Goal: Task Accomplishment & Management: Manage account settings

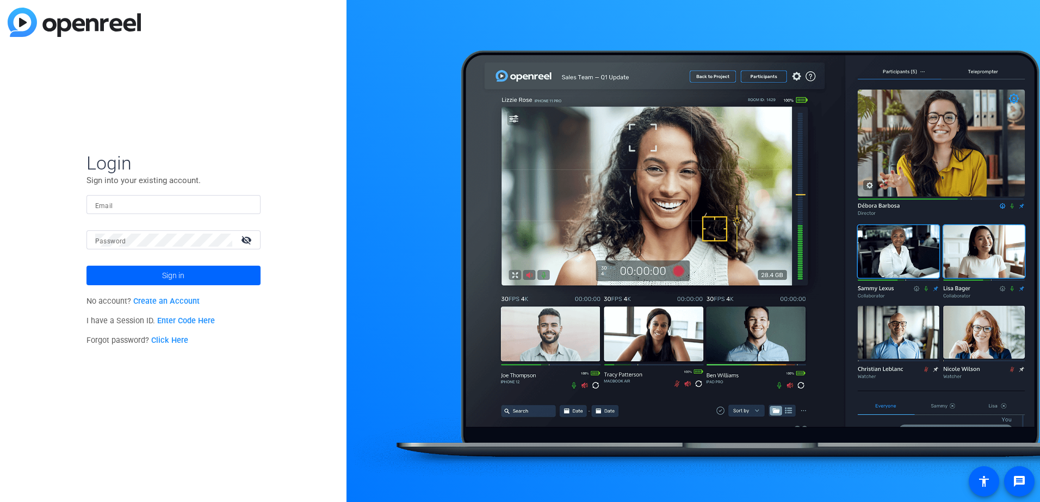
click at [176, 201] on input "Email" at bounding box center [173, 204] width 157 height 13
type input "[PERSON_NAME][EMAIL_ADDRESS][PERSON_NAME][DOMAIN_NAME]"
click at [86, 266] on button "Sign in" at bounding box center [173, 276] width 174 height 20
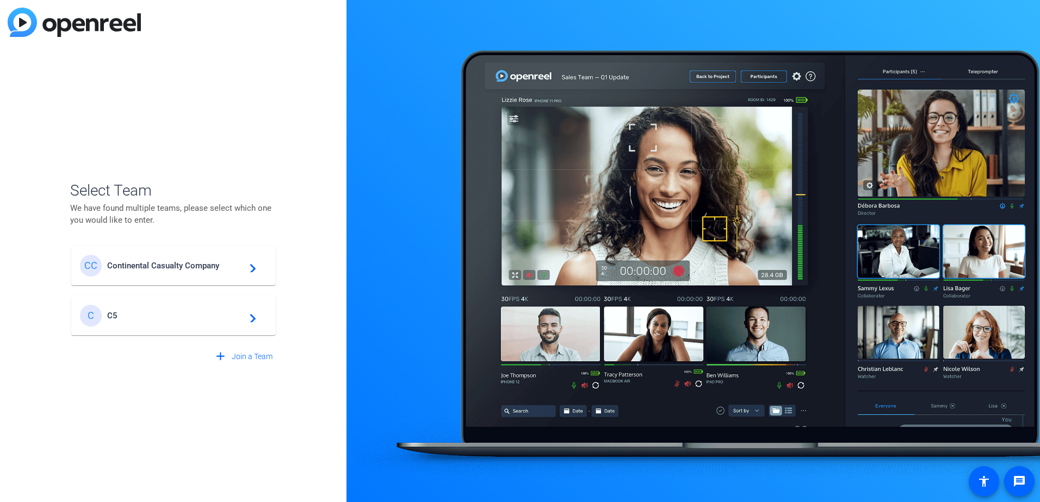
click at [167, 267] on span "Continental Casualty Company" at bounding box center [175, 266] width 136 height 10
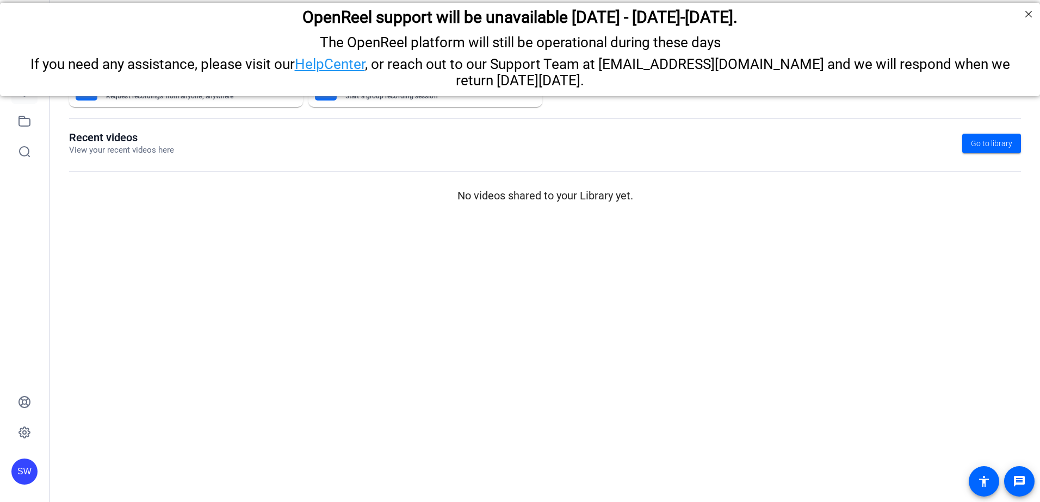
click at [19, 88] on div "If you need any assistance, please visit our HelpCenter , or reach out to our S…" at bounding box center [520, 72] width 1013 height 33
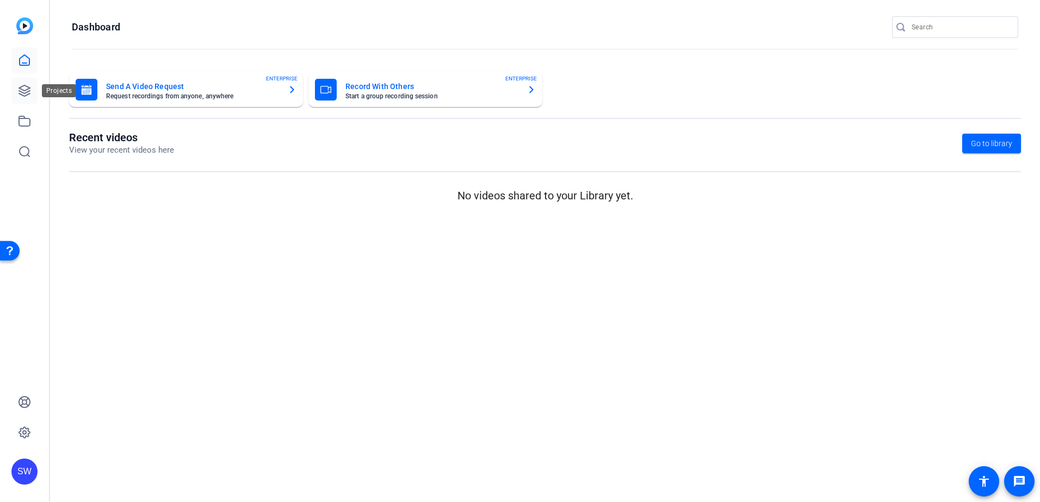
click at [22, 88] on icon at bounding box center [24, 90] width 13 height 13
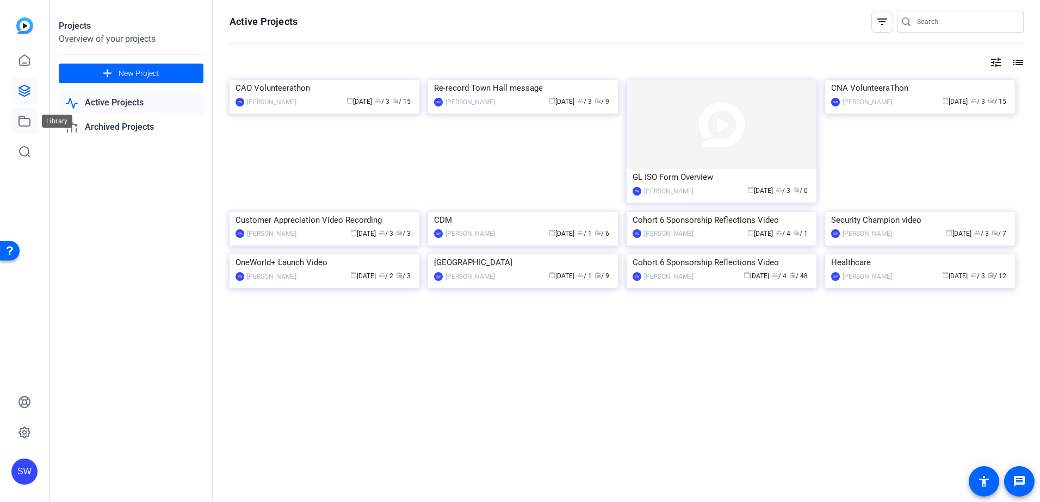
click at [25, 120] on icon at bounding box center [24, 121] width 13 height 13
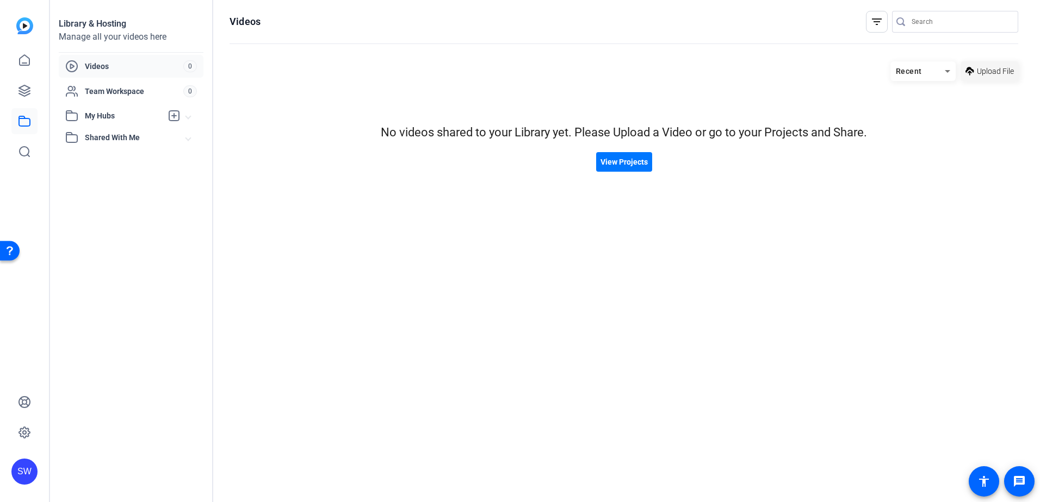
click at [984, 71] on span "Upload File" at bounding box center [995, 71] width 37 height 11
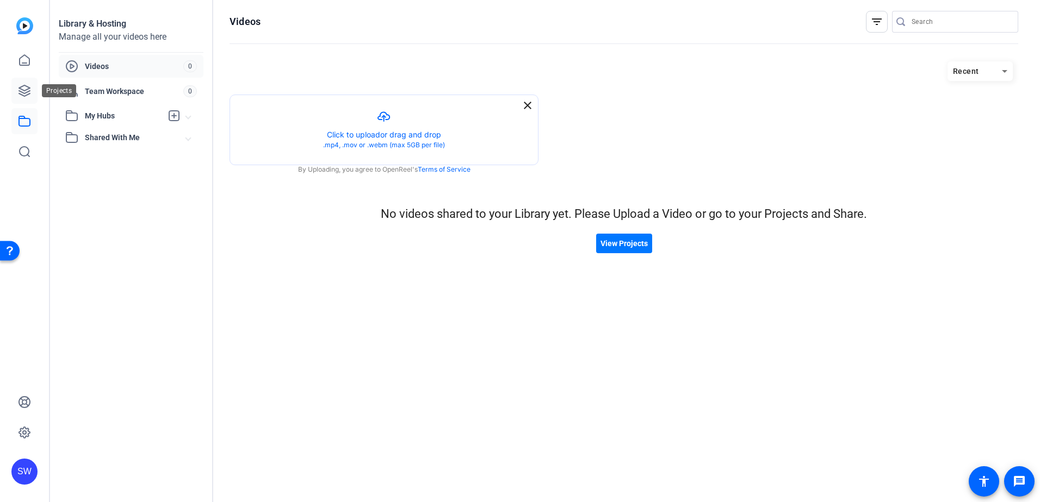
click at [27, 93] on icon at bounding box center [24, 90] width 13 height 13
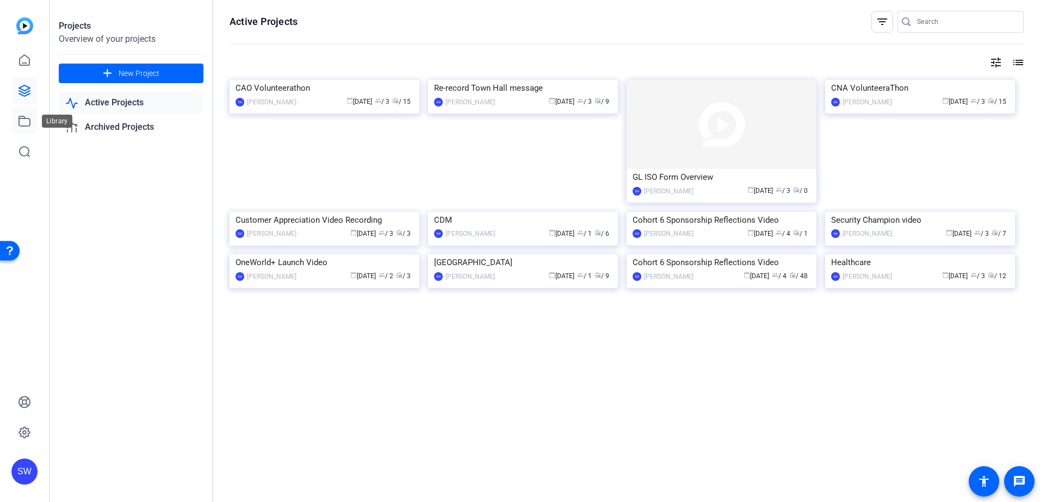
click at [25, 121] on icon at bounding box center [24, 121] width 13 height 13
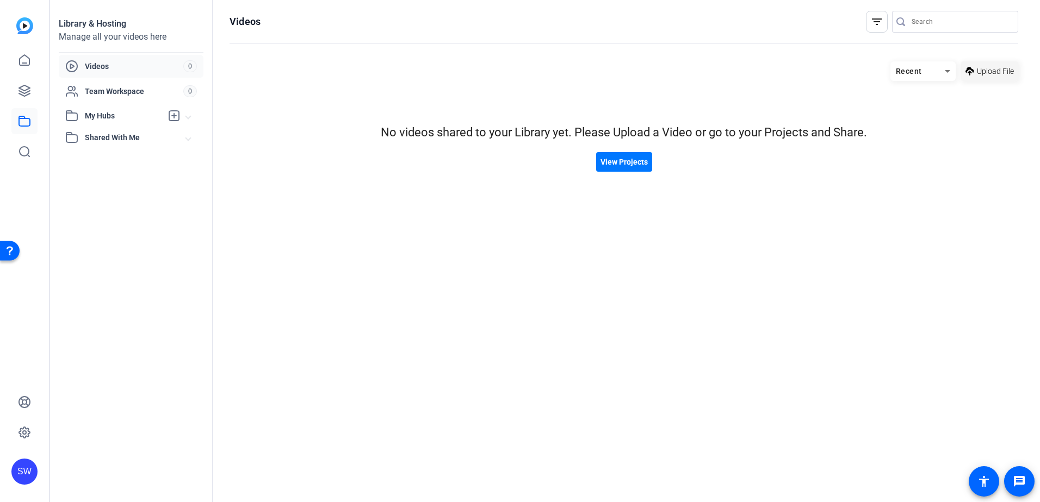
click at [992, 75] on span "Upload File" at bounding box center [995, 71] width 37 height 11
click at [978, 69] on span "Upload File" at bounding box center [995, 71] width 37 height 11
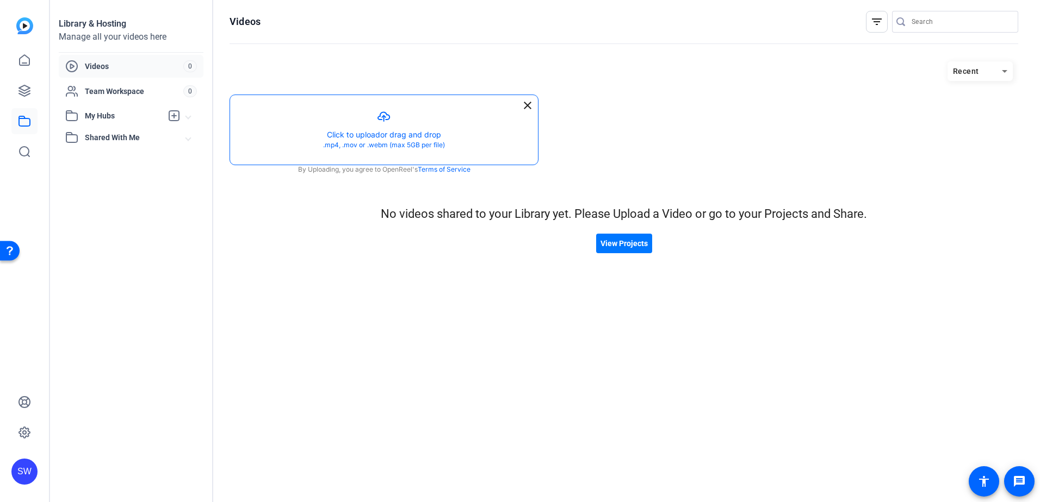
click at [391, 145] on button "button" at bounding box center [384, 130] width 308 height 70
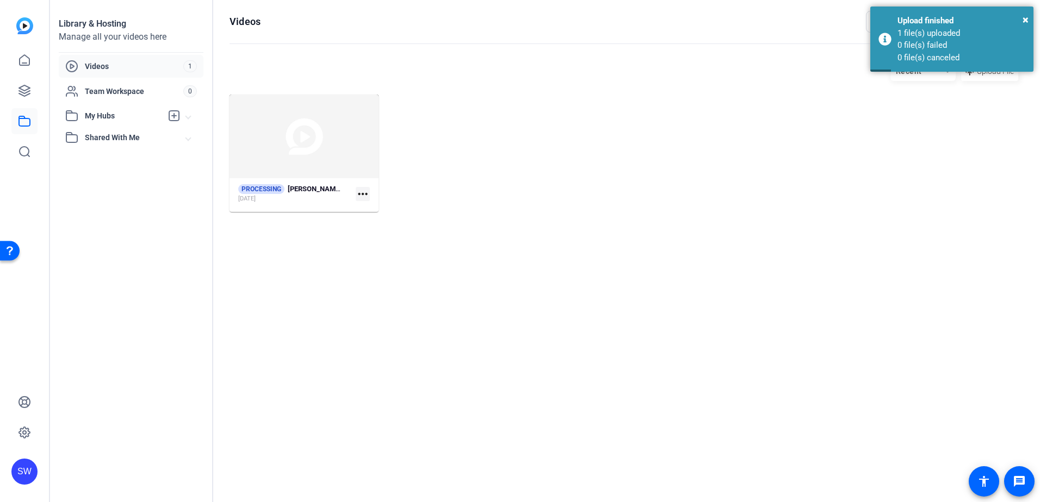
click at [364, 193] on mat-icon "more_horiz" at bounding box center [363, 194] width 14 height 14
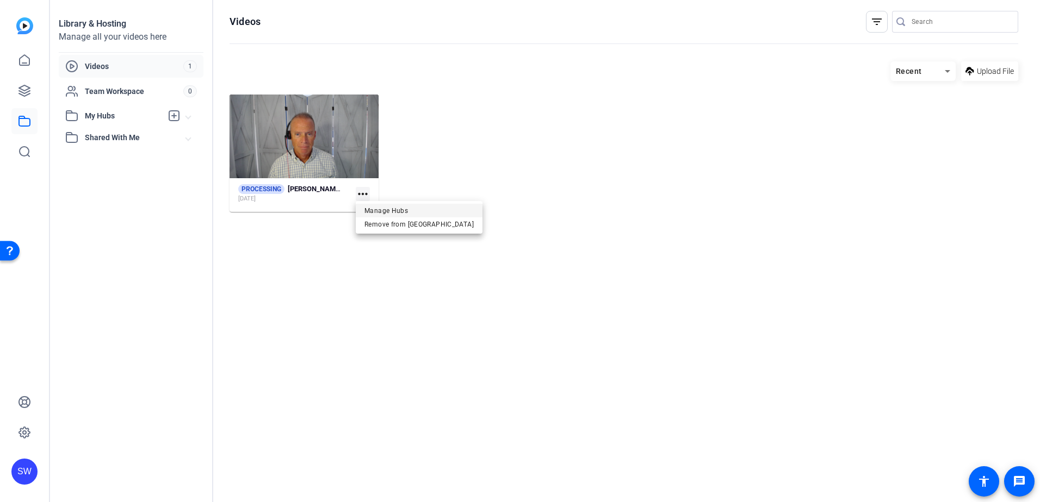
click at [379, 211] on span "Manage Hubs" at bounding box center [418, 210] width 109 height 13
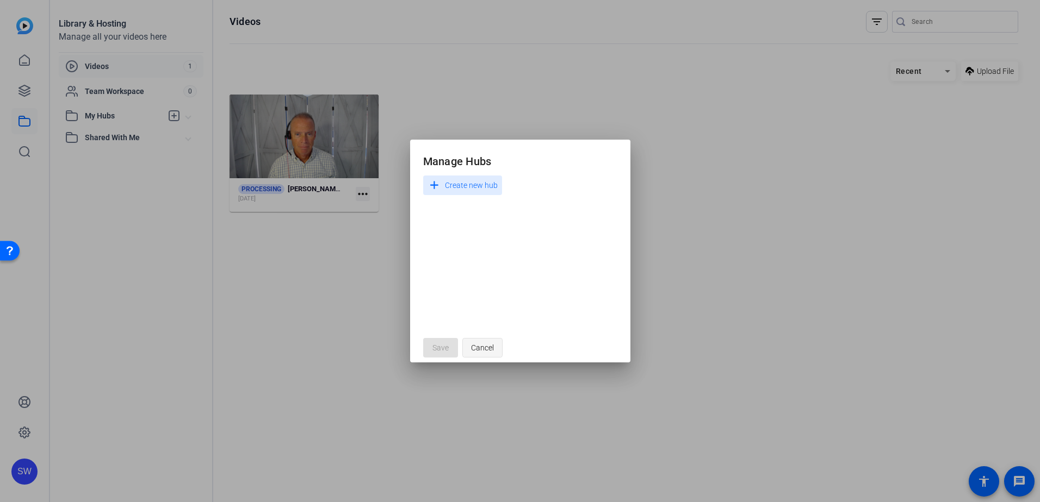
click at [479, 350] on span "Cancel" at bounding box center [482, 348] width 23 height 21
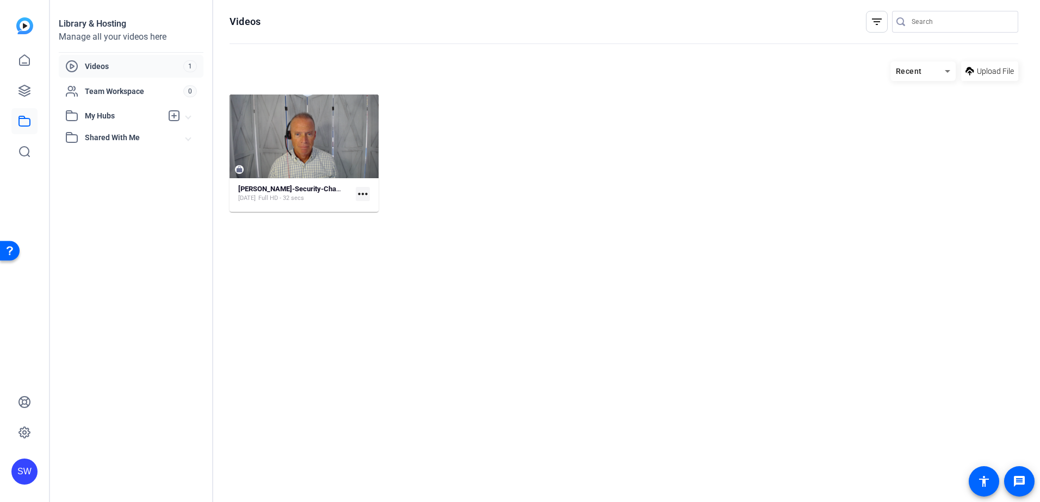
click at [361, 194] on mat-icon "more_horiz" at bounding box center [363, 194] width 14 height 14
click at [536, 320] on div at bounding box center [520, 251] width 1040 height 502
click at [24, 90] on icon at bounding box center [24, 90] width 13 height 13
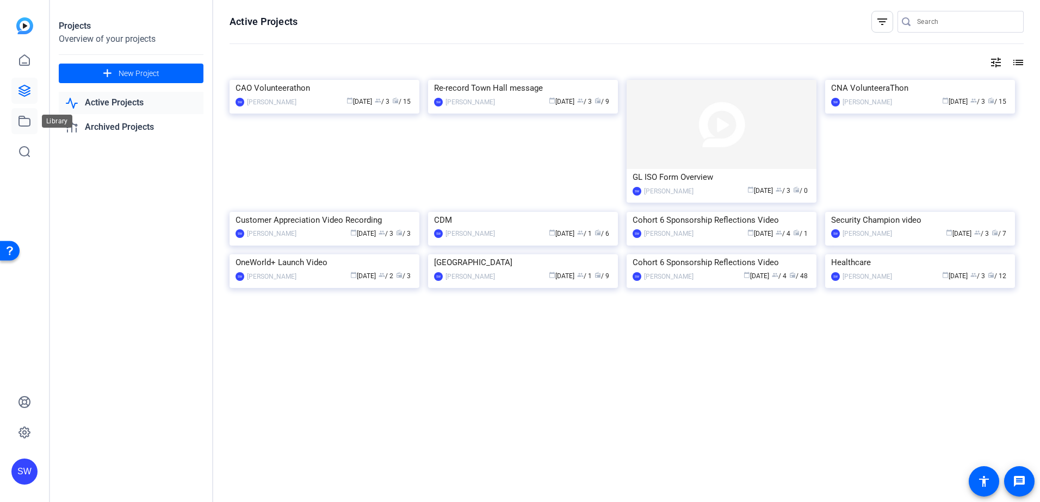
click at [23, 123] on icon at bounding box center [24, 121] width 13 height 13
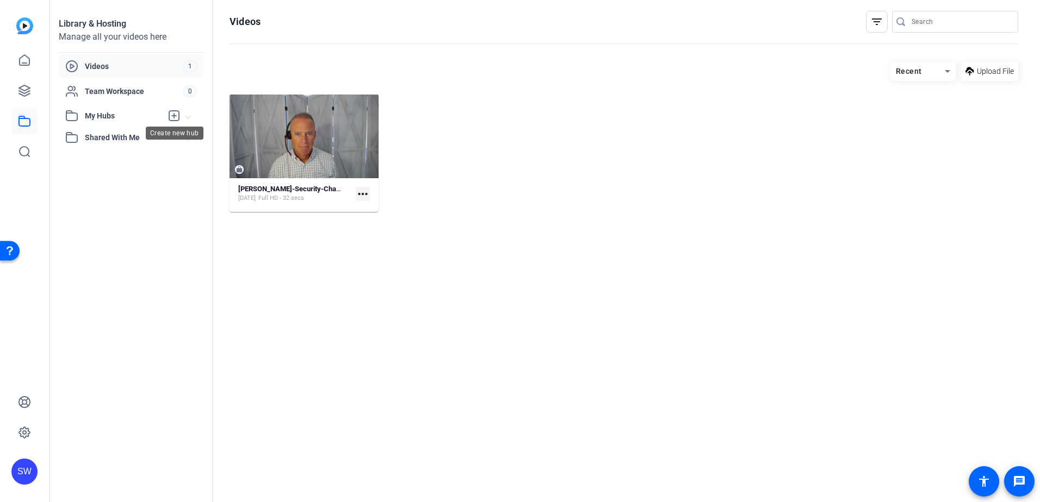
click at [175, 115] on icon at bounding box center [174, 116] width 10 height 10
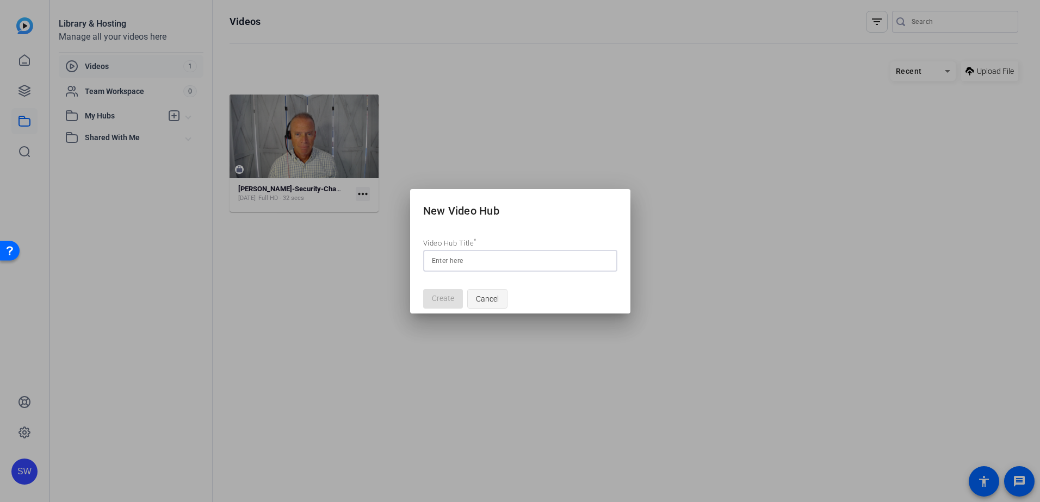
click at [483, 301] on span "Cancel" at bounding box center [487, 299] width 23 height 21
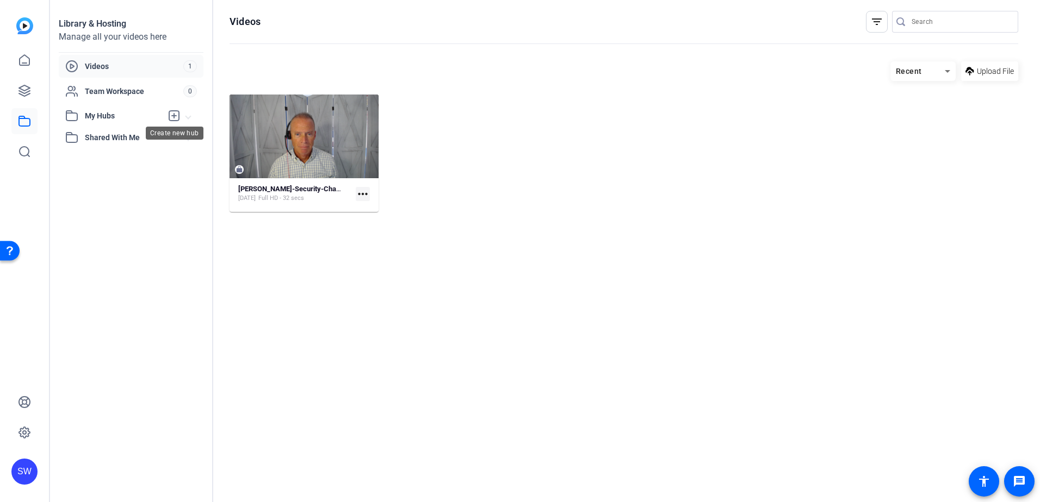
click at [174, 115] on icon at bounding box center [174, 116] width 10 height 10
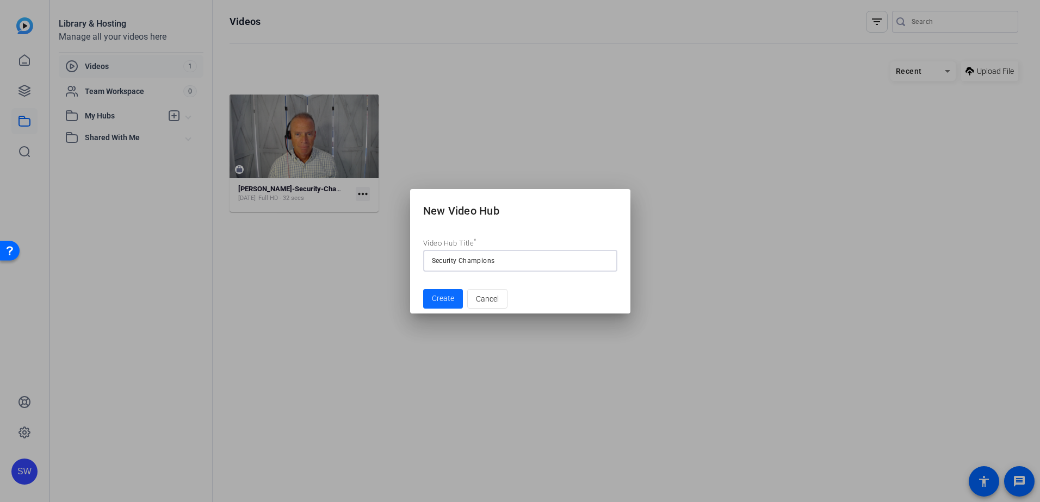
type input "Security Champions"
click at [446, 300] on span "Create" at bounding box center [443, 298] width 22 height 11
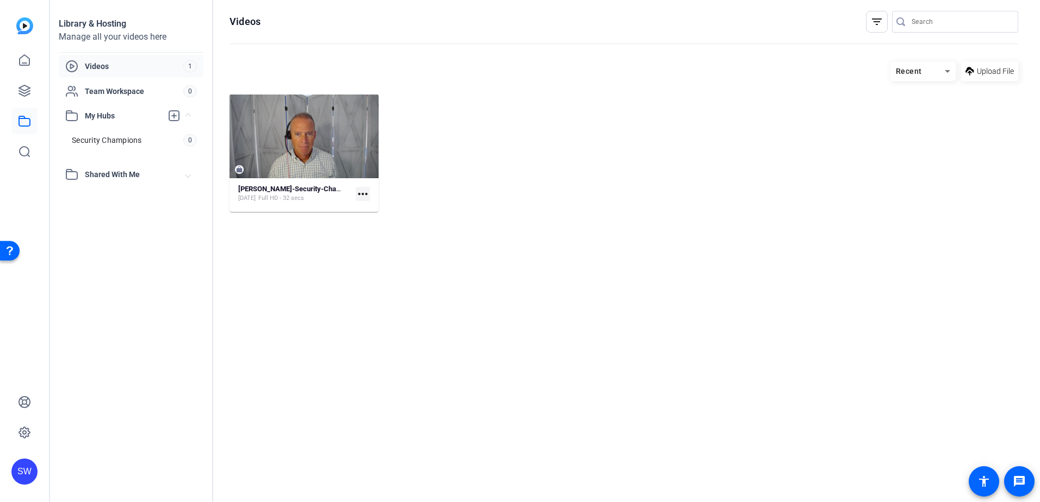
click at [363, 195] on mat-icon "more_horiz" at bounding box center [363, 194] width 14 height 14
click at [372, 253] on span "Manage Hubs" at bounding box center [388, 251] width 48 height 13
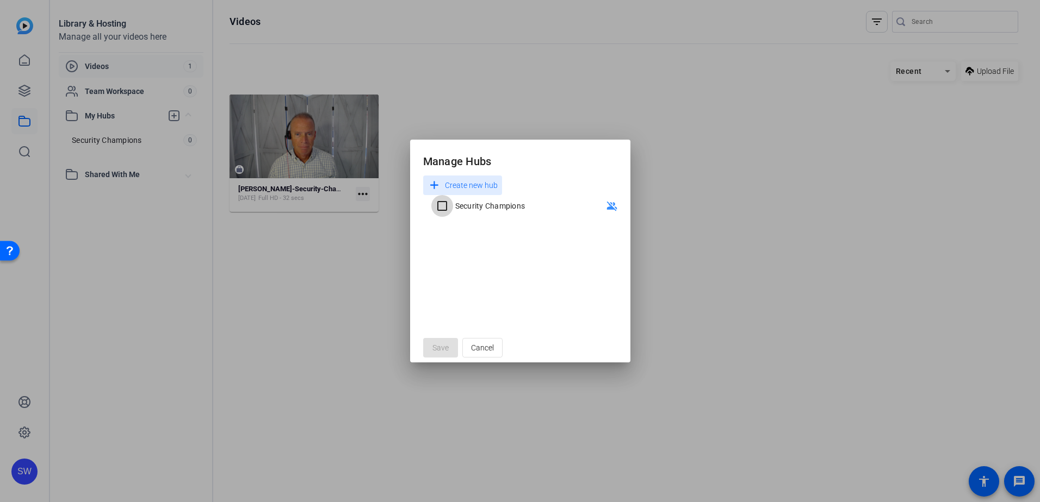
click at [444, 206] on input "Security Champions" at bounding box center [442, 206] width 22 height 22
checkbox input "false"
click at [475, 347] on span "Cancel" at bounding box center [482, 348] width 23 height 21
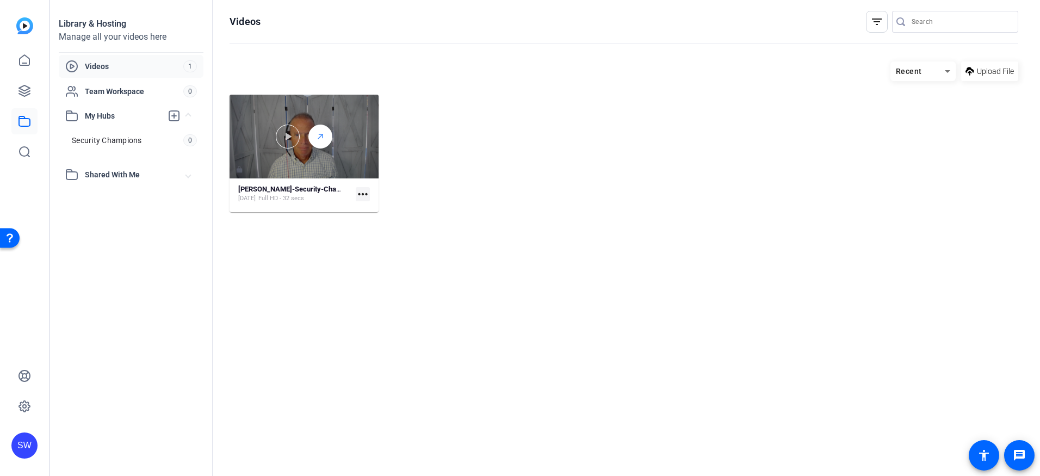
click at [320, 134] on icon at bounding box center [320, 136] width 9 height 13
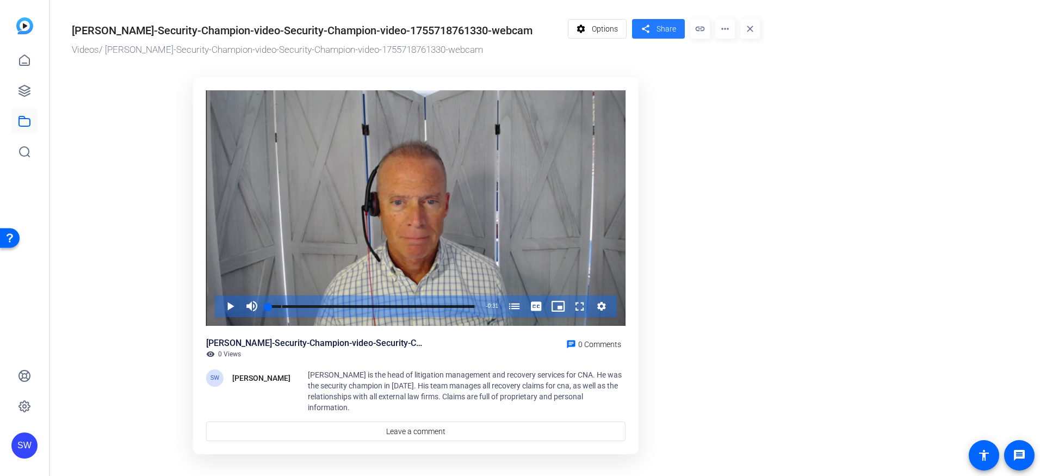
click at [663, 33] on span "Share" at bounding box center [666, 28] width 20 height 11
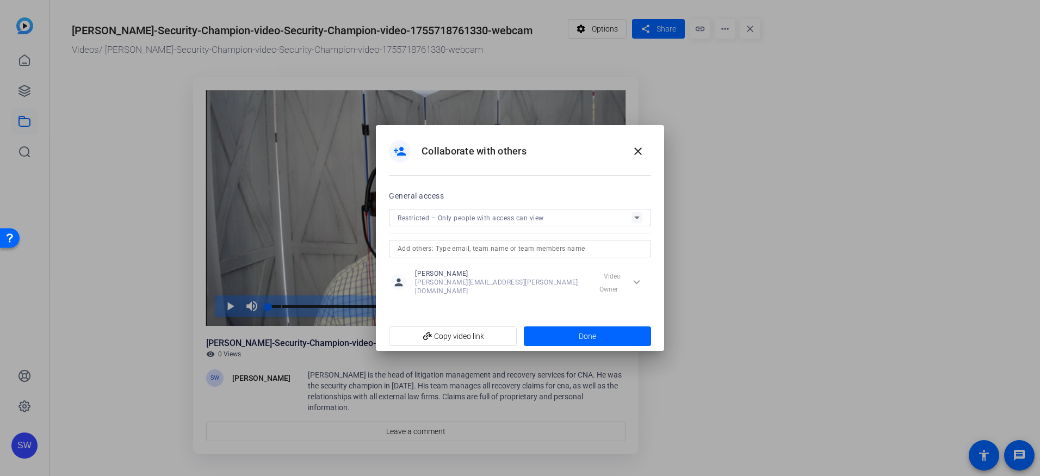
click at [636, 219] on icon at bounding box center [636, 217] width 5 height 3
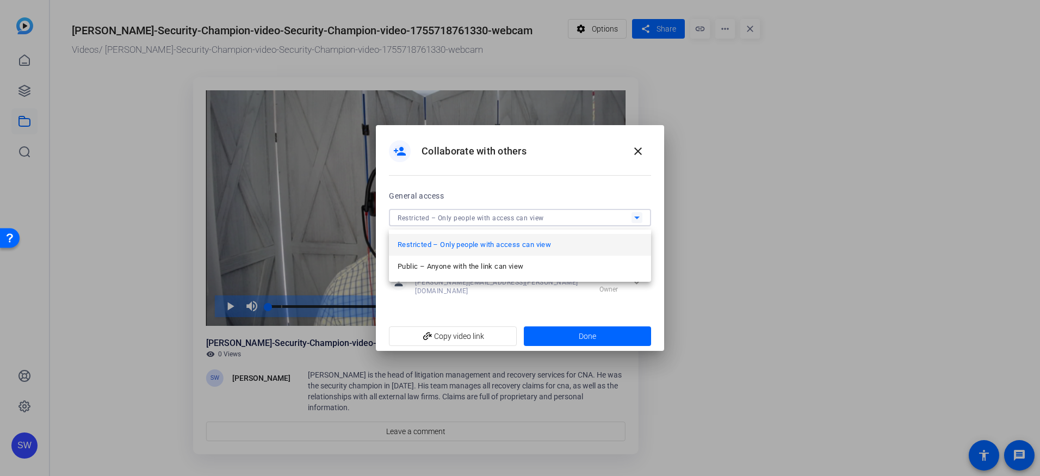
click at [717, 285] on div at bounding box center [520, 238] width 1040 height 476
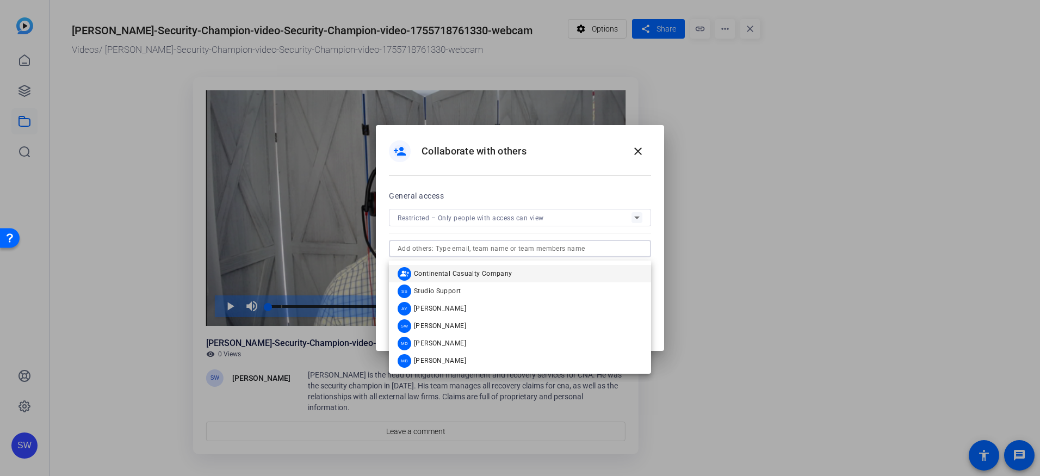
click at [604, 255] on input "text" at bounding box center [520, 248] width 245 height 13
click at [451, 310] on span "[PERSON_NAME]" at bounding box center [440, 308] width 52 height 9
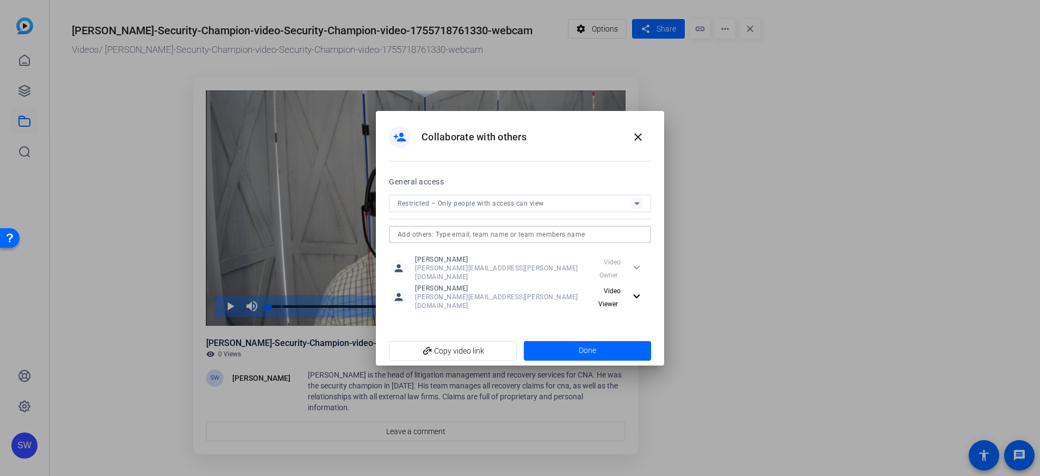
click at [601, 241] on input "text" at bounding box center [520, 234] width 245 height 13
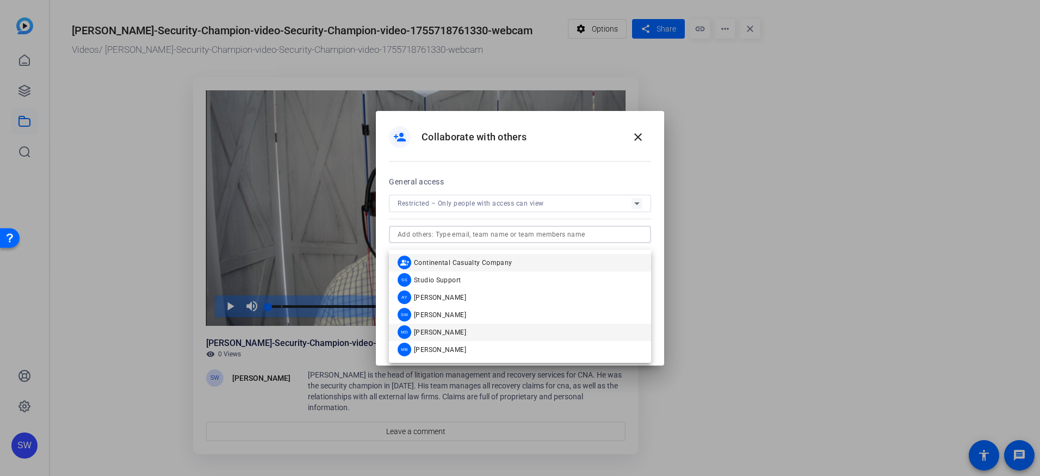
click at [439, 328] on span "[PERSON_NAME]" at bounding box center [440, 332] width 52 height 9
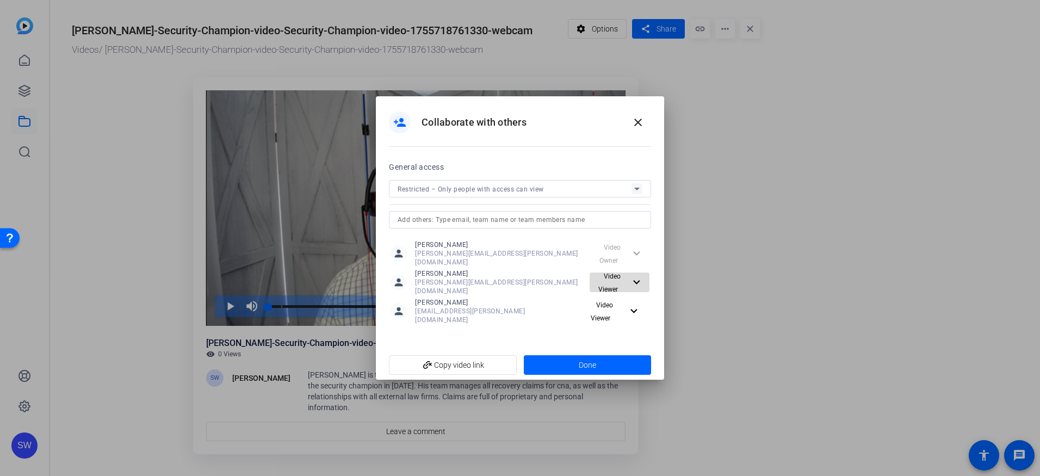
click at [635, 278] on mat-icon "expand_more" at bounding box center [635, 283] width 11 height 14
click at [627, 305] on span "Video Editor" at bounding box center [623, 305] width 39 height 8
click at [631, 305] on mat-icon "expand_more" at bounding box center [634, 312] width 14 height 14
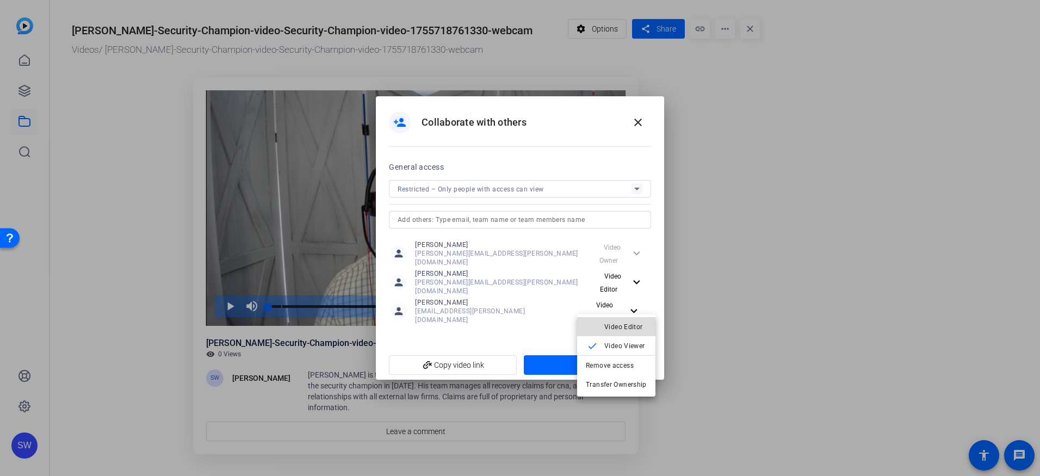
click at [619, 328] on span "Video Editor" at bounding box center [623, 327] width 39 height 8
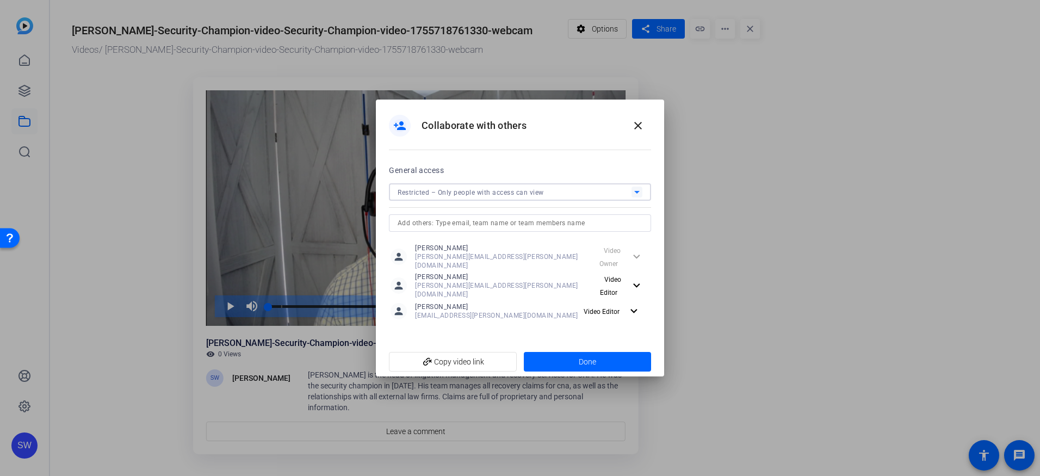
click at [636, 194] on icon at bounding box center [636, 192] width 5 height 3
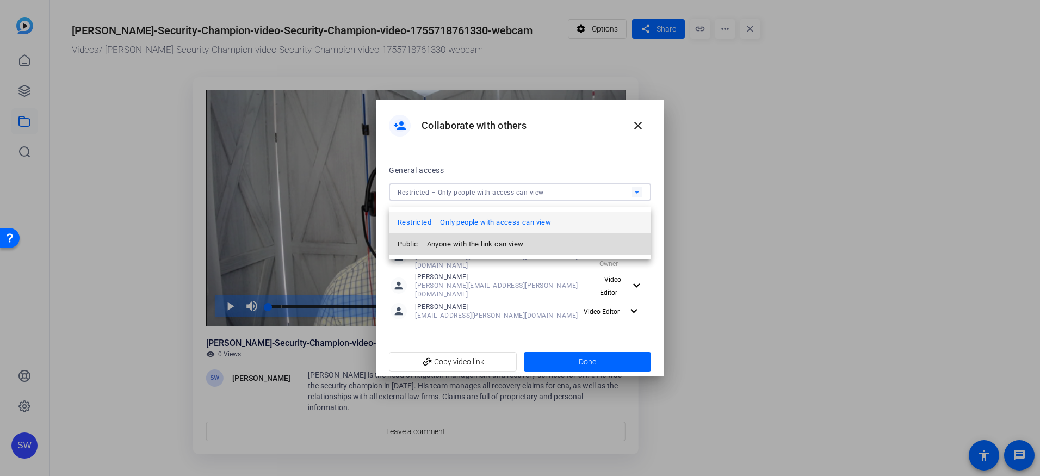
click at [472, 244] on span "Public – Anyone with the link can view" at bounding box center [461, 244] width 126 height 13
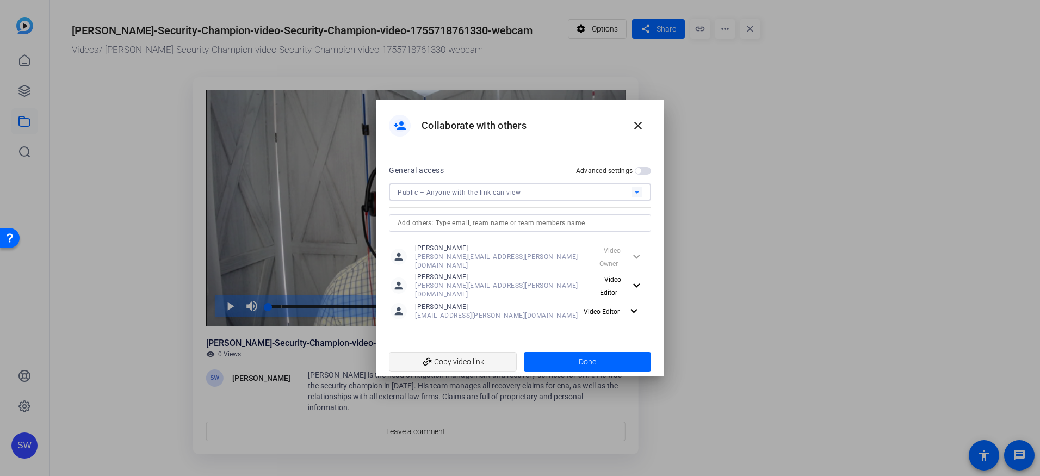
click at [438, 359] on span "add_link Copy video link" at bounding box center [453, 361] width 110 height 21
click at [642, 173] on span "button" at bounding box center [643, 171] width 16 height 8
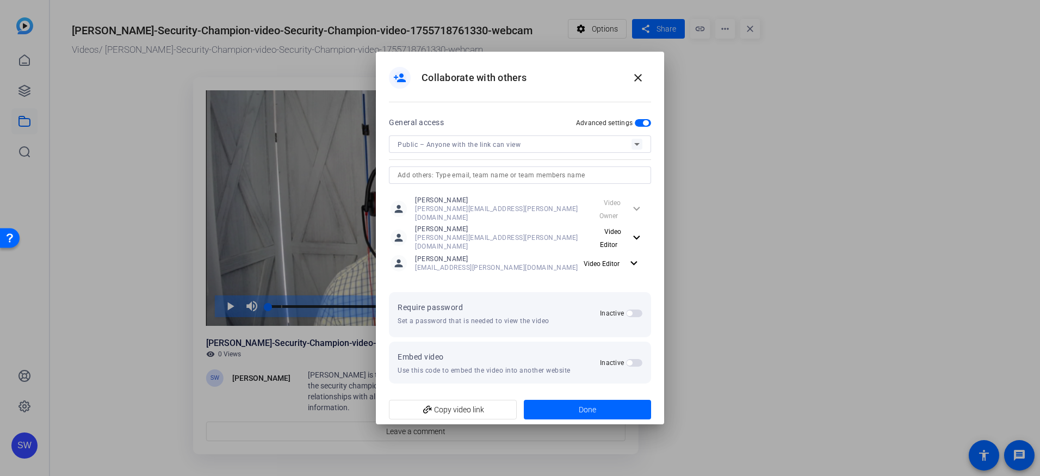
click at [636, 309] on span "button" at bounding box center [634, 313] width 16 height 8
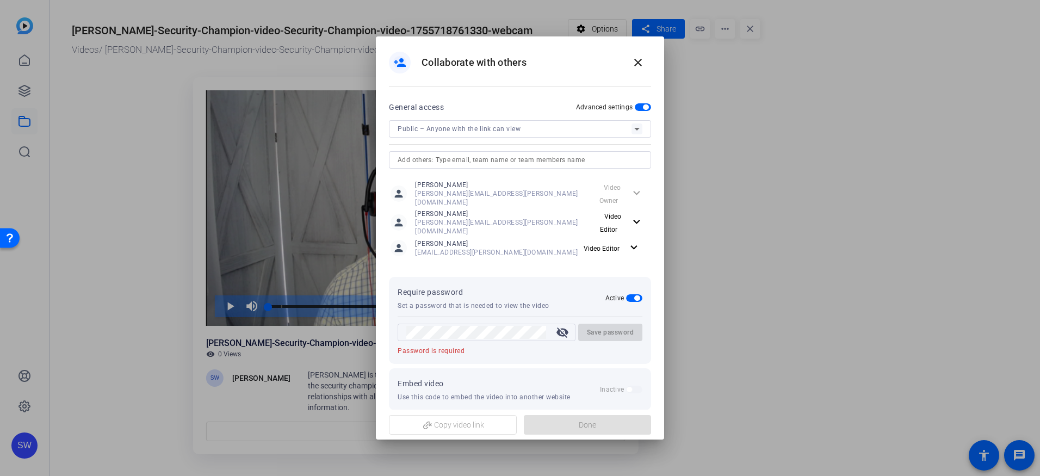
click at [630, 294] on span "button" at bounding box center [634, 298] width 16 height 8
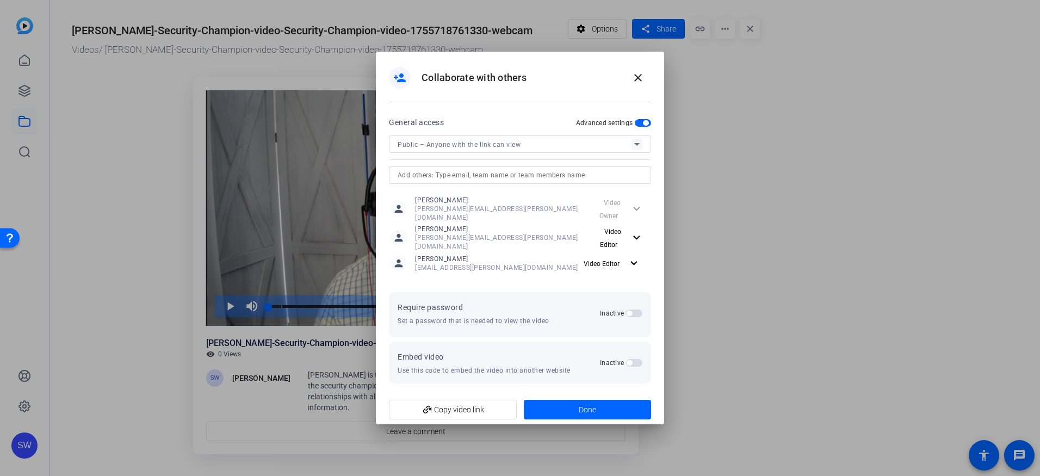
click at [634, 151] on icon at bounding box center [636, 144] width 13 height 13
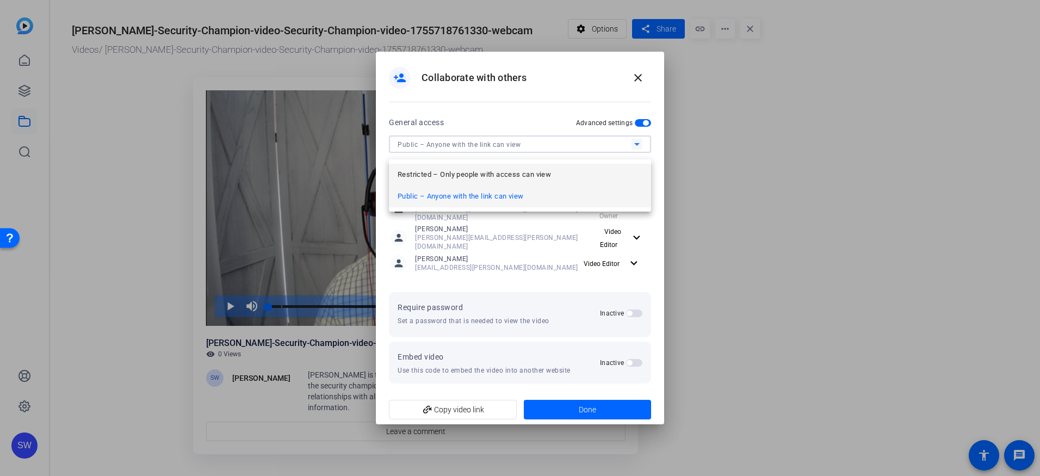
click at [469, 173] on span "Restricted – Only people with access can view" at bounding box center [474, 174] width 153 height 13
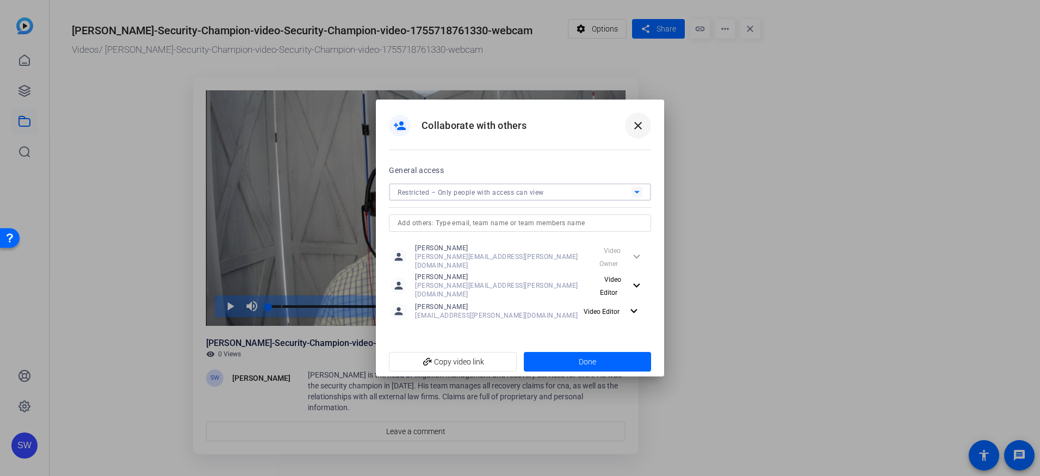
click at [639, 132] on mat-icon "close" at bounding box center [637, 125] width 13 height 13
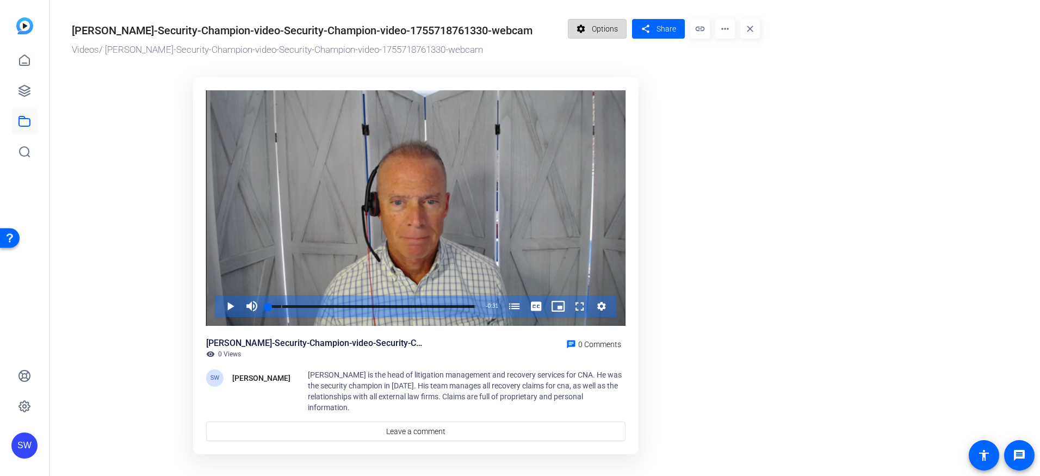
click at [596, 31] on span "Options" at bounding box center [605, 28] width 26 height 21
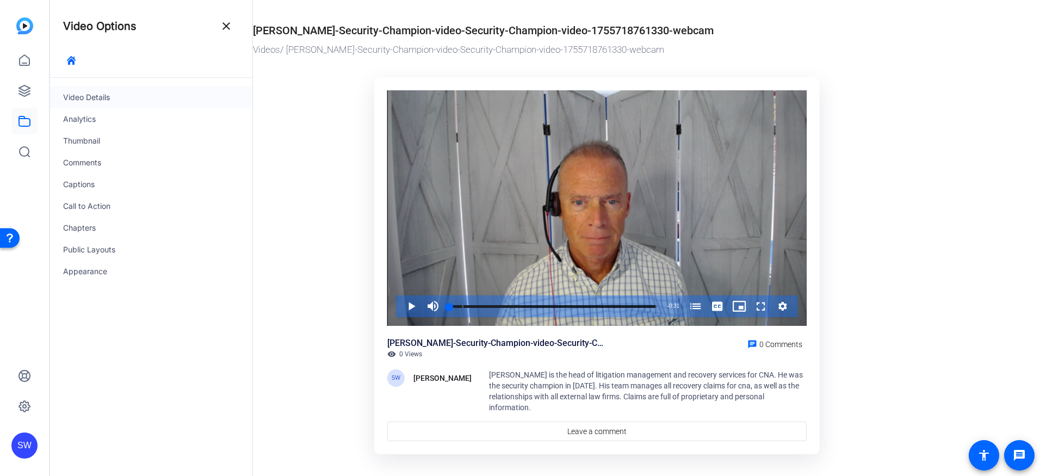
click at [86, 96] on div "Video Details" at bounding box center [151, 97] width 202 height 22
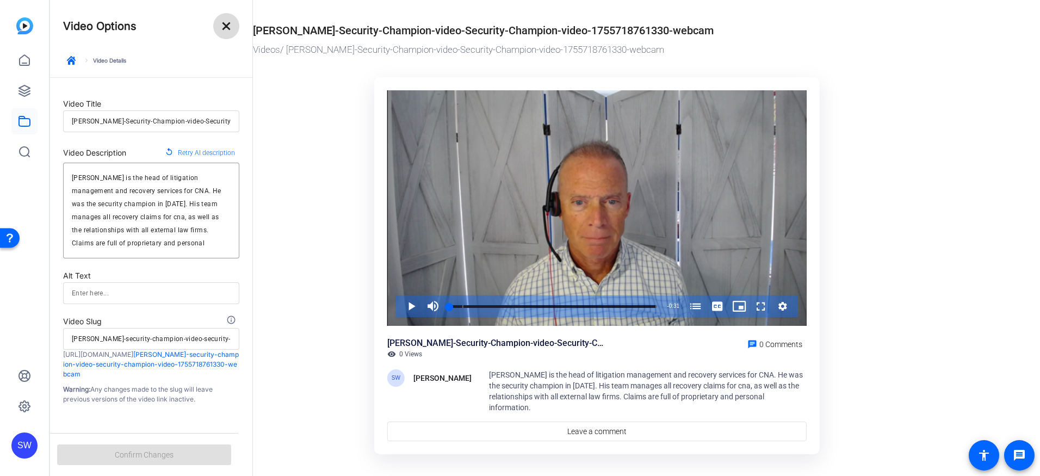
click at [224, 24] on mat-icon "close" at bounding box center [226, 26] width 13 height 13
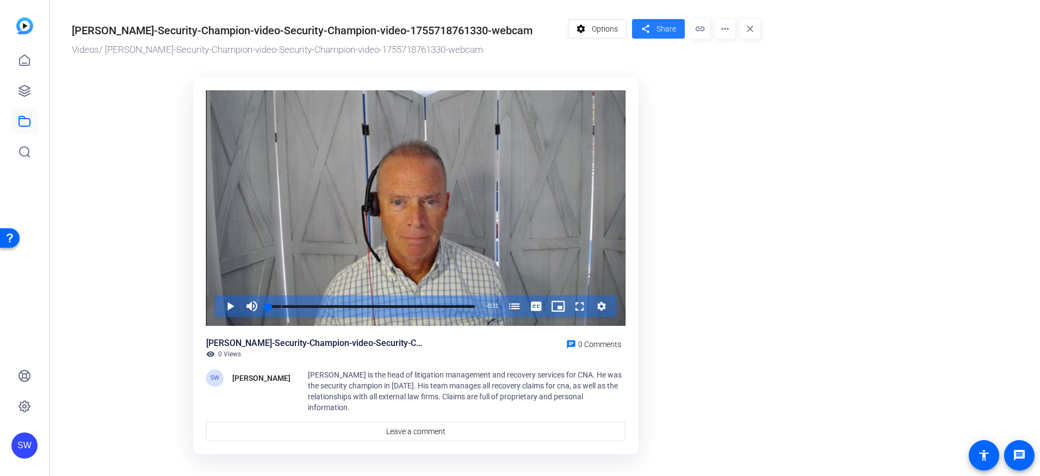
click at [653, 30] on span at bounding box center [658, 29] width 53 height 26
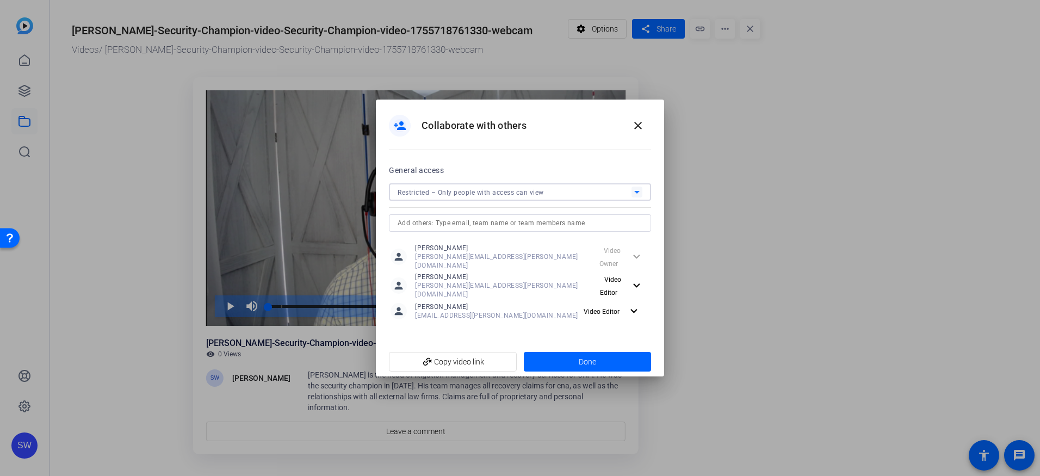
click at [636, 194] on icon at bounding box center [636, 192] width 5 height 3
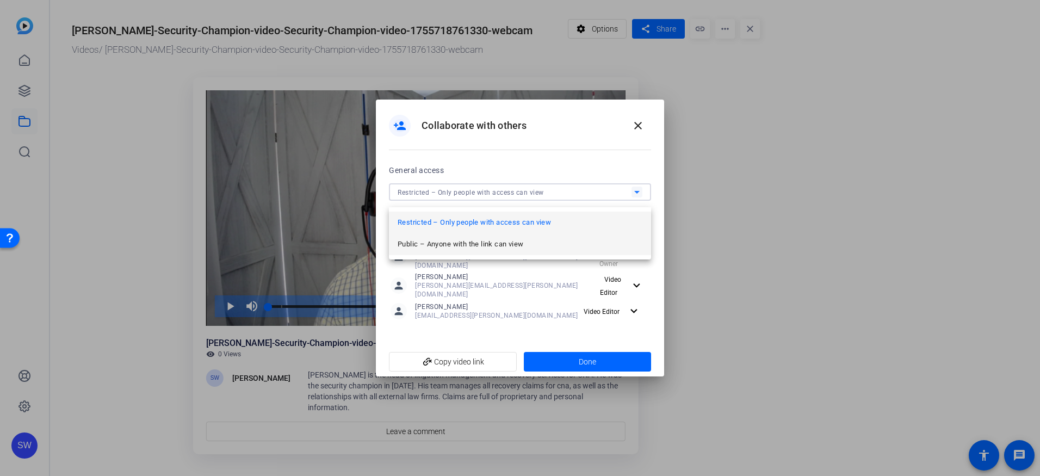
click at [514, 249] on span "Public – Anyone with the link can view" at bounding box center [461, 244] width 126 height 13
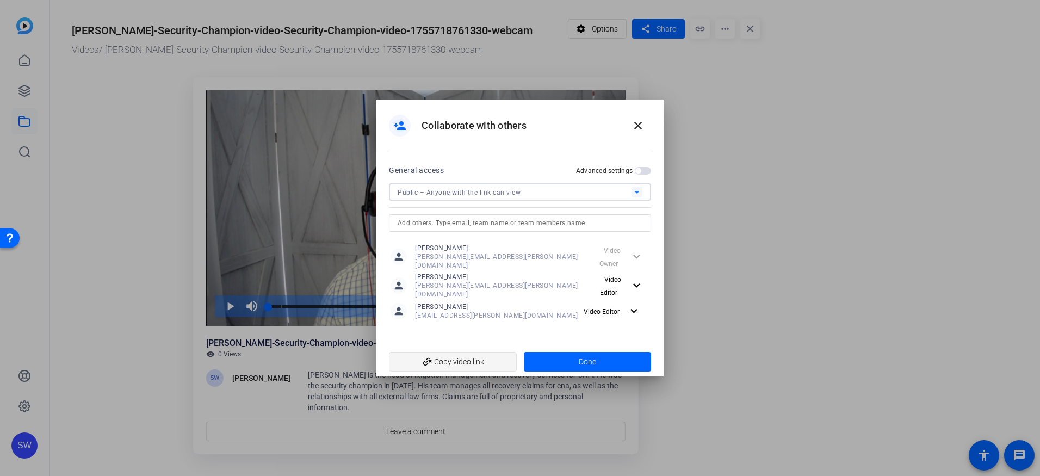
click at [477, 356] on span "add_link Copy video link" at bounding box center [453, 361] width 110 height 21
click at [593, 361] on span "Done" at bounding box center [587, 361] width 17 height 11
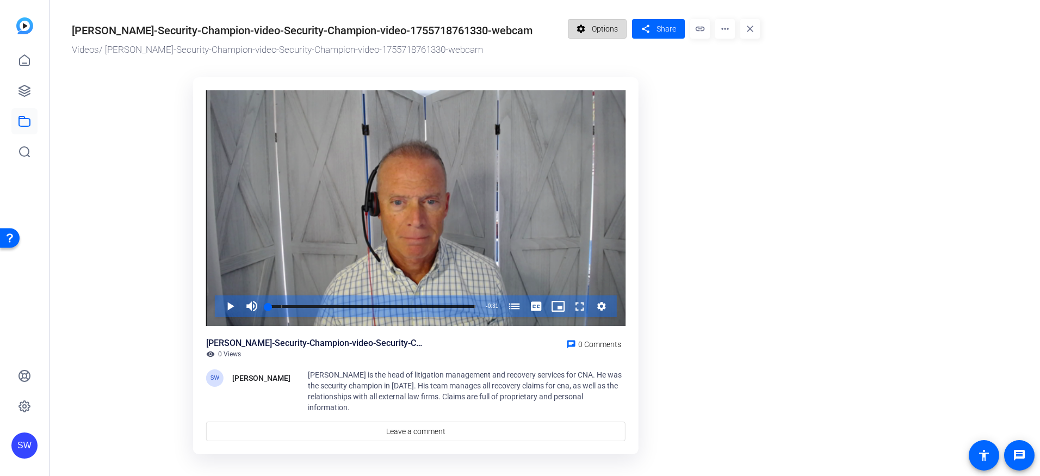
click at [606, 34] on span "Options" at bounding box center [605, 28] width 26 height 21
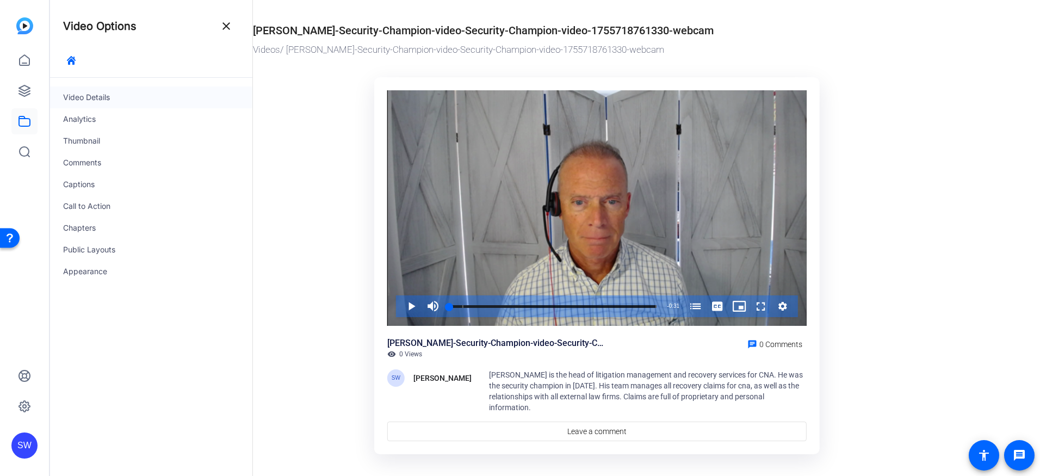
click at [87, 98] on div "Video Details" at bounding box center [151, 97] width 202 height 22
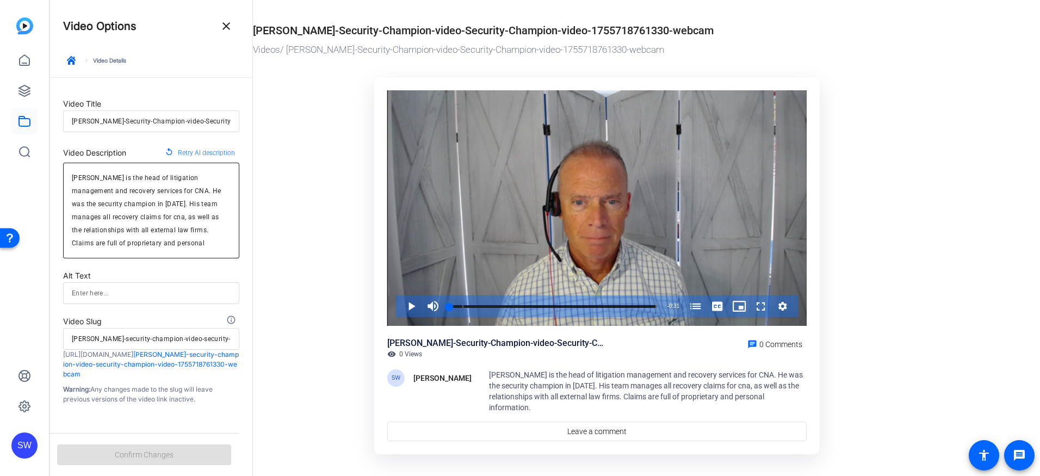
click at [160, 204] on textarea "Bob McDaten is the head of litigation management and recovery services for CNA.…" at bounding box center [151, 210] width 159 height 78
drag, startPoint x: 113, startPoint y: 178, endPoint x: 100, endPoint y: 178, distance: 12.5
click at [100, 178] on textarea "Bob McDaten is the head of litigation management and recovery services for CNA.…" at bounding box center [151, 210] width 159 height 78
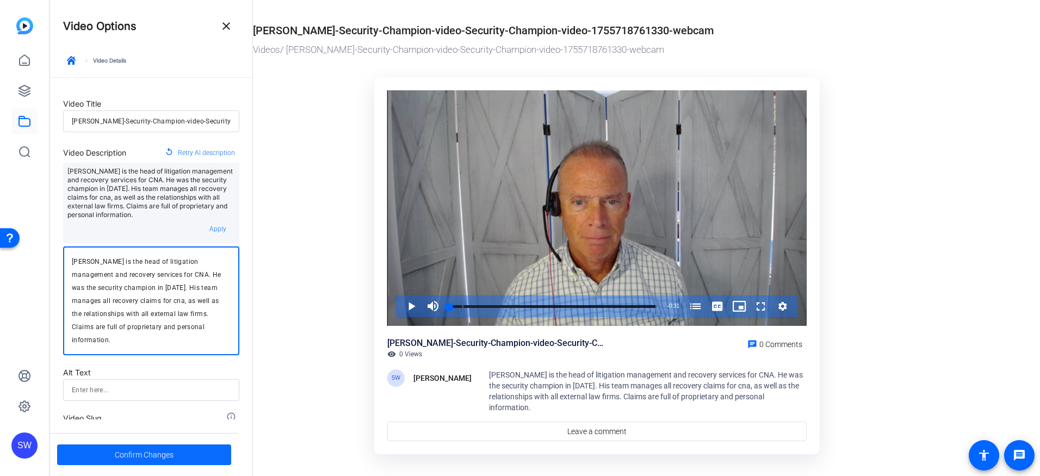
type textarea "Bob McDade is the head of litigation management and recovery services for CNA. …"
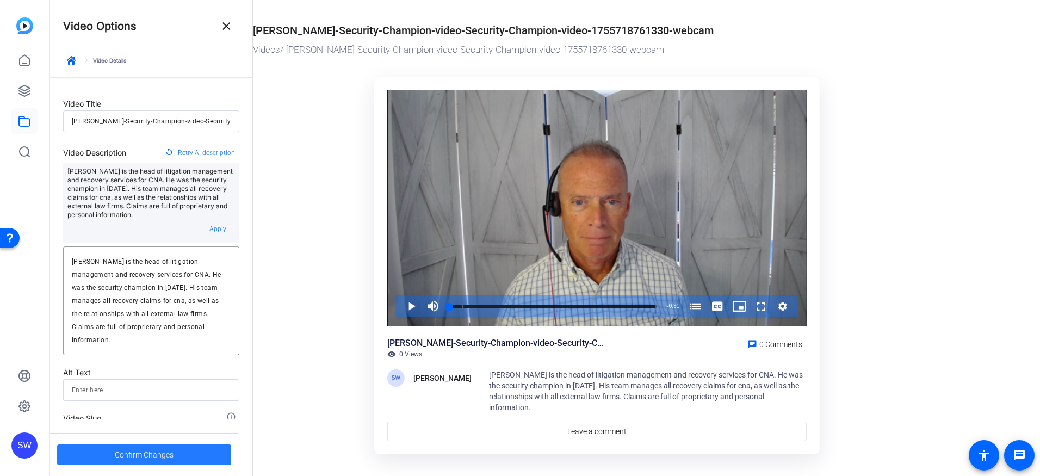
click at [121, 457] on span "Confirm Changes" at bounding box center [144, 454] width 59 height 21
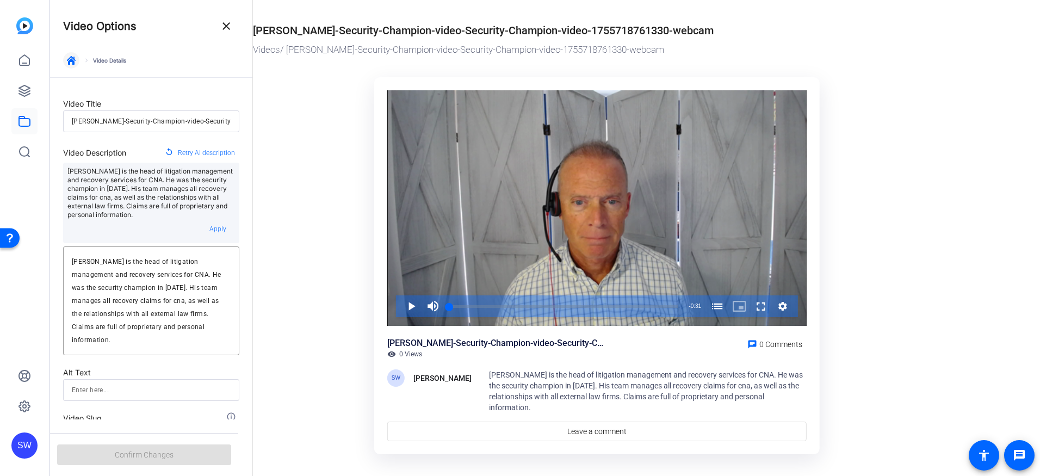
click at [70, 60] on icon "button" at bounding box center [71, 60] width 9 height 9
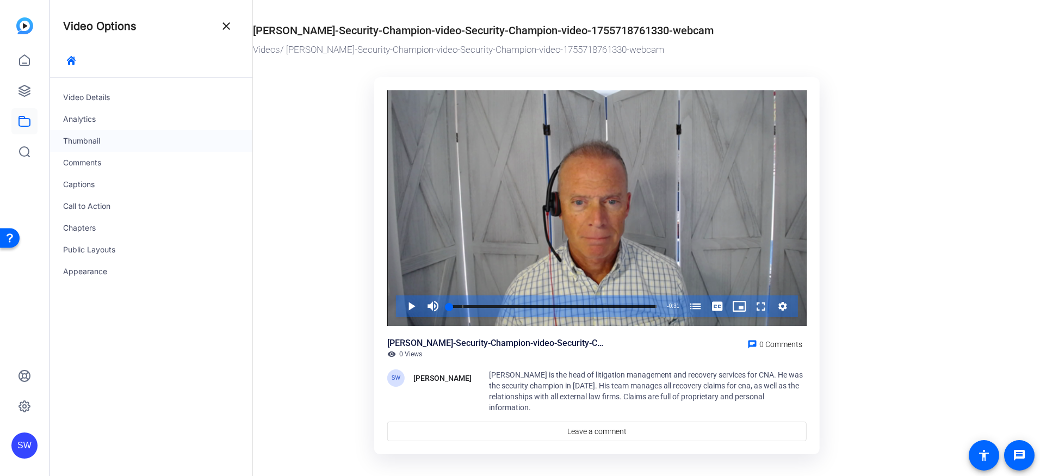
click at [78, 142] on div "Thumbnail" at bounding box center [151, 141] width 202 height 22
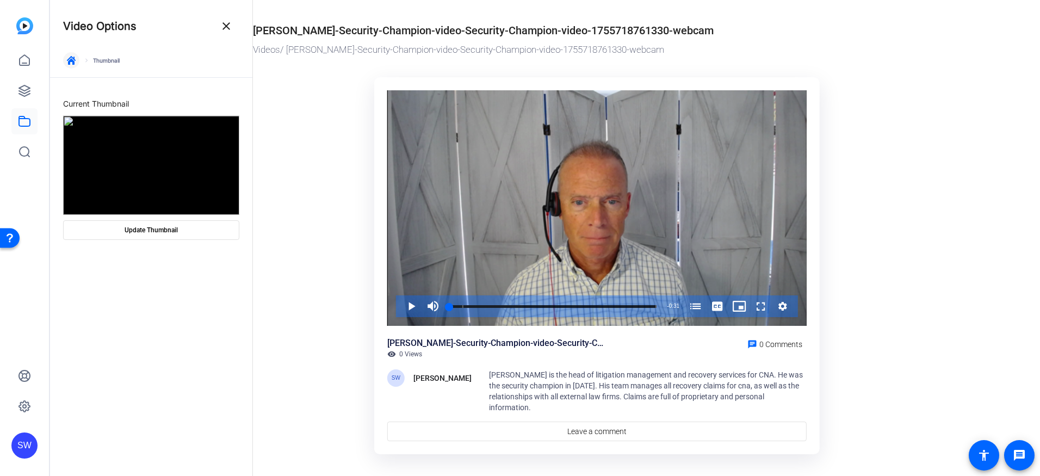
click at [69, 59] on icon "button" at bounding box center [71, 60] width 9 height 9
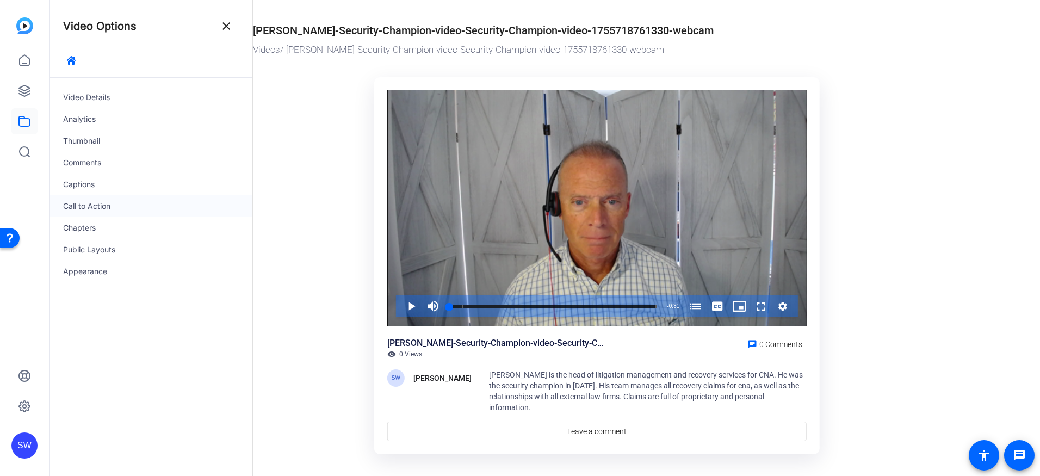
click at [78, 206] on div "Call to Action" at bounding box center [151, 206] width 202 height 22
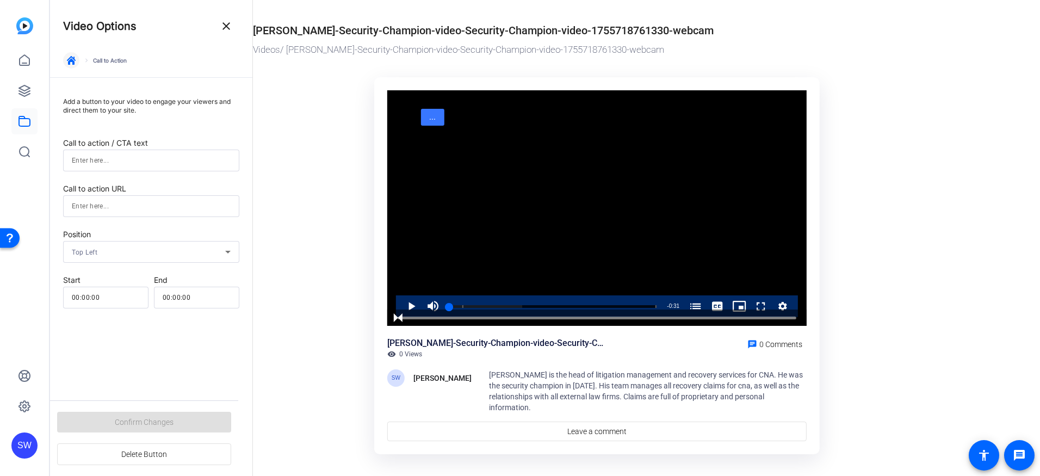
click at [67, 57] on icon "button" at bounding box center [71, 60] width 9 height 9
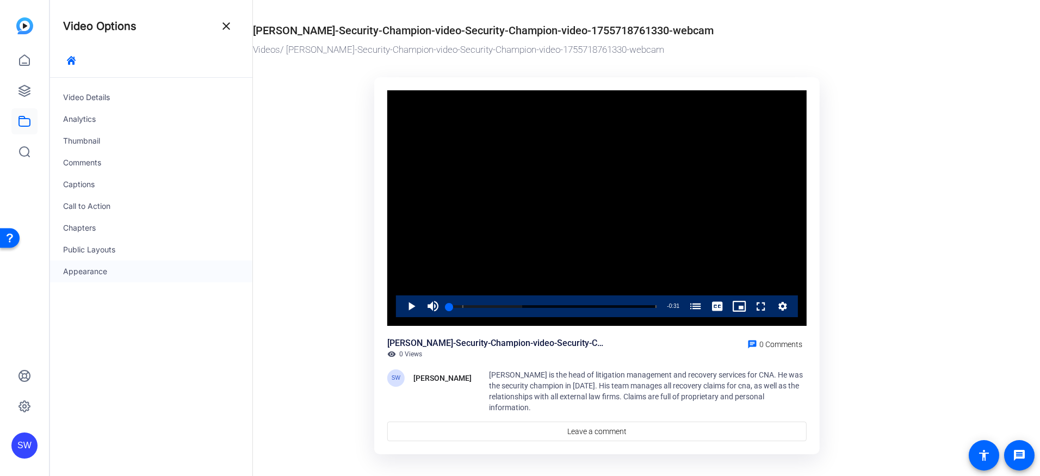
click at [87, 270] on div "Appearance" at bounding box center [151, 271] width 202 height 22
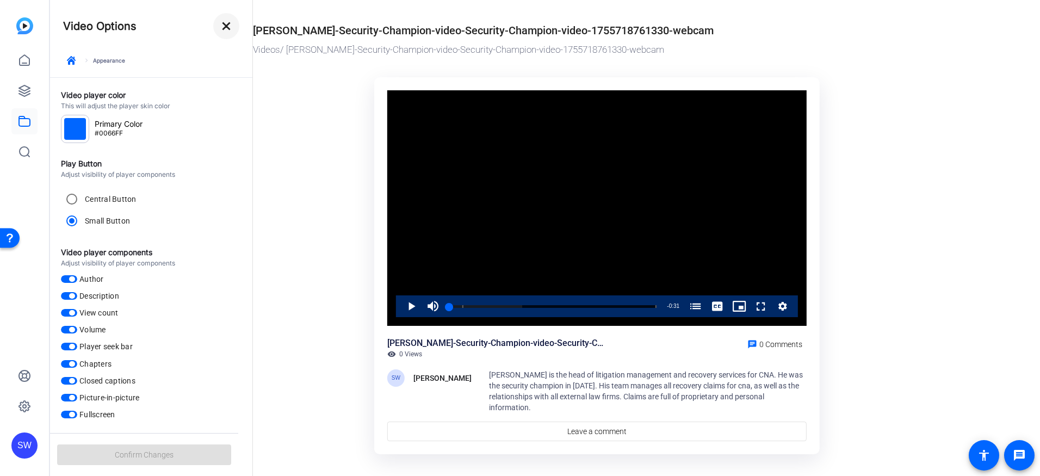
click at [224, 26] on mat-icon "close" at bounding box center [226, 26] width 13 height 13
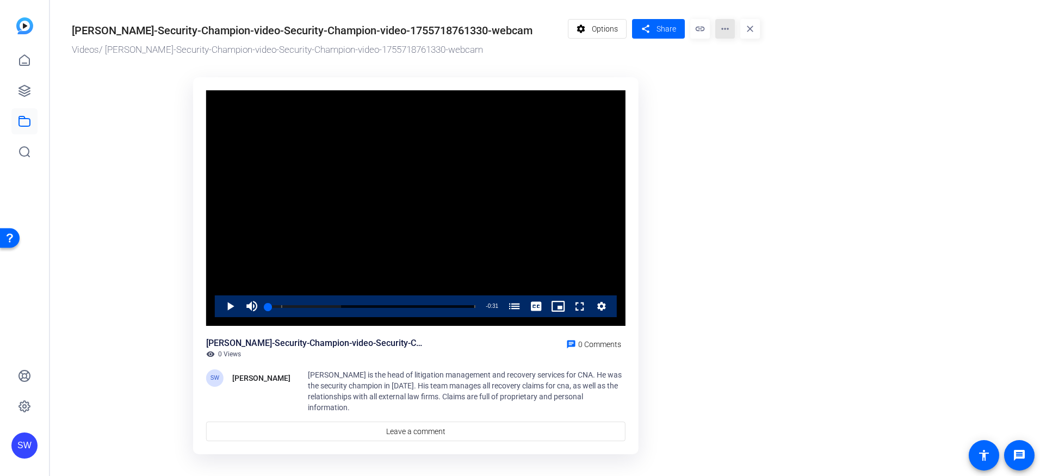
click at [728, 28] on mat-icon "more_horiz" at bounding box center [725, 29] width 20 height 20
click at [736, 60] on span "Manage Hubs" at bounding box center [748, 61] width 48 height 13
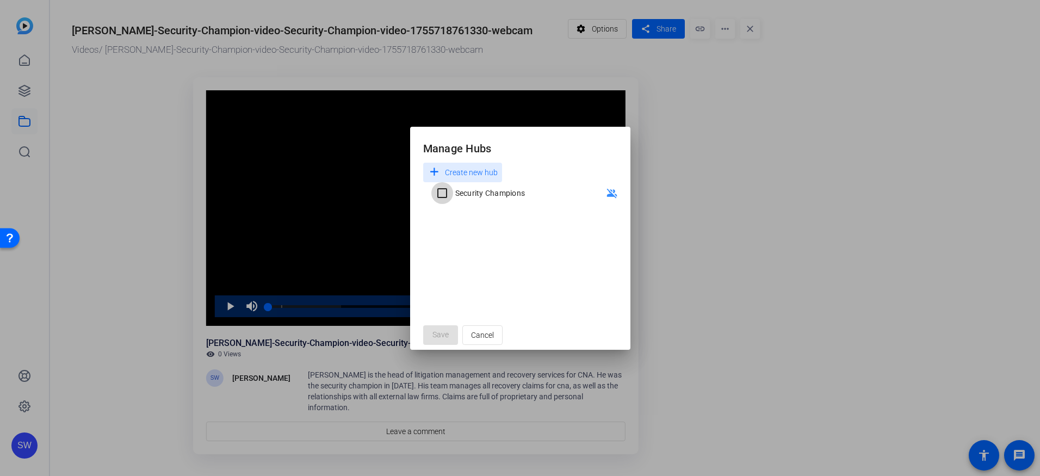
click at [444, 193] on input "Security Champions" at bounding box center [442, 193] width 22 height 22
checkbox input "true"
click at [438, 335] on span "Save" at bounding box center [440, 334] width 16 height 11
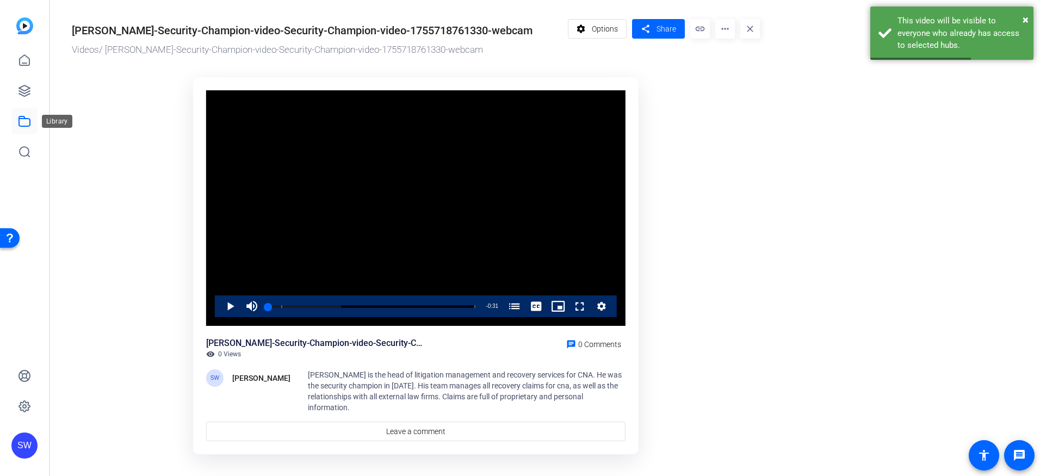
click at [26, 124] on icon at bounding box center [24, 121] width 13 height 13
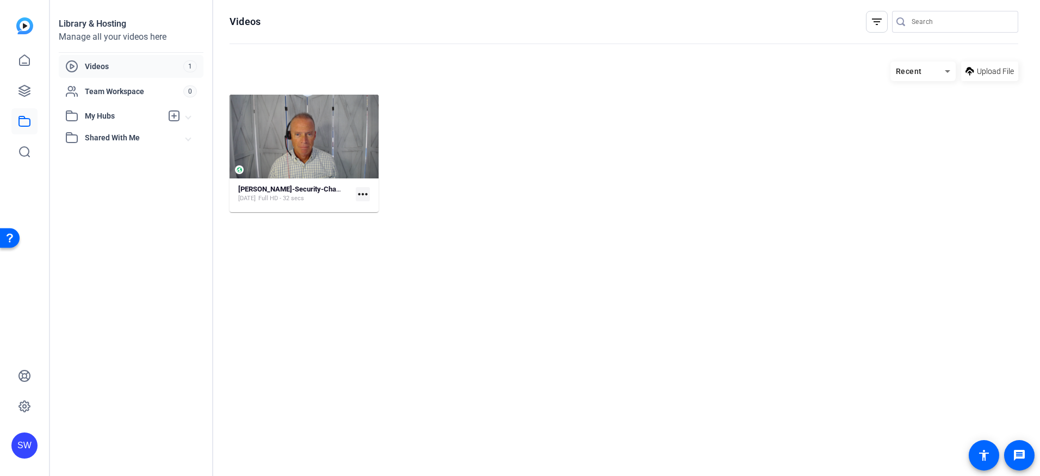
click at [110, 116] on span "My Hubs" at bounding box center [123, 115] width 77 height 11
click at [140, 138] on span "Security Champions" at bounding box center [107, 140] width 70 height 11
click at [944, 72] on span "Share" at bounding box center [950, 71] width 20 height 11
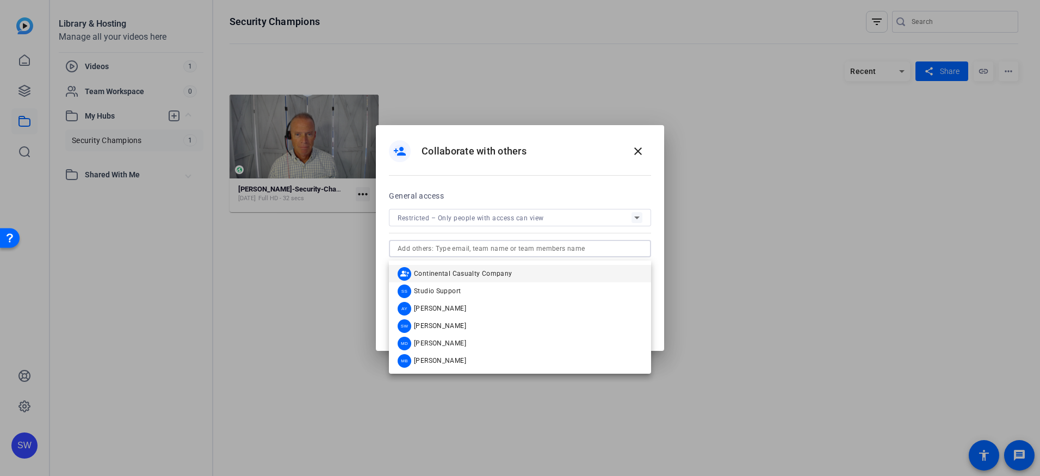
click at [626, 255] on input "text" at bounding box center [520, 248] width 245 height 13
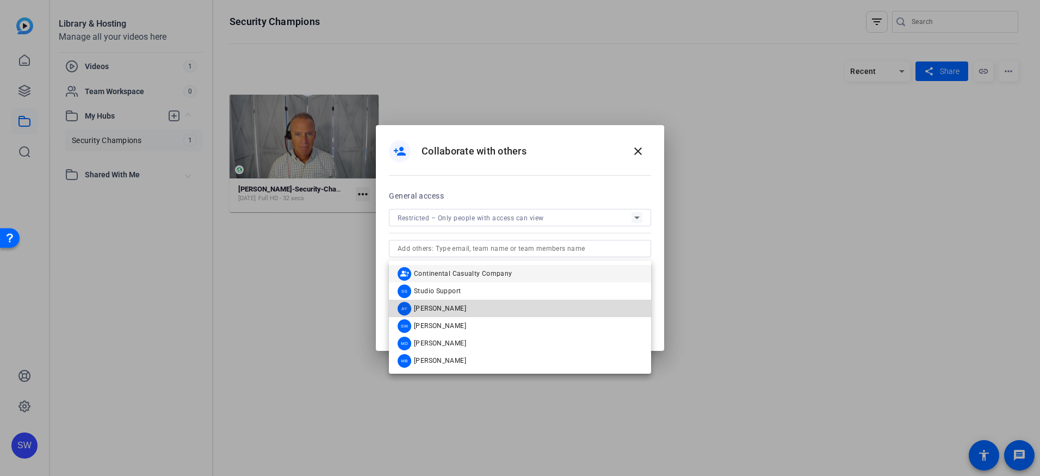
click at [427, 305] on span "[PERSON_NAME]" at bounding box center [440, 308] width 52 height 9
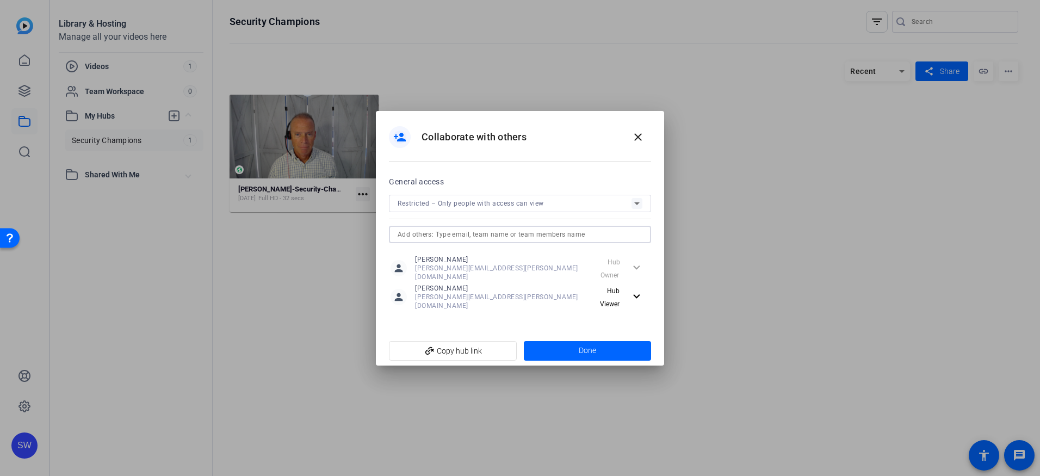
click at [550, 241] on input "text" at bounding box center [520, 234] width 245 height 13
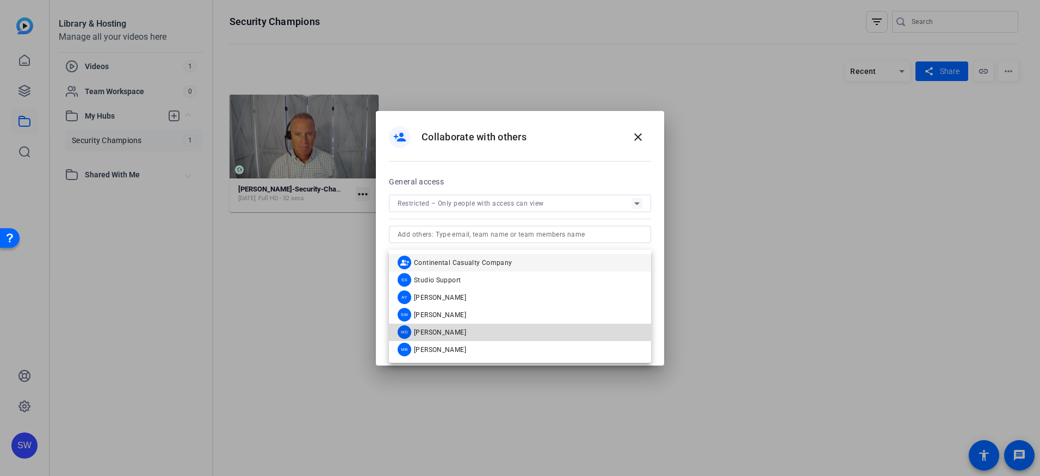
click at [425, 332] on span "[PERSON_NAME]" at bounding box center [440, 332] width 52 height 9
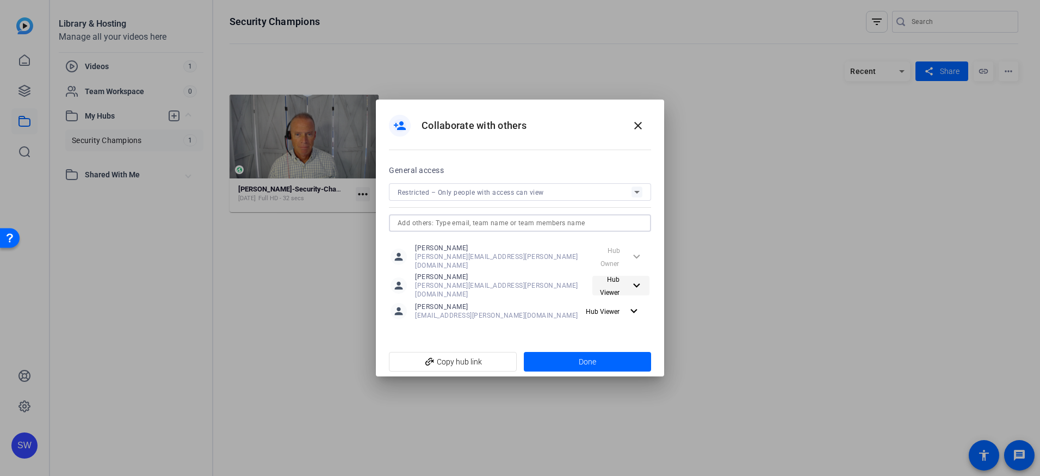
click at [635, 279] on mat-icon "expand_more" at bounding box center [635, 286] width 11 height 14
click at [627, 303] on span "Hub Editor" at bounding box center [626, 305] width 34 height 8
click at [635, 305] on mat-icon "expand_more" at bounding box center [634, 312] width 14 height 14
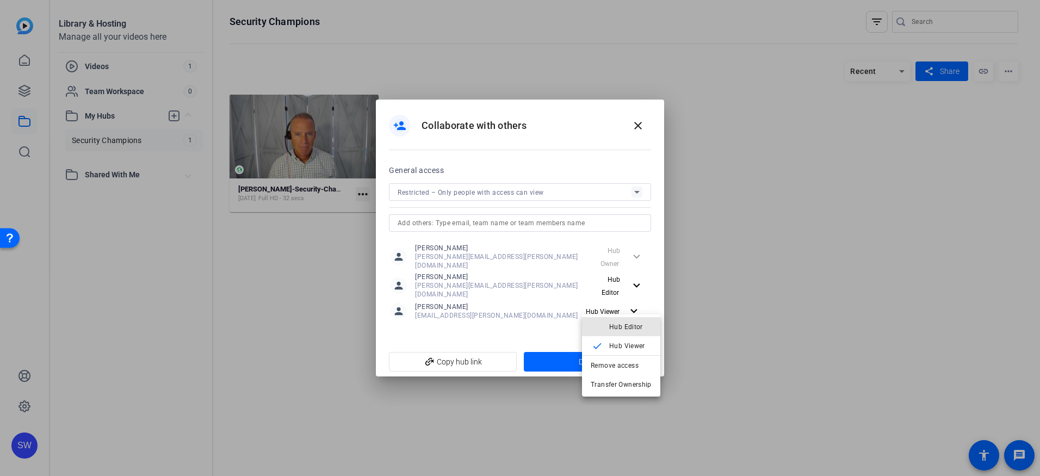
click at [624, 330] on span "Hub Editor" at bounding box center [630, 326] width 42 height 13
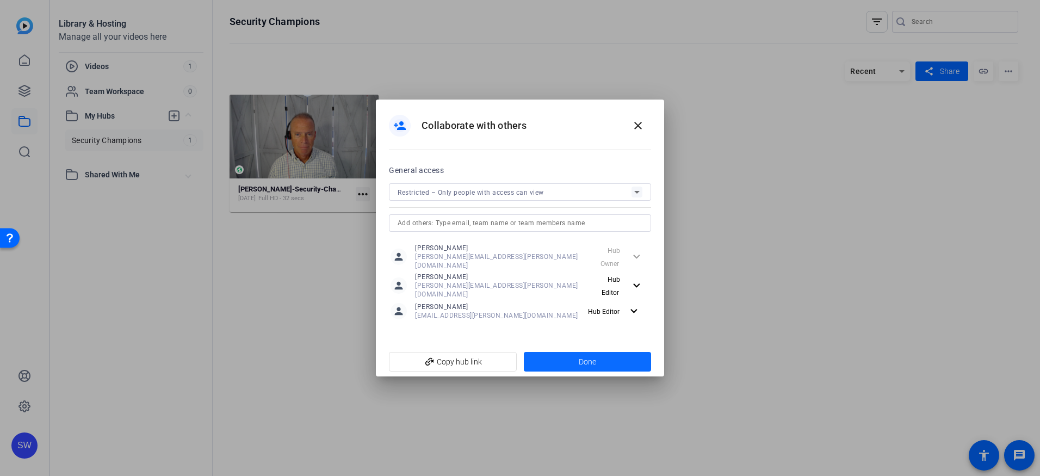
click at [541, 356] on span at bounding box center [588, 362] width 128 height 26
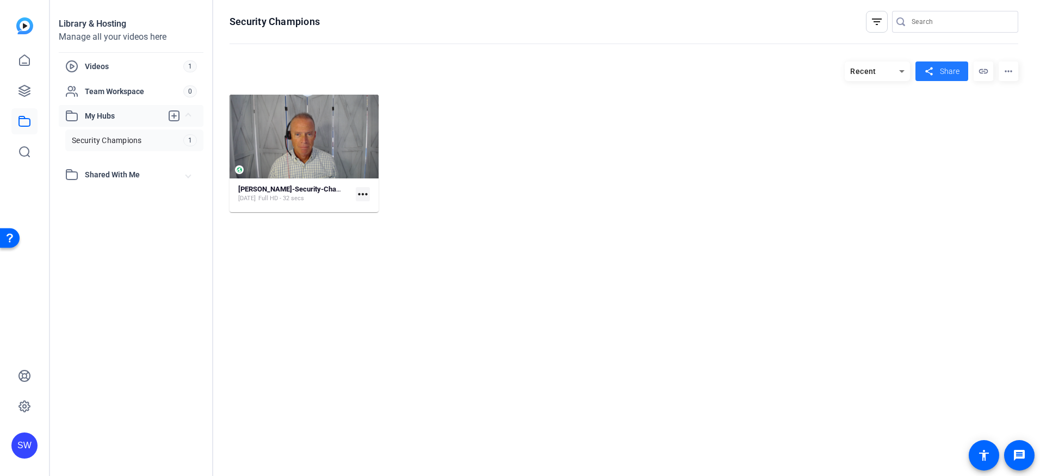
click at [94, 115] on span "My Hubs" at bounding box center [123, 115] width 77 height 11
click at [116, 115] on span "My Hubs" at bounding box center [123, 115] width 77 height 11
click at [116, 114] on span "My Hubs" at bounding box center [123, 115] width 77 height 11
drag, startPoint x: 127, startPoint y: 116, endPoint x: 121, endPoint y: 113, distance: 6.8
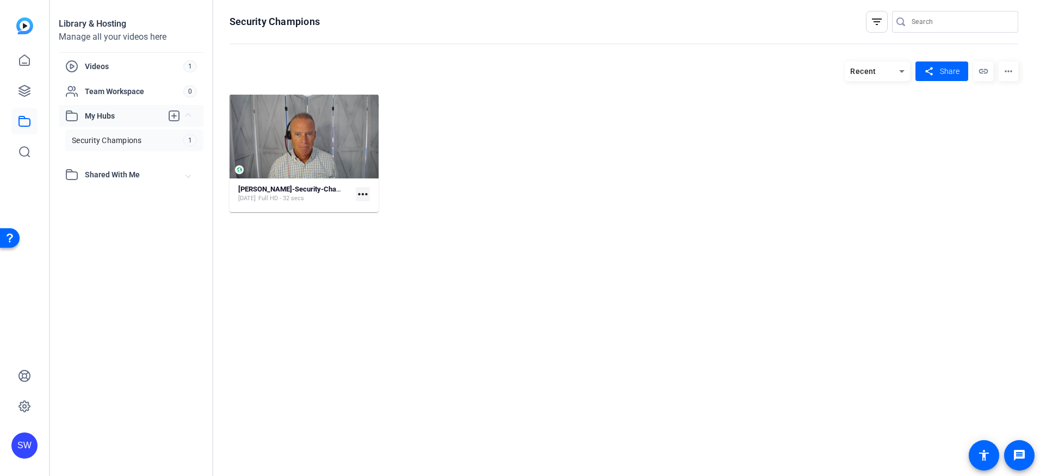
click at [121, 113] on span "My Hubs" at bounding box center [123, 115] width 77 height 11
click at [93, 113] on span "My Hubs" at bounding box center [123, 115] width 77 height 11
click at [162, 142] on link "Security Champions 1" at bounding box center [134, 140] width 138 height 22
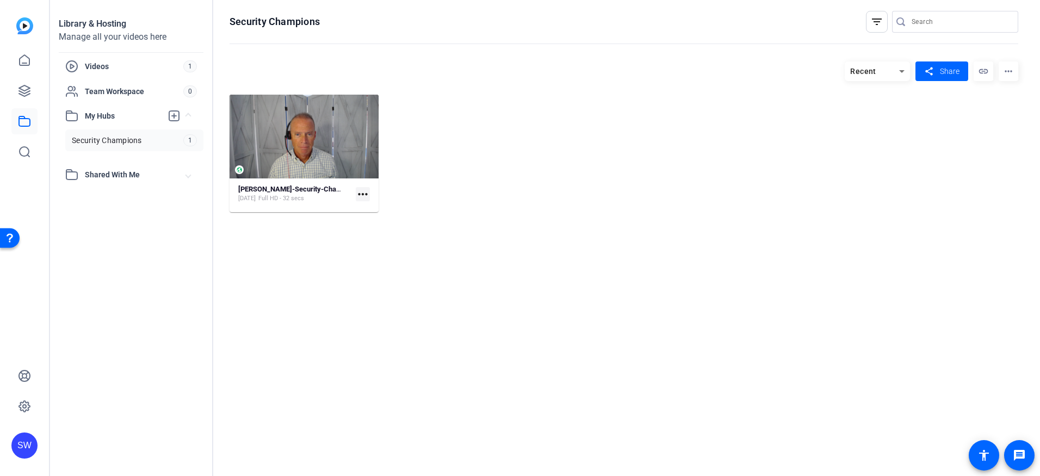
click at [189, 141] on span "1" at bounding box center [190, 140] width 14 height 12
click at [162, 139] on link "Security Champions 1" at bounding box center [134, 140] width 138 height 22
click at [104, 140] on span "Security Champions" at bounding box center [107, 140] width 70 height 11
drag, startPoint x: 104, startPoint y: 140, endPoint x: 85, endPoint y: 215, distance: 77.6
click at [85, 215] on div "Library & Hosting Manage all your videos here Videos 1 Team Workspace 0 My Hubs…" at bounding box center [131, 238] width 163 height 476
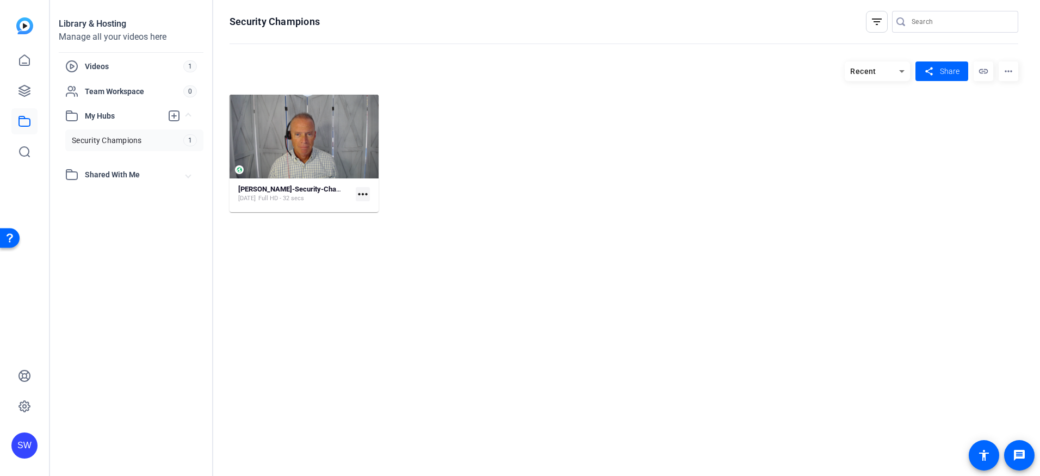
click at [362, 194] on mat-icon "more_horiz" at bounding box center [363, 194] width 14 height 14
click at [81, 115] on div at bounding box center [520, 238] width 1040 height 476
click at [359, 193] on mat-icon "more_horiz" at bounding box center [363, 194] width 14 height 14
click at [375, 253] on span "Manage Hubs" at bounding box center [388, 251] width 48 height 13
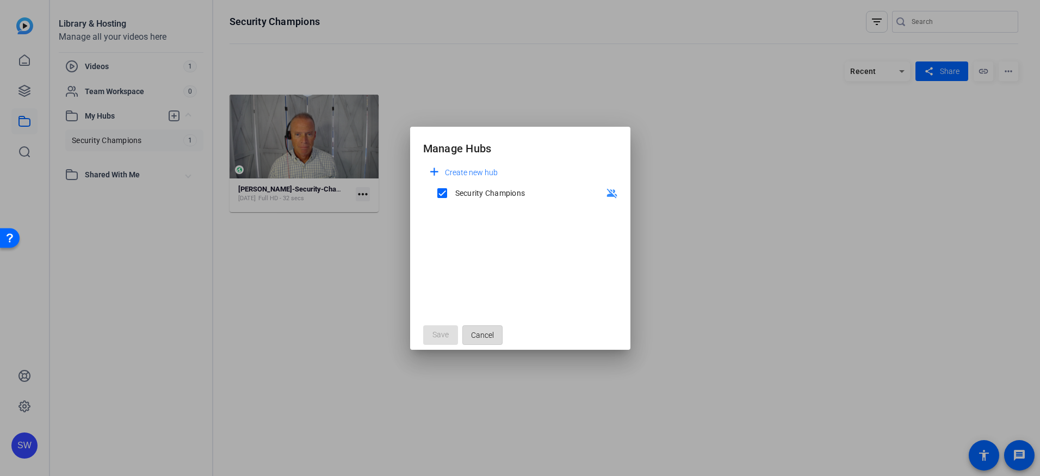
click at [483, 337] on span "Cancel" at bounding box center [482, 335] width 23 height 21
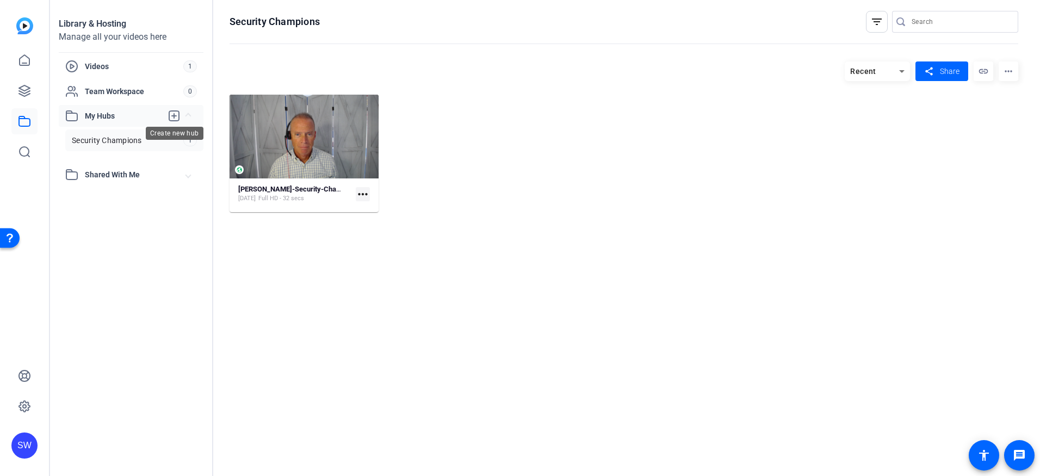
click at [173, 115] on icon at bounding box center [174, 116] width 10 height 10
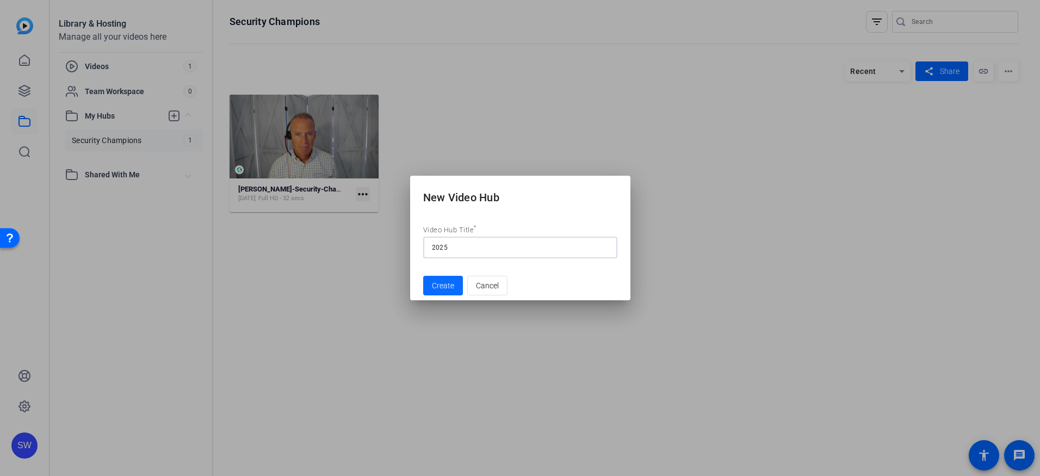
type input "2025"
click at [441, 288] on span "Create" at bounding box center [443, 285] width 22 height 11
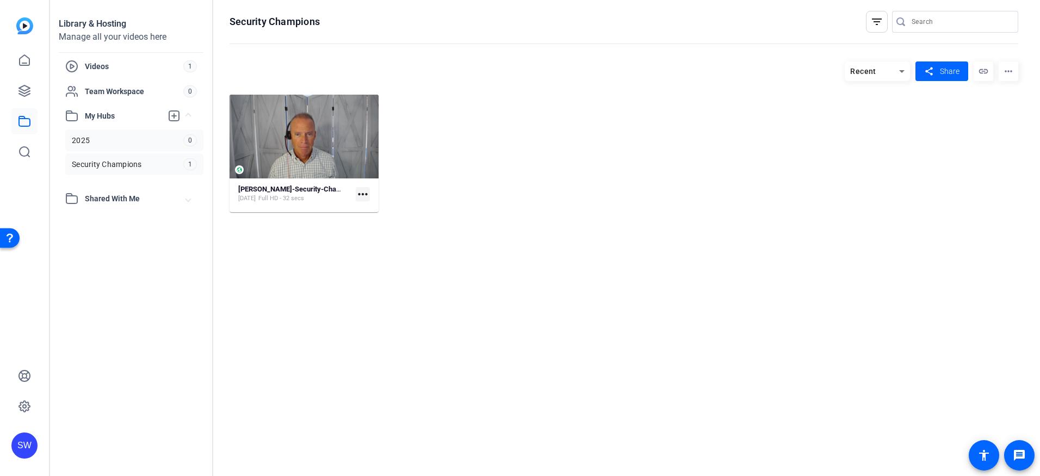
click at [84, 140] on span "2025" at bounding box center [81, 140] width 18 height 11
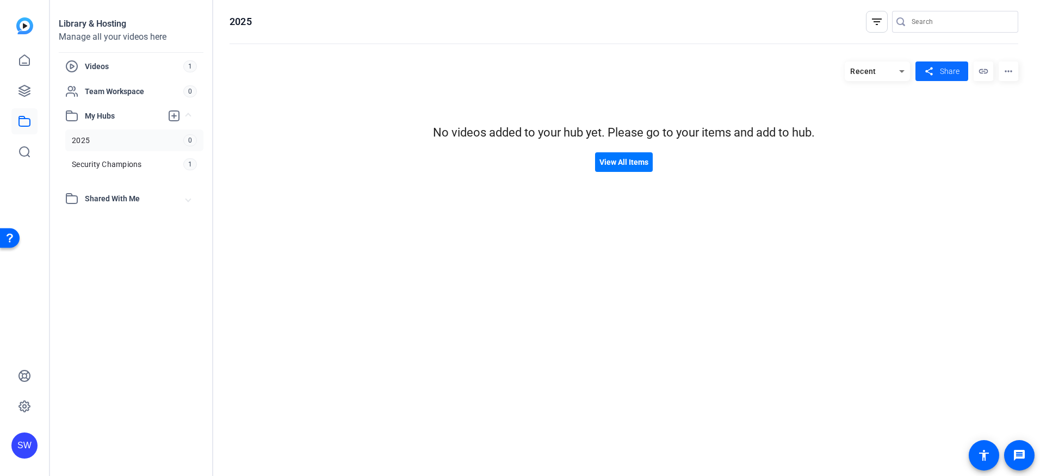
click at [945, 71] on span "Share" at bounding box center [950, 71] width 20 height 11
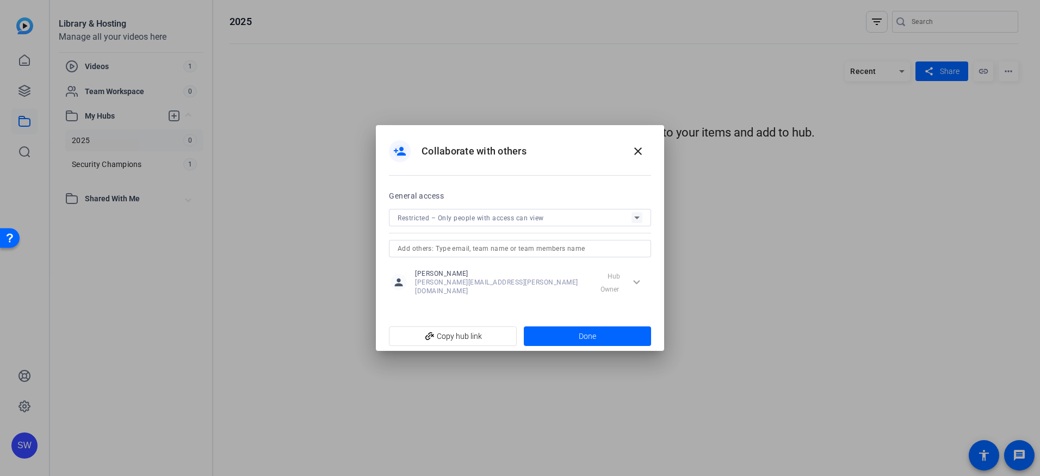
click at [590, 253] on input "text" at bounding box center [520, 248] width 245 height 13
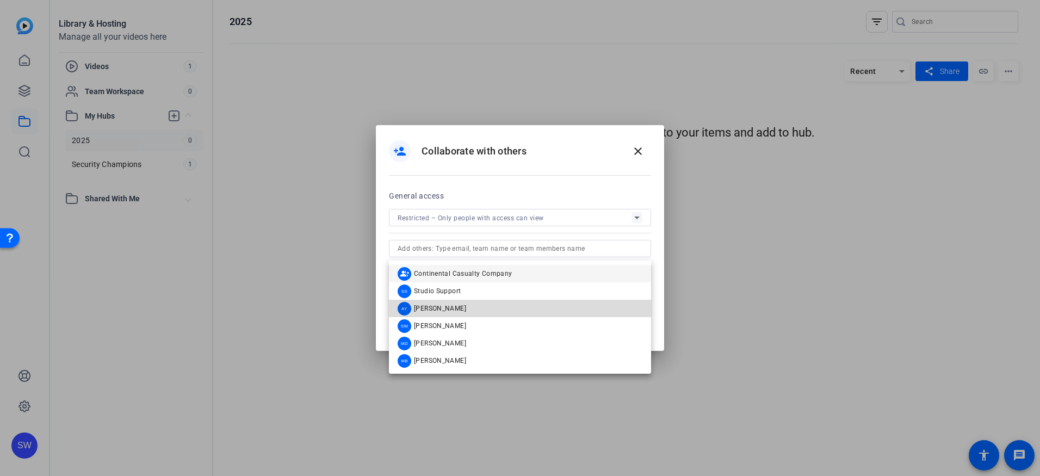
click at [490, 312] on mat-option "AY Andrew Yelenosky" at bounding box center [520, 308] width 262 height 17
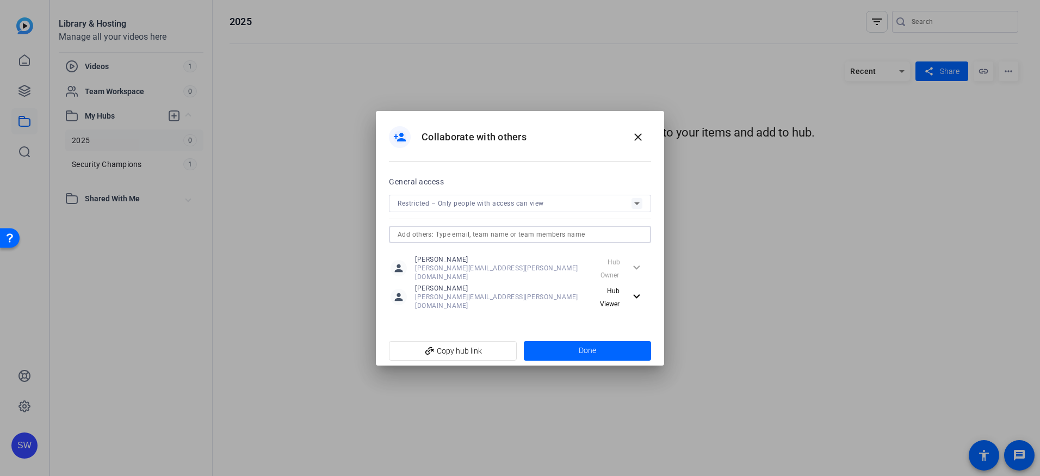
click at [493, 241] on input "text" at bounding box center [520, 234] width 245 height 13
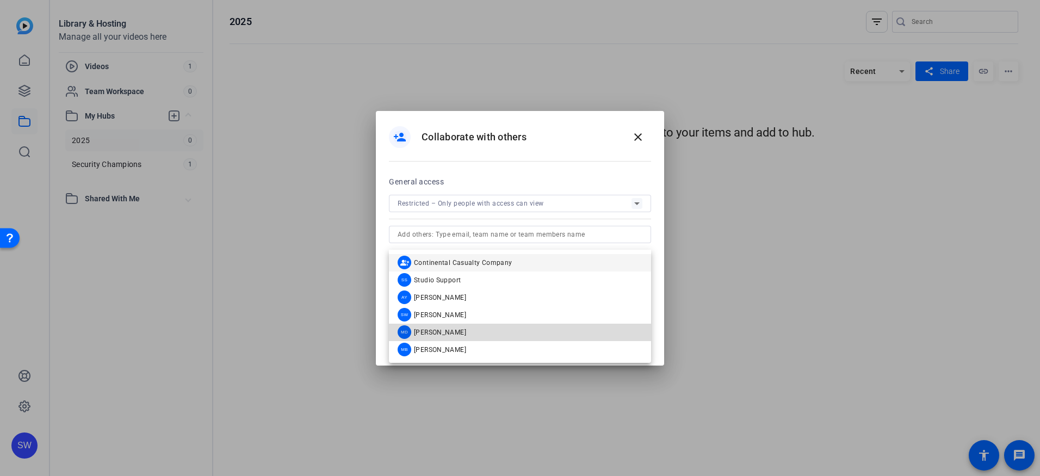
click at [437, 329] on span "[PERSON_NAME]" at bounding box center [440, 332] width 52 height 9
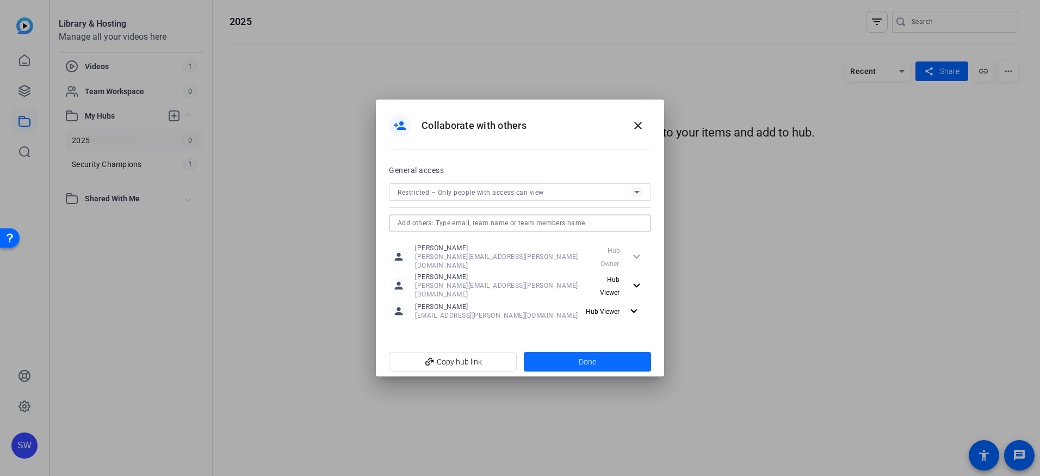
click at [548, 355] on span at bounding box center [588, 362] width 128 height 26
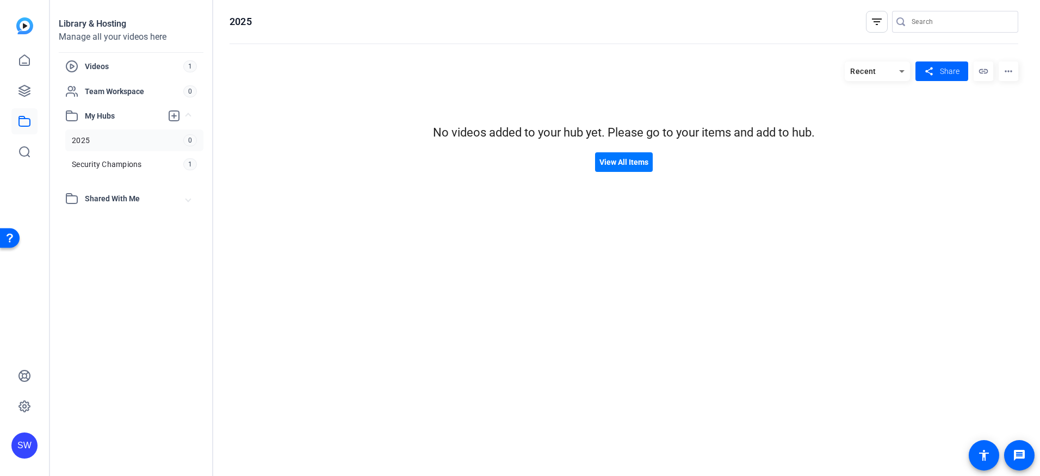
click at [105, 138] on link "2025 0" at bounding box center [134, 140] width 138 height 22
click at [106, 200] on span "Shared With Me" at bounding box center [135, 198] width 101 height 11
click at [94, 64] on span "Videos" at bounding box center [134, 66] width 98 height 11
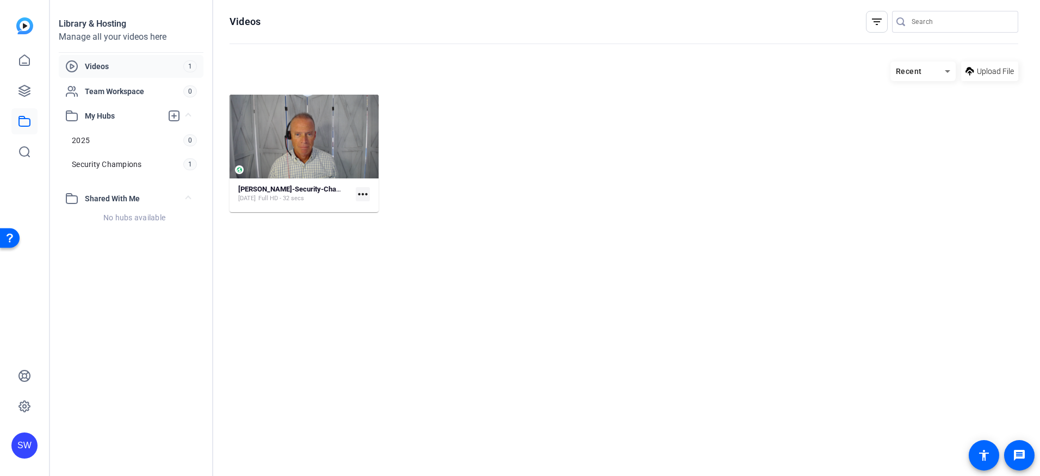
click at [360, 195] on mat-icon "more_horiz" at bounding box center [363, 194] width 14 height 14
click at [377, 251] on span "Manage Hubs" at bounding box center [388, 251] width 48 height 13
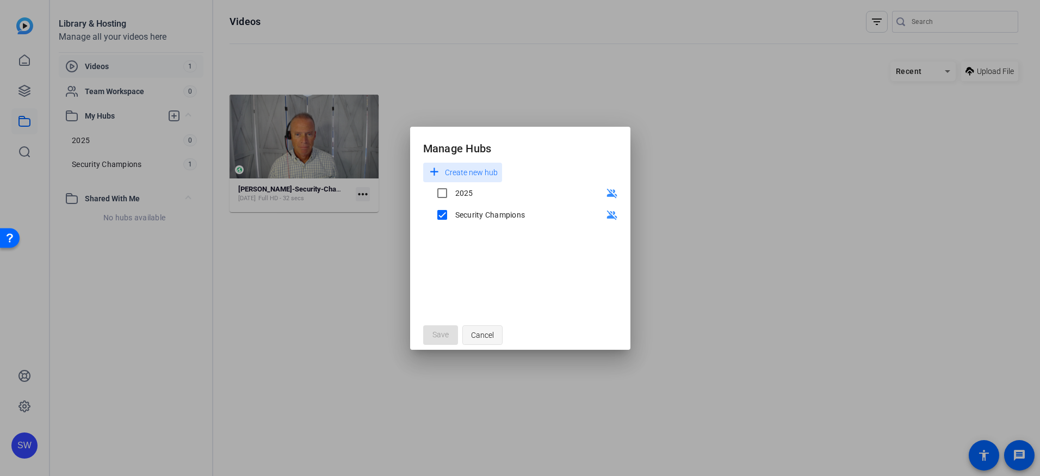
click at [476, 334] on span "Cancel" at bounding box center [482, 335] width 23 height 21
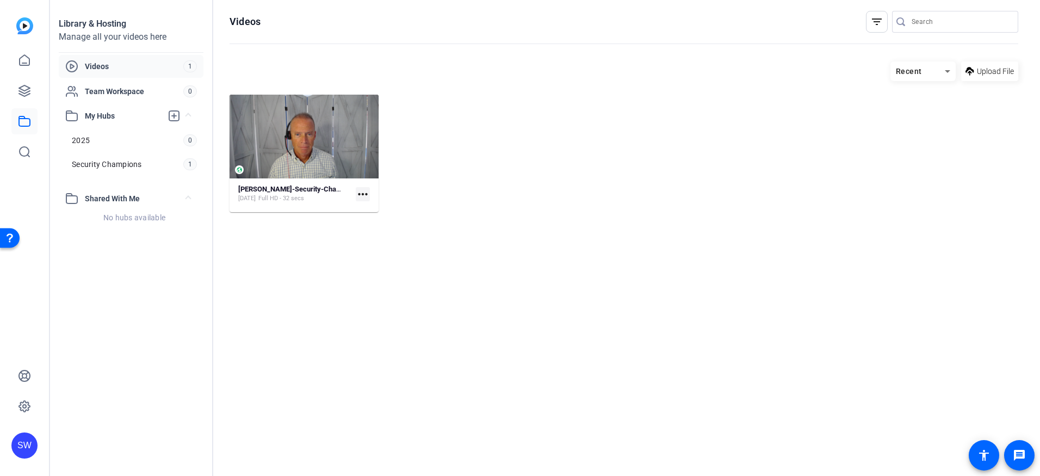
click at [363, 197] on mat-icon "more_horiz" at bounding box center [363, 194] width 14 height 14
click at [384, 251] on span "Manage Hubs" at bounding box center [388, 251] width 48 height 13
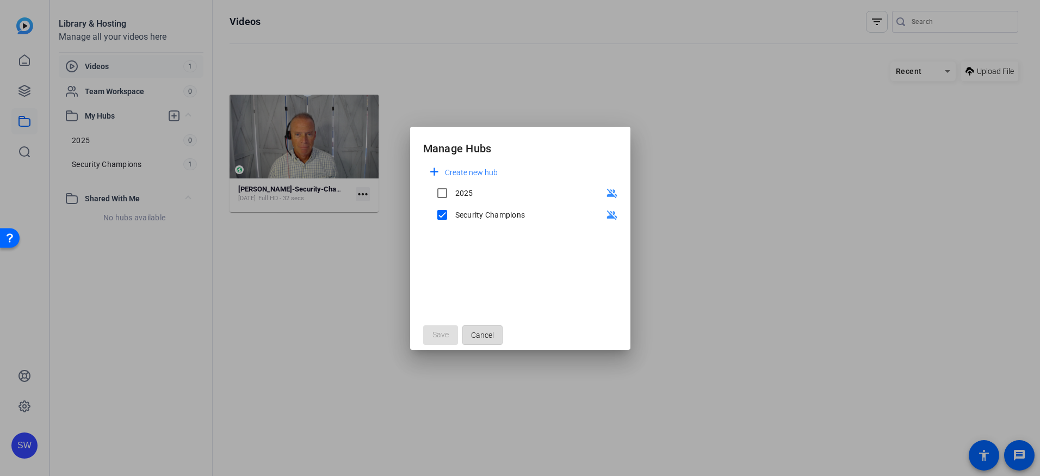
click at [479, 336] on span "Cancel" at bounding box center [482, 335] width 23 height 21
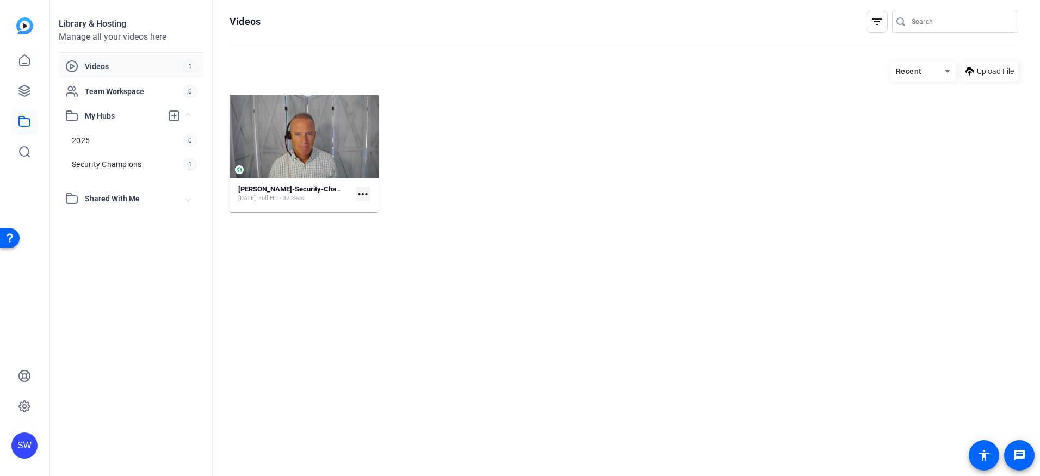
click at [367, 195] on mat-icon "more_horiz" at bounding box center [363, 194] width 14 height 14
click at [375, 247] on span "Manage Hubs" at bounding box center [388, 251] width 48 height 13
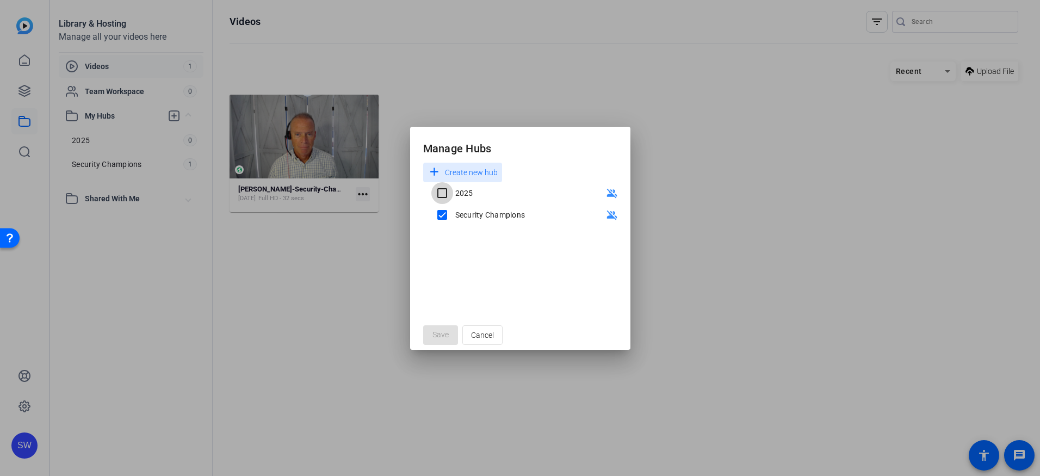
click at [441, 191] on input "2025" at bounding box center [442, 193] width 22 height 22
click at [441, 194] on input "2025" at bounding box center [442, 193] width 22 height 22
checkbox input "false"
click at [488, 336] on span "Cancel" at bounding box center [482, 335] width 23 height 21
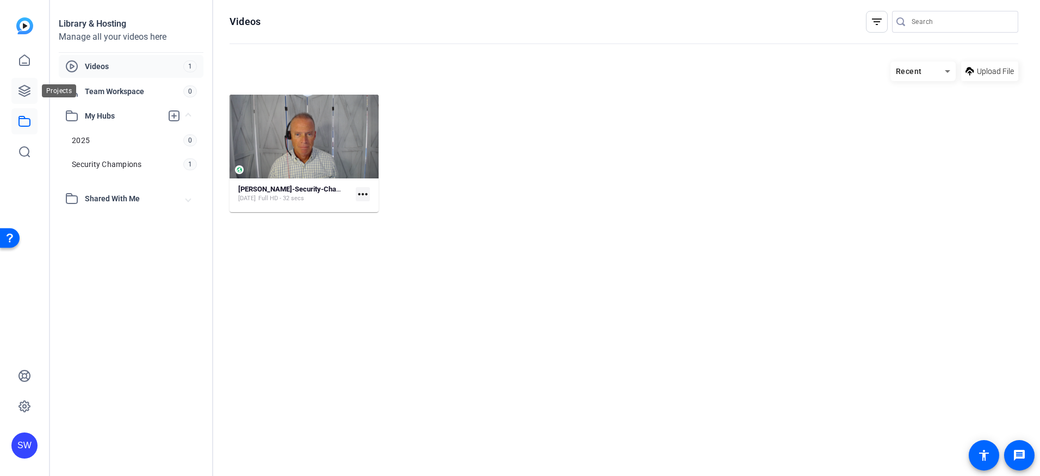
click at [27, 92] on icon at bounding box center [24, 90] width 11 height 11
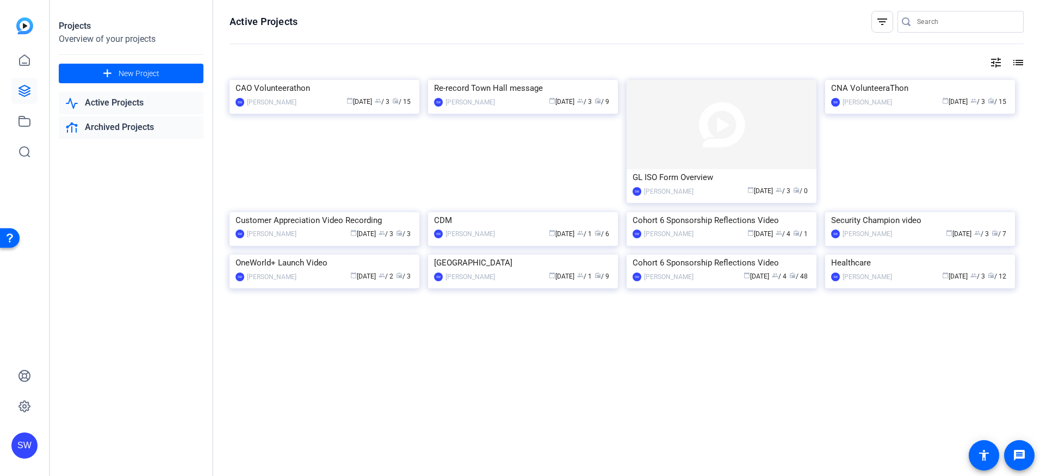
click at [114, 125] on link "Archived Projects" at bounding box center [131, 127] width 145 height 22
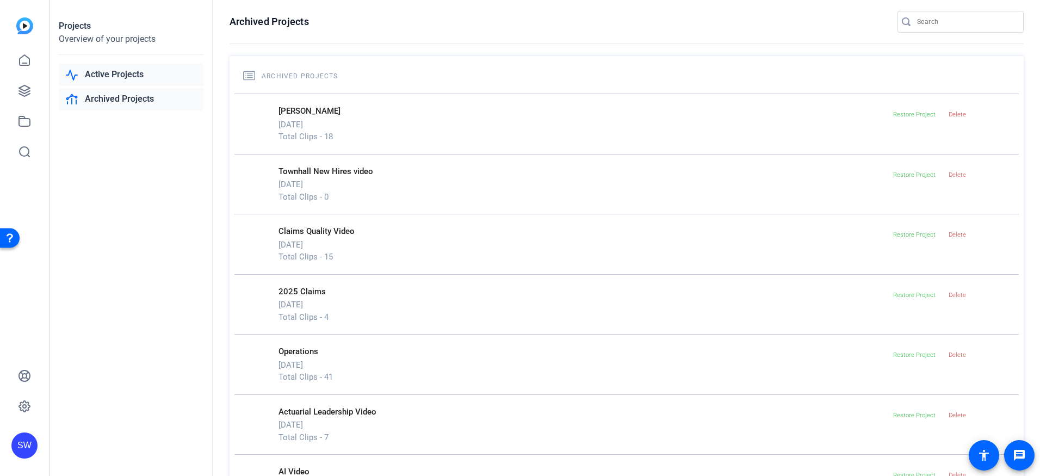
click at [108, 74] on link "Active Projects" at bounding box center [131, 75] width 145 height 22
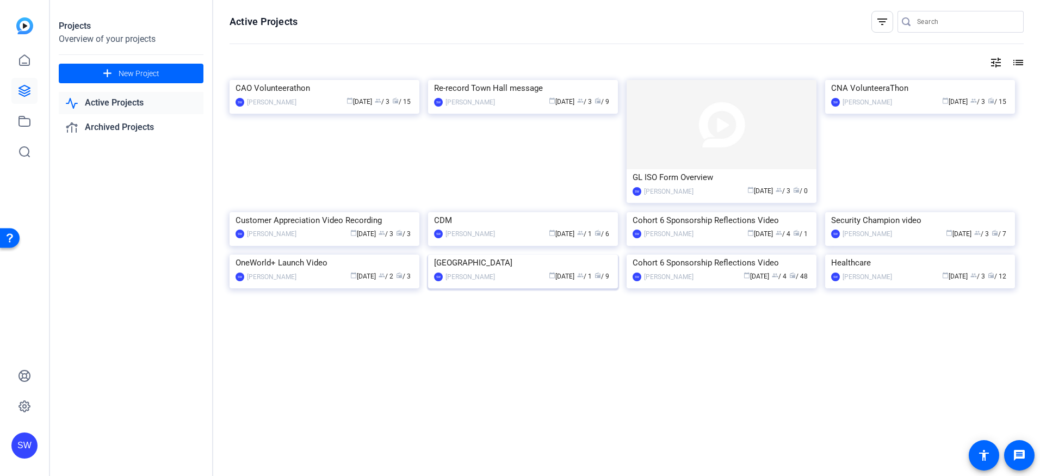
scroll to position [54, 0]
click at [533, 282] on div "calendar_today Jul 08 group / 1 radio / 9" at bounding box center [555, 276] width 111 height 11
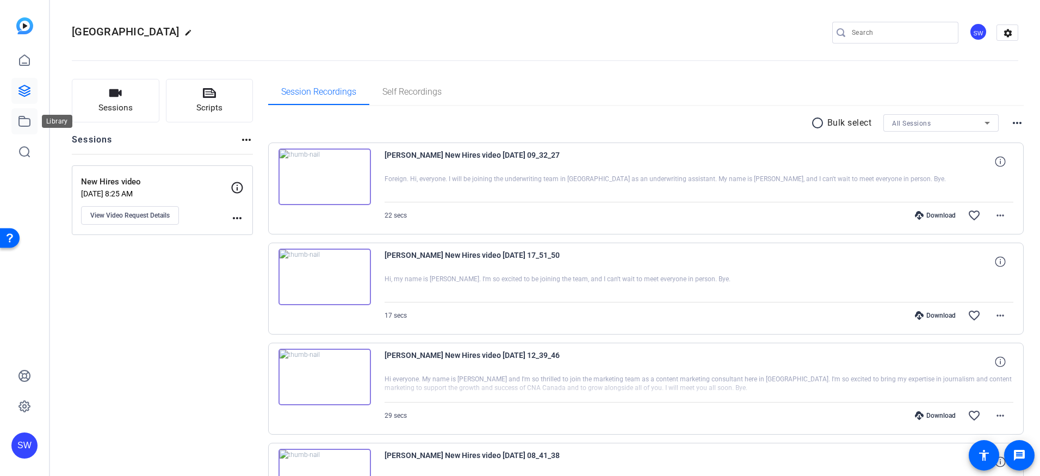
click at [23, 122] on icon at bounding box center [24, 121] width 13 height 13
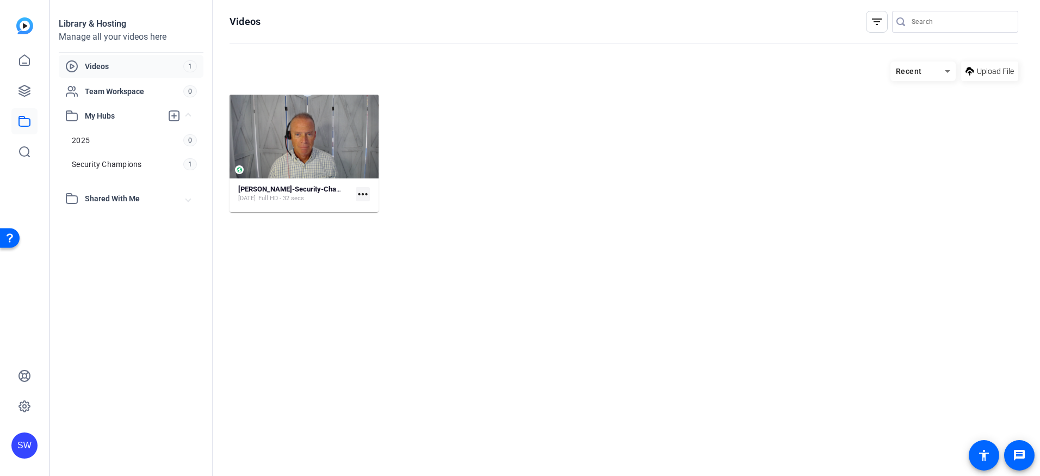
click at [360, 193] on mat-icon "more_horiz" at bounding box center [363, 194] width 14 height 14
click at [379, 251] on span "Manage Hubs" at bounding box center [388, 251] width 48 height 13
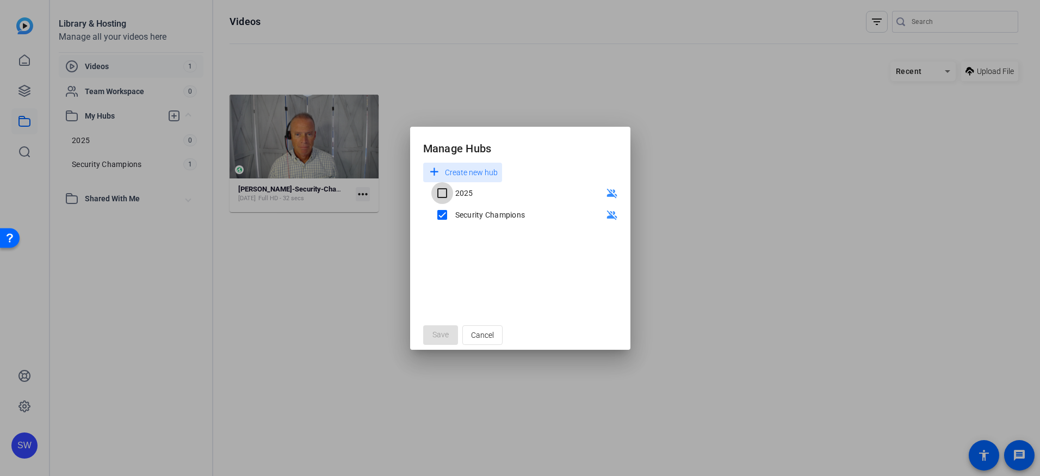
click at [443, 191] on input "2025" at bounding box center [442, 193] width 22 height 22
checkbox input "true"
click at [441, 333] on span "Save" at bounding box center [440, 334] width 16 height 11
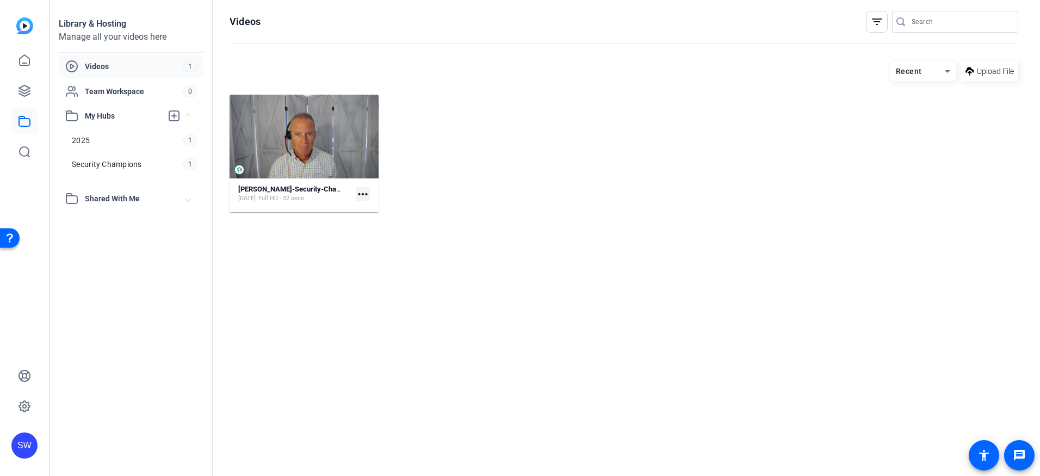
click at [364, 193] on mat-icon "more_horiz" at bounding box center [363, 194] width 14 height 14
click at [269, 253] on div at bounding box center [520, 238] width 1040 height 476
click at [106, 140] on link "2025 1" at bounding box center [134, 140] width 138 height 22
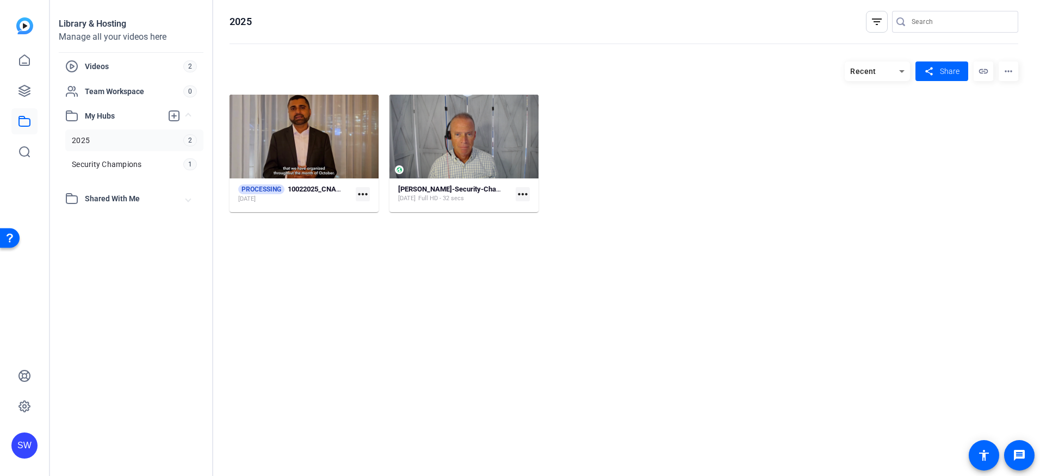
click at [1009, 73] on mat-icon "more_horiz" at bounding box center [1008, 71] width 20 height 20
click at [929, 106] on div at bounding box center [520, 238] width 1040 height 476
click at [362, 194] on mat-icon "more_horiz" at bounding box center [363, 194] width 14 height 14
click at [330, 205] on div at bounding box center [520, 238] width 1040 height 476
click at [130, 144] on link "2025 2" at bounding box center [134, 140] width 138 height 22
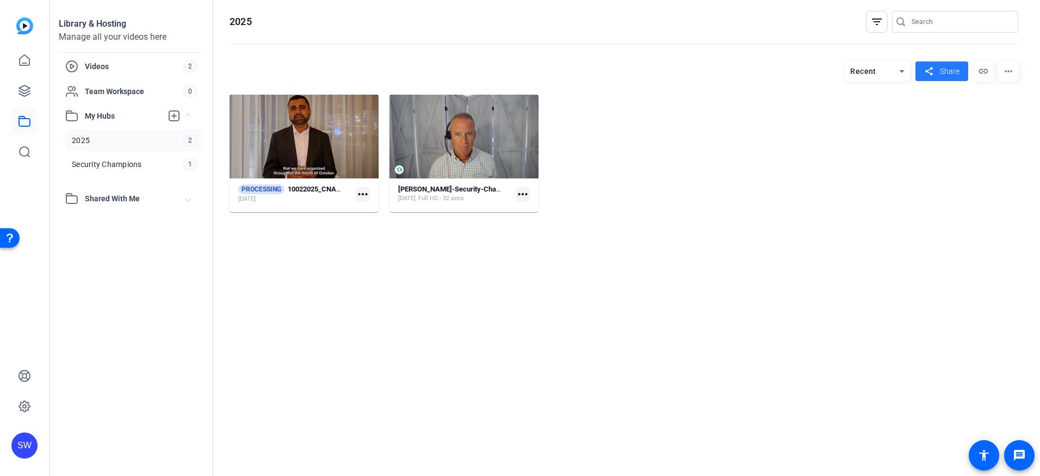
click at [956, 72] on span "Share" at bounding box center [950, 71] width 20 height 11
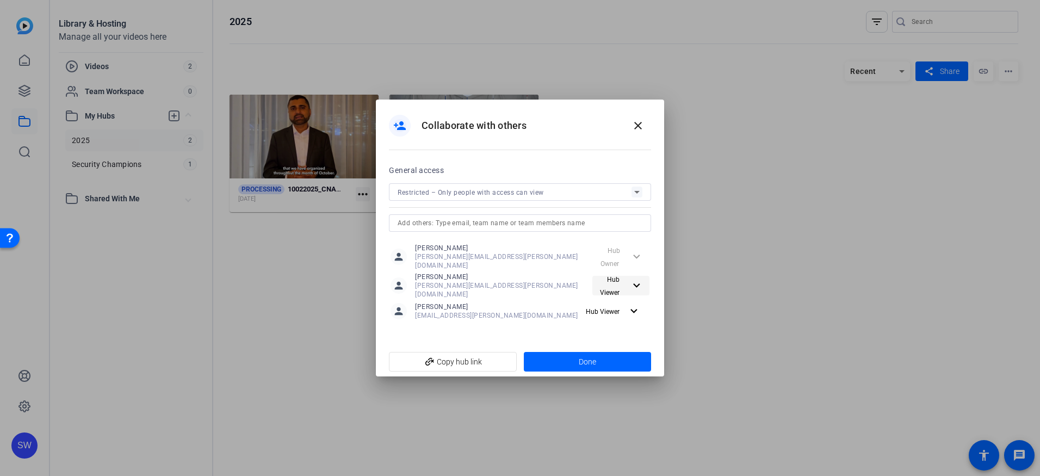
click at [635, 282] on mat-icon "expand_more" at bounding box center [635, 286] width 11 height 14
click at [629, 305] on span "Hub Editor" at bounding box center [626, 305] width 34 height 8
click at [634, 305] on mat-icon "expand_more" at bounding box center [634, 312] width 14 height 14
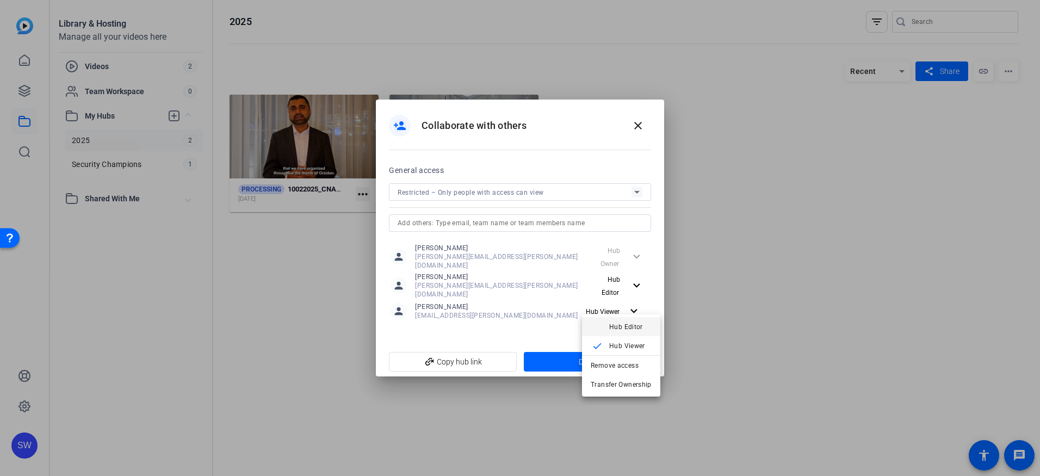
click at [631, 327] on span "Hub Editor" at bounding box center [626, 327] width 34 height 8
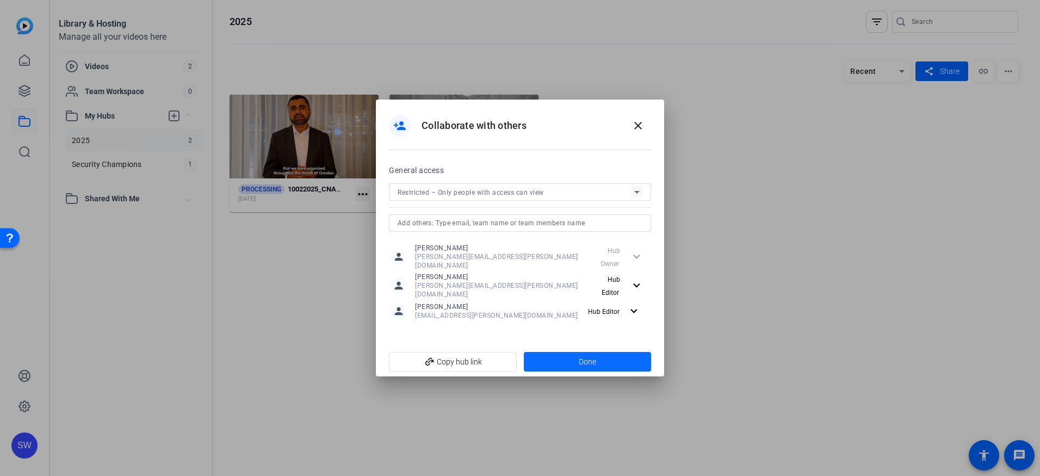
click at [572, 354] on span at bounding box center [588, 362] width 128 height 26
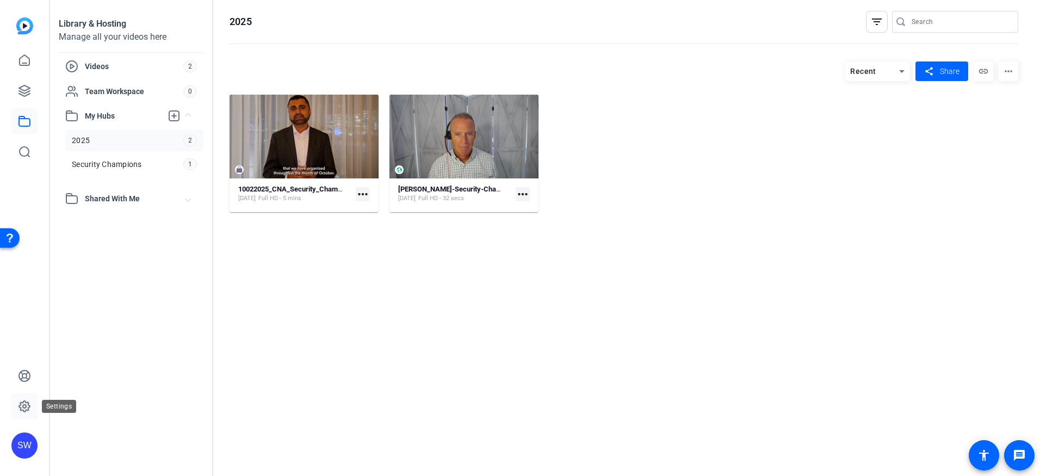
click at [23, 404] on icon at bounding box center [24, 406] width 13 height 13
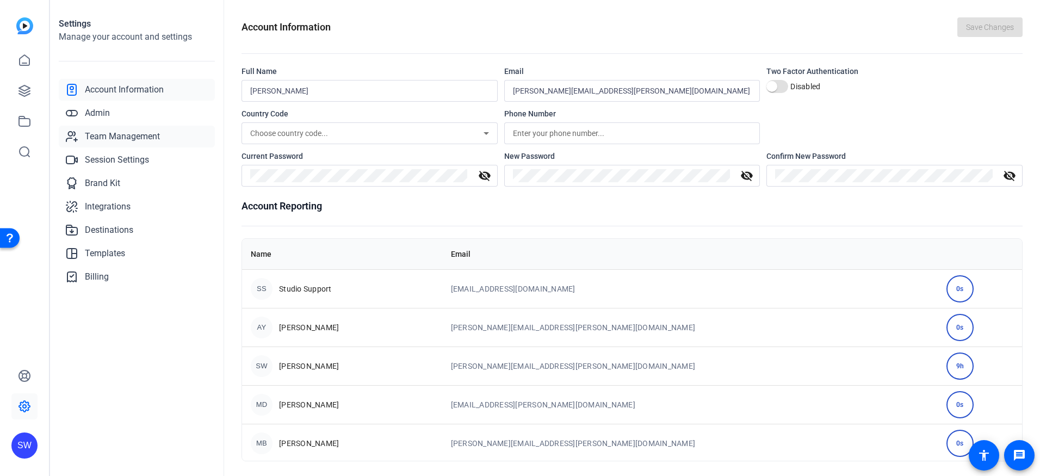
click at [98, 131] on span "Team Management" at bounding box center [122, 136] width 75 height 13
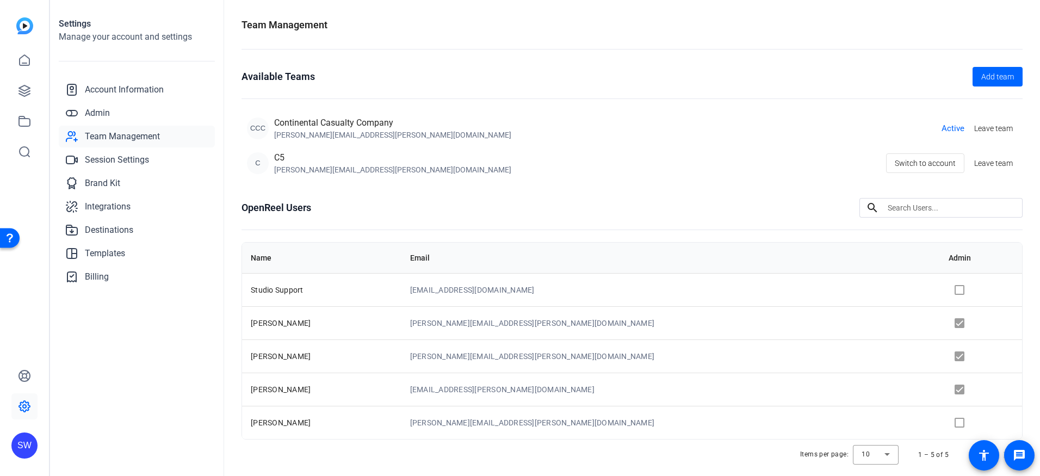
scroll to position [28, 0]
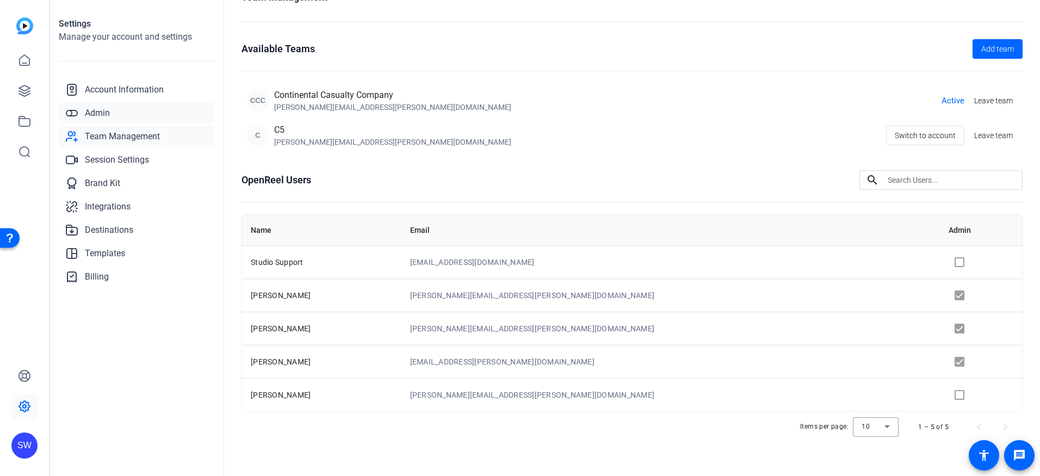
click at [96, 114] on span "Admin" at bounding box center [97, 113] width 25 height 13
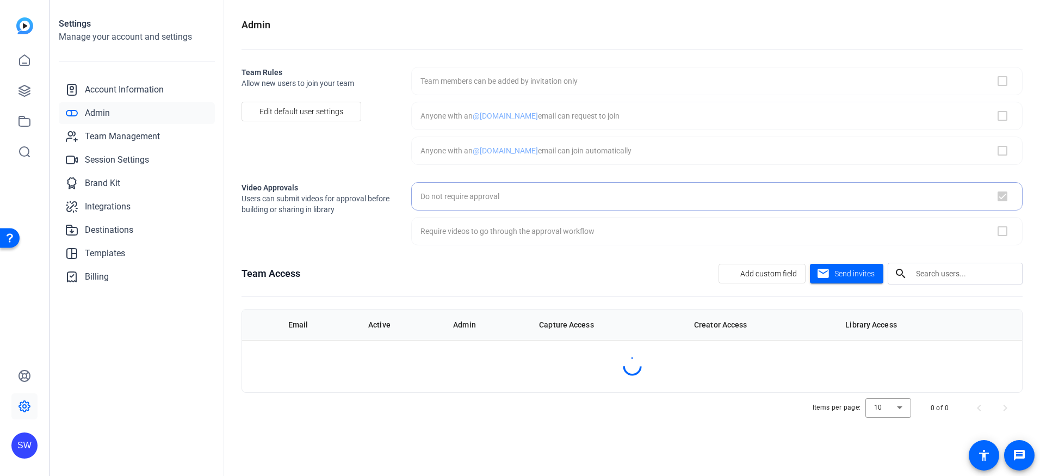
checkbox input "true"
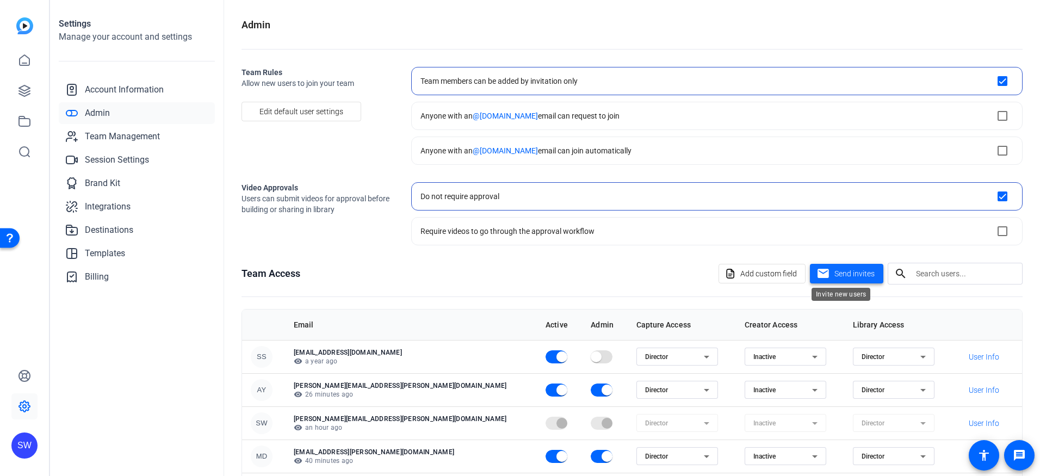
click at [841, 274] on span "Send invites" at bounding box center [854, 273] width 40 height 11
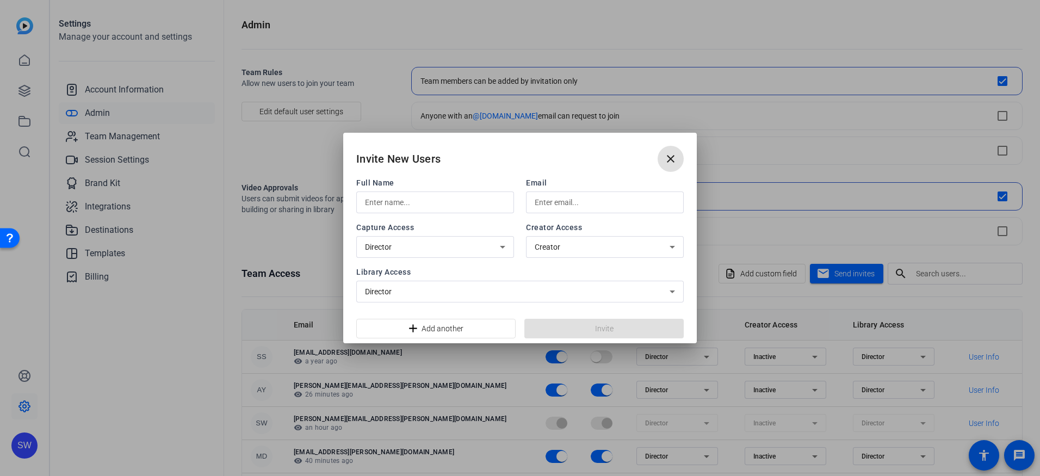
click at [425, 200] on input "text" at bounding box center [435, 202] width 140 height 13
type input "[PERSON_NAME]"
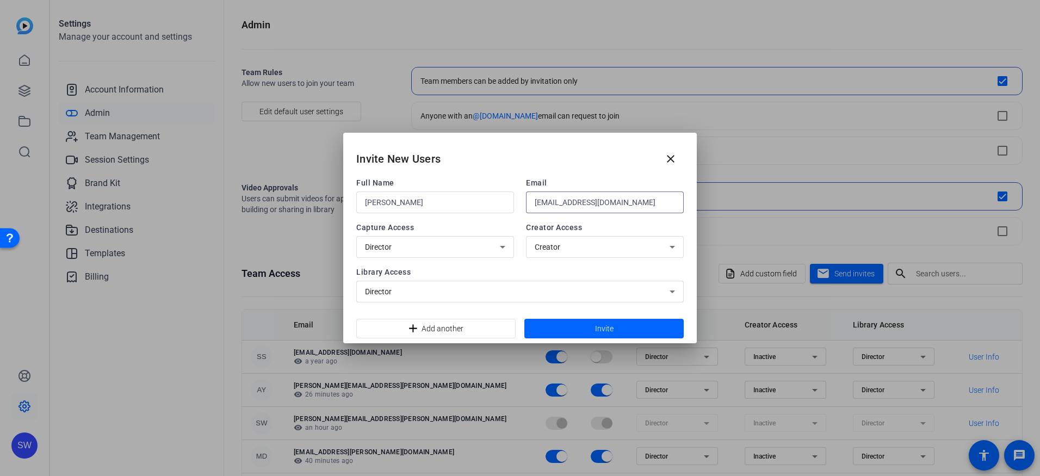
type input "[EMAIL_ADDRESS][DOMAIN_NAME]"
click at [499, 248] on icon at bounding box center [502, 246] width 13 height 13
click at [675, 249] on div at bounding box center [520, 238] width 1040 height 476
click at [675, 249] on icon at bounding box center [672, 246] width 13 height 13
click at [464, 271] on div at bounding box center [520, 238] width 1040 height 476
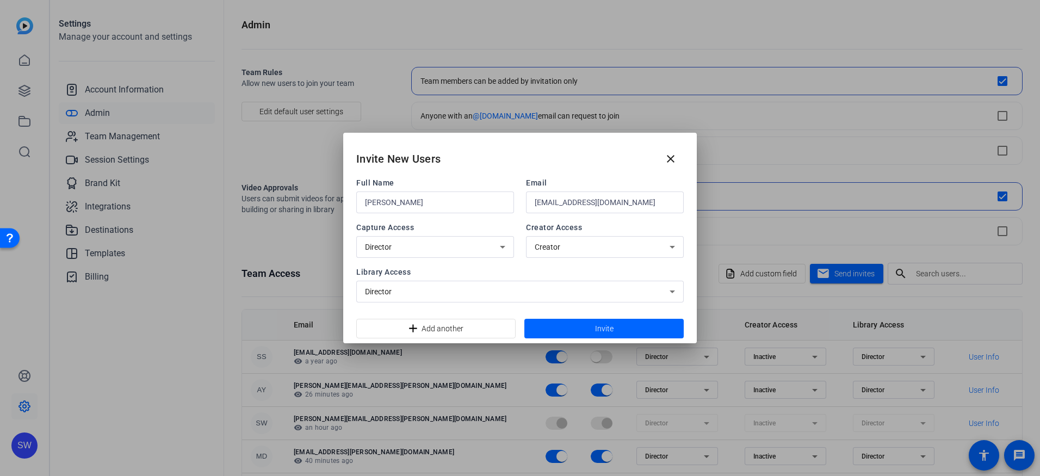
click at [672, 293] on icon at bounding box center [672, 291] width 13 height 13
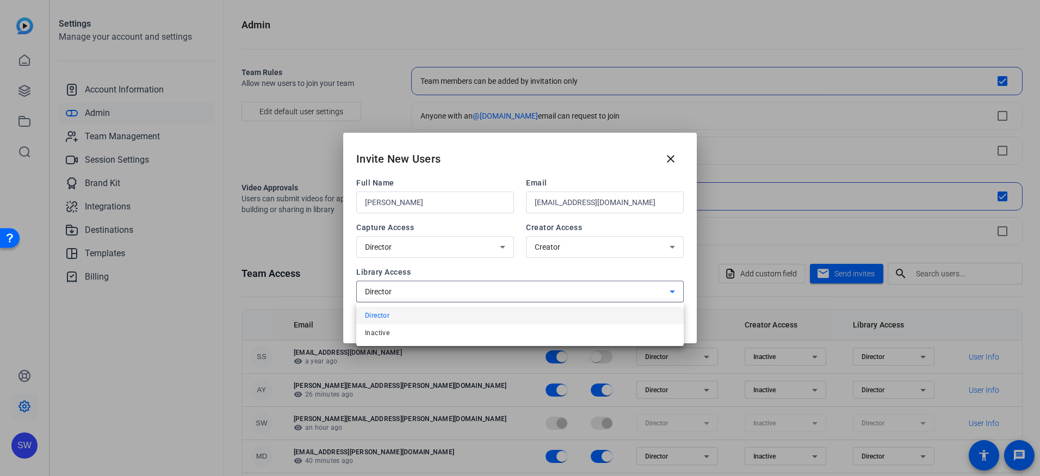
click at [625, 271] on div at bounding box center [520, 238] width 1040 height 476
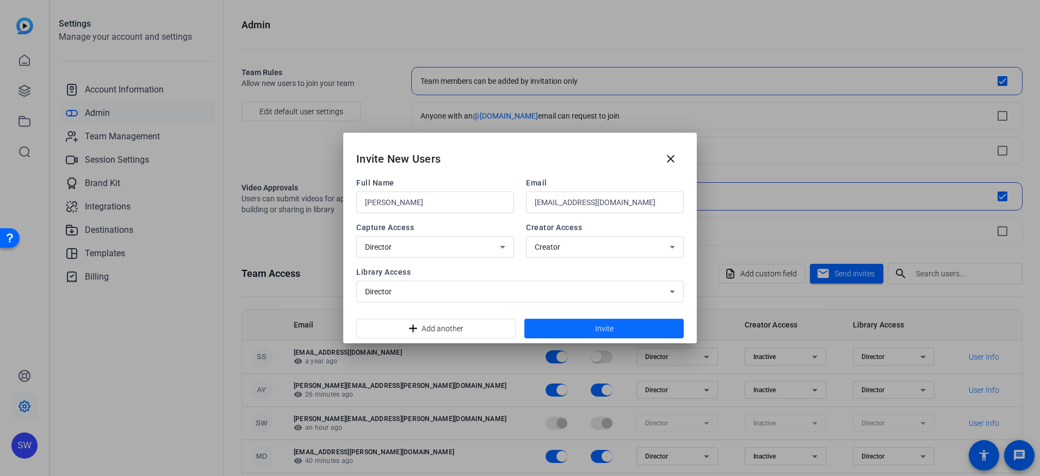
click at [574, 331] on span at bounding box center [603, 328] width 159 height 26
click at [669, 159] on mat-icon "close" at bounding box center [670, 158] width 13 height 13
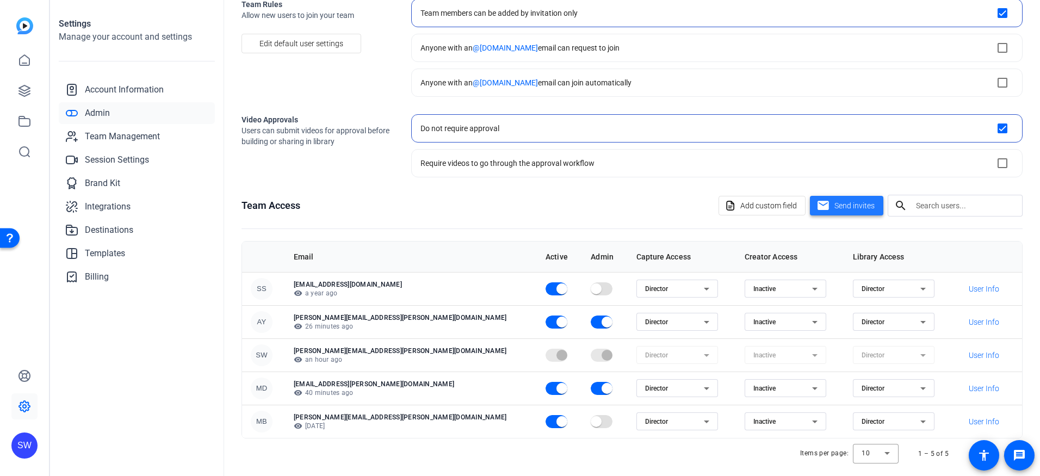
scroll to position [78, 0]
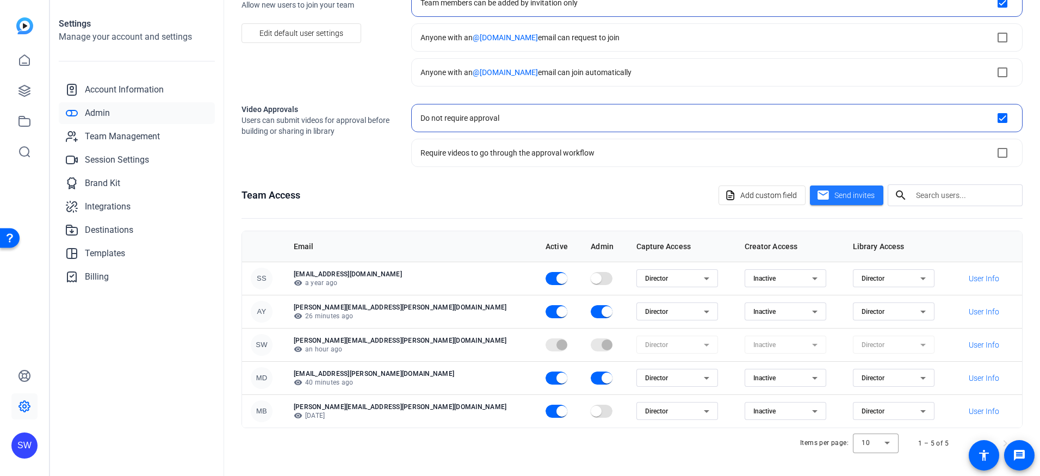
click at [920, 411] on icon at bounding box center [922, 411] width 5 height 3
click at [751, 450] on div at bounding box center [520, 238] width 1040 height 476
click at [545, 413] on span "button" at bounding box center [556, 411] width 22 height 13
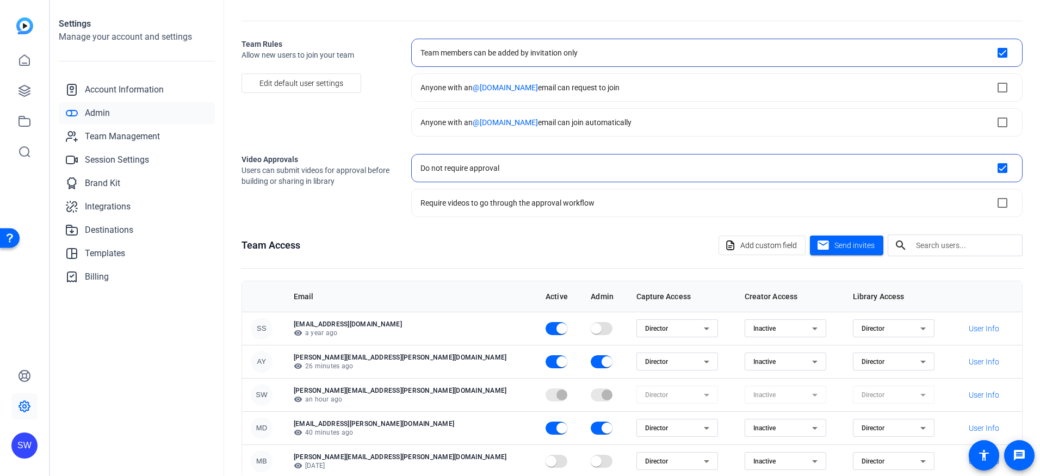
scroll to position [0, 0]
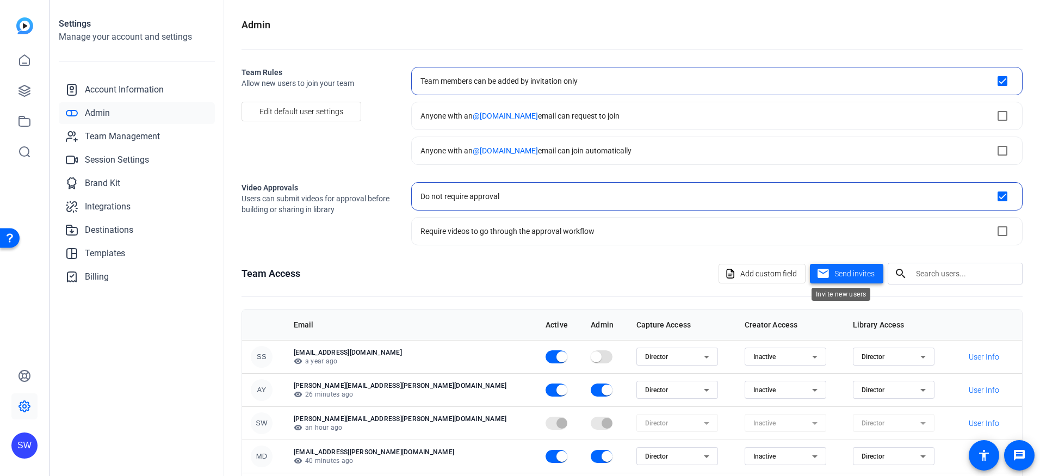
click at [848, 268] on span "Send invites" at bounding box center [854, 273] width 40 height 11
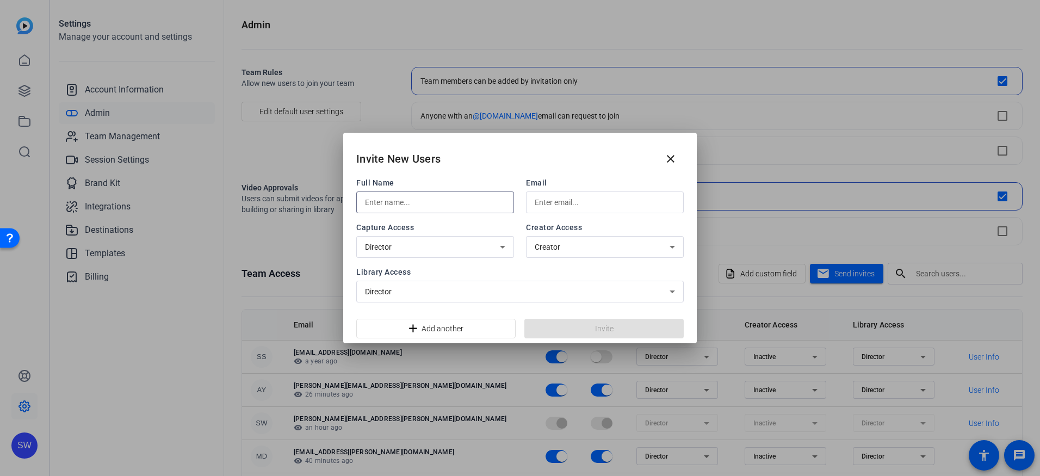
click at [445, 201] on input "text" at bounding box center [435, 202] width 140 height 13
type input "[PERSON_NAME]"
type input "M"
type input "tjgroundcontrol"
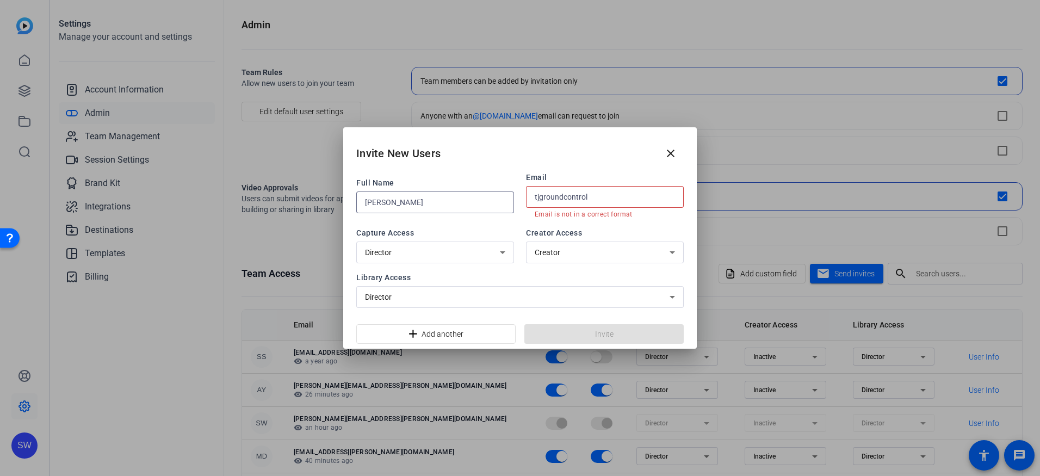
click at [426, 204] on input "[PERSON_NAME]" at bounding box center [435, 202] width 140 height 13
type input "[PERSON_NAME]"
click at [605, 191] on div "tjgroundcontrol" at bounding box center [605, 197] width 140 height 22
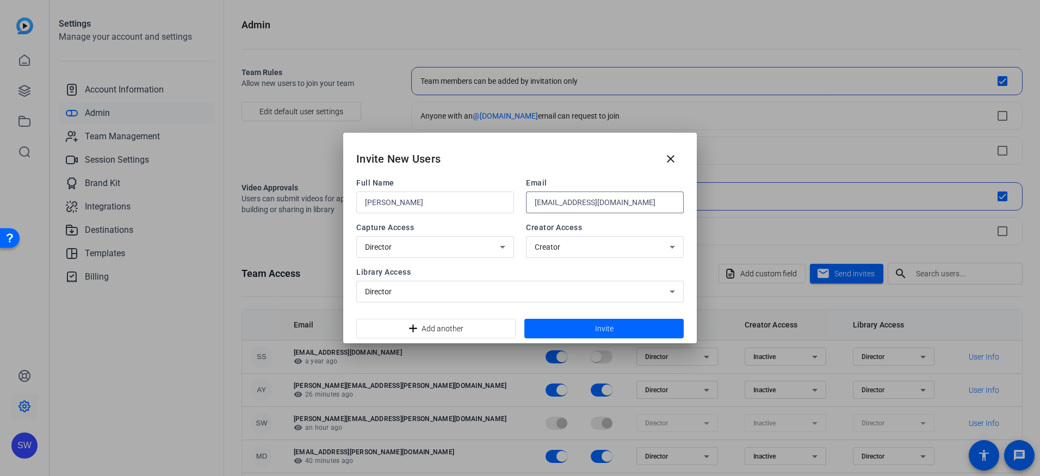
type input "[EMAIL_ADDRESS][DOMAIN_NAME]"
click at [581, 333] on span at bounding box center [603, 328] width 159 height 26
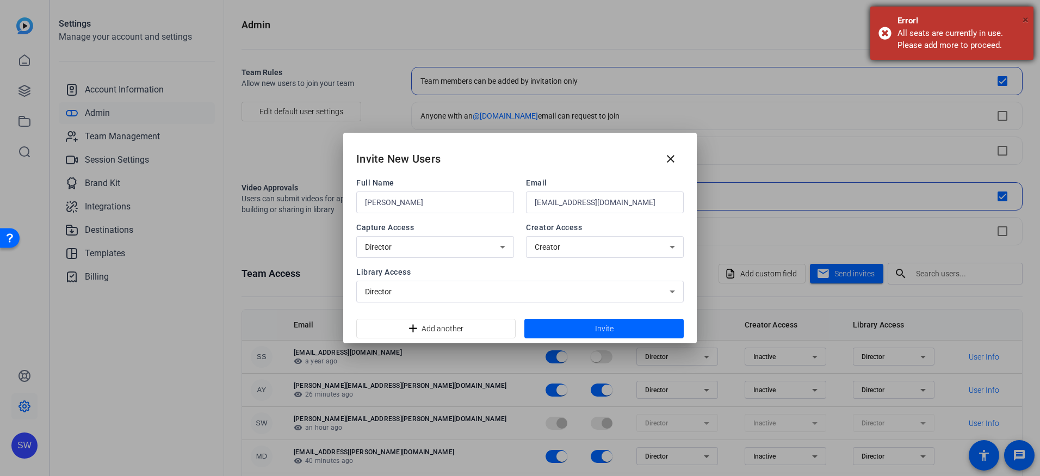
click at [1025, 19] on span "×" at bounding box center [1025, 19] width 6 height 13
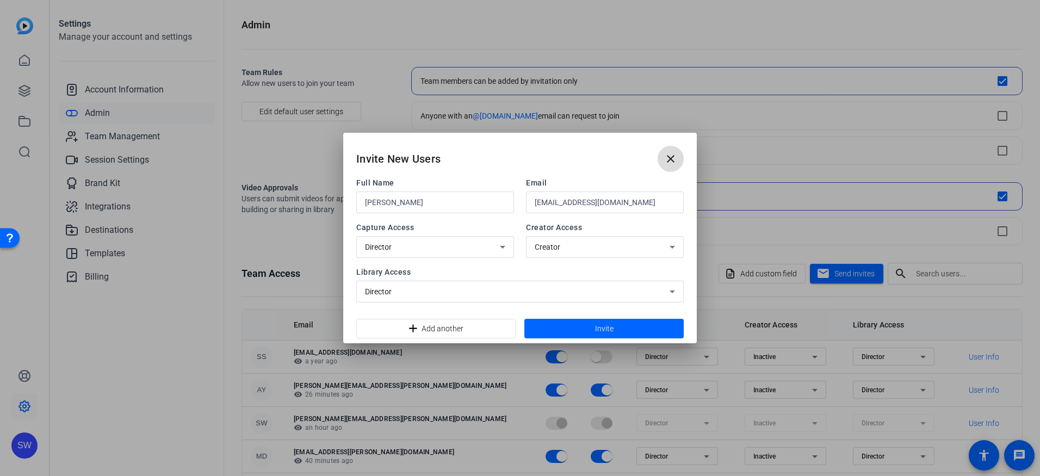
click at [665, 158] on mat-icon "close" at bounding box center [670, 158] width 13 height 13
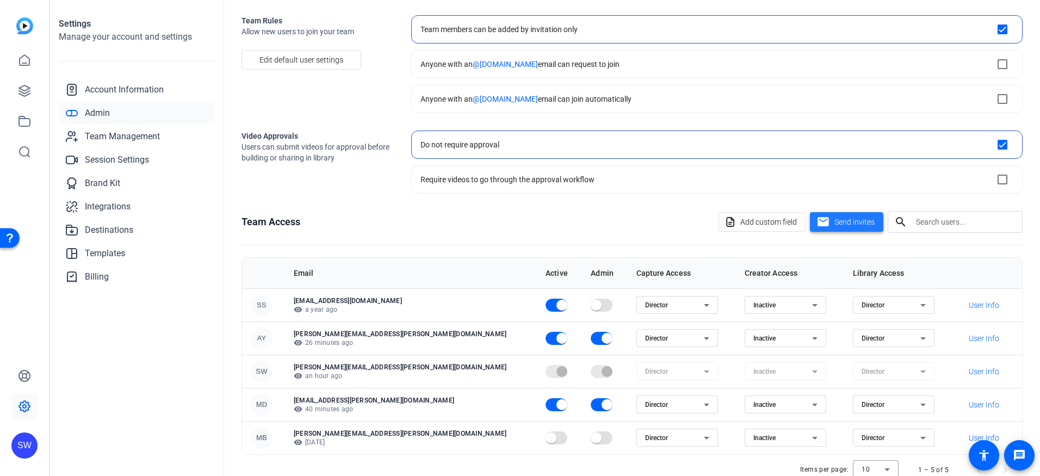
scroll to position [78, 0]
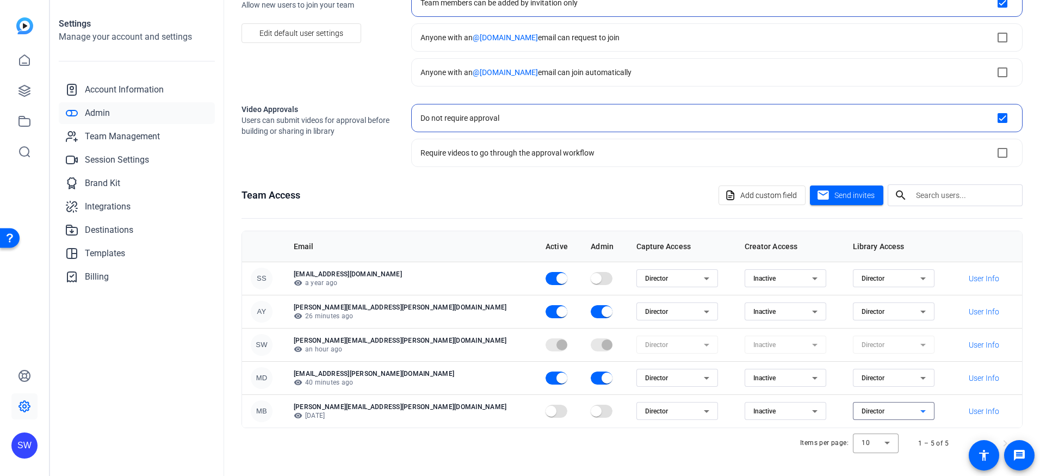
click at [916, 413] on icon at bounding box center [922, 411] width 13 height 13
click at [846, 448] on span "Inactive" at bounding box center [835, 450] width 24 height 13
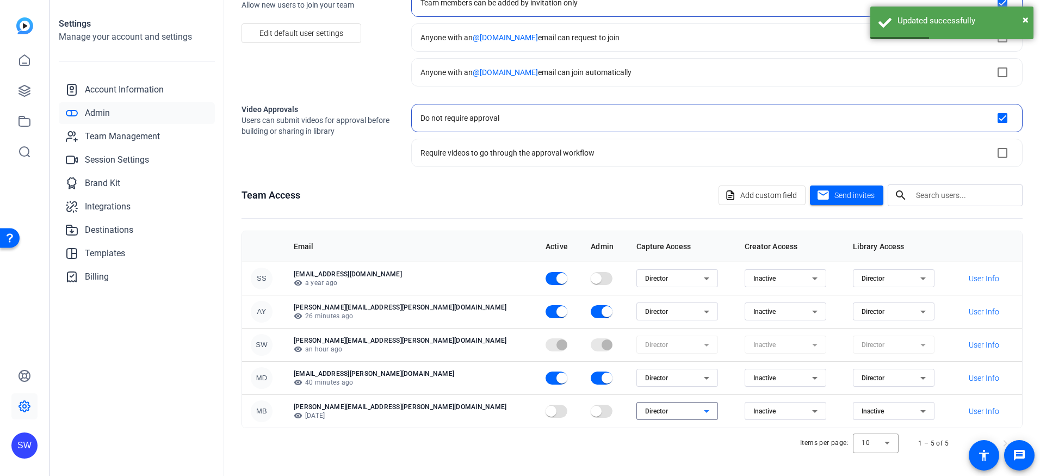
click at [704, 410] on icon at bounding box center [706, 411] width 5 height 3
click at [580, 451] on span "Inactive" at bounding box center [579, 450] width 24 height 13
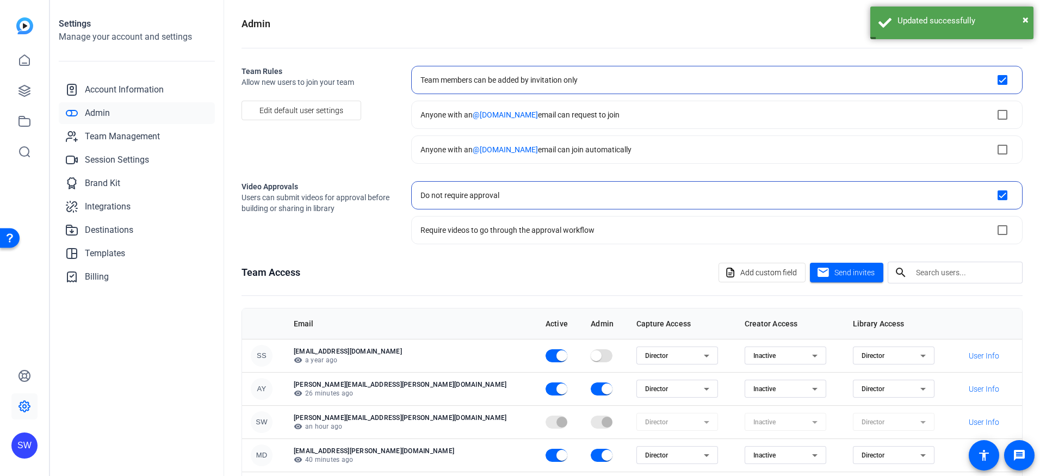
scroll to position [0, 0]
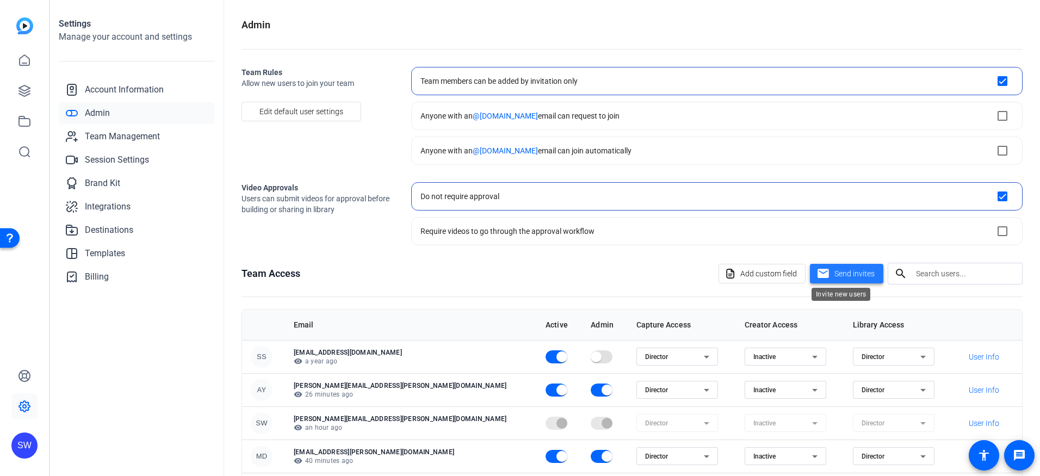
click at [849, 270] on span "Send invites" at bounding box center [854, 273] width 40 height 11
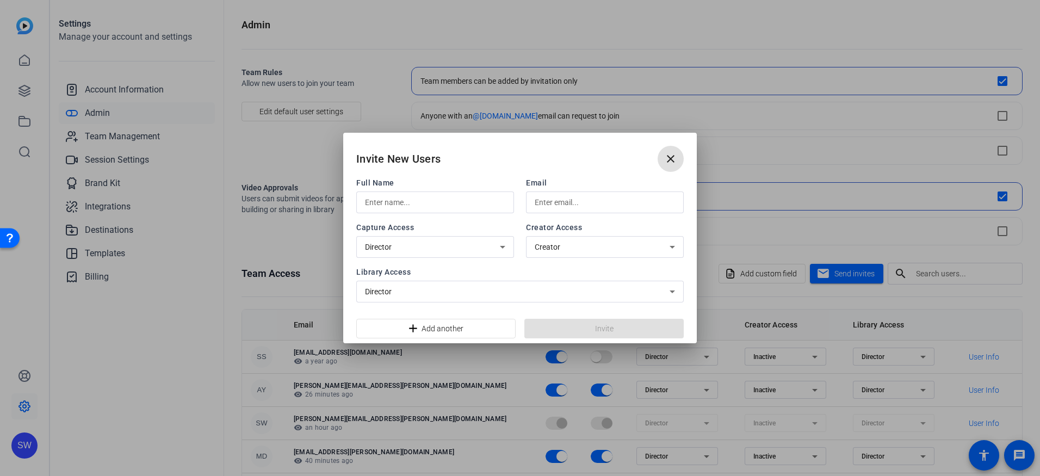
click at [373, 200] on input "text" at bounding box center [435, 202] width 140 height 13
type input "[PERSON_NAME]"
type input "[EMAIL_ADDRESS][DOMAIN_NAME]"
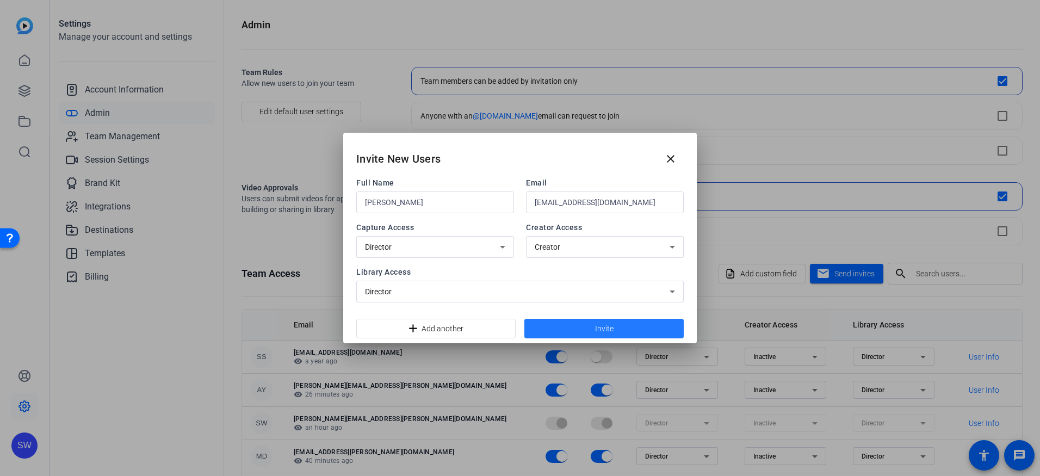
click at [586, 327] on span at bounding box center [603, 328] width 159 height 26
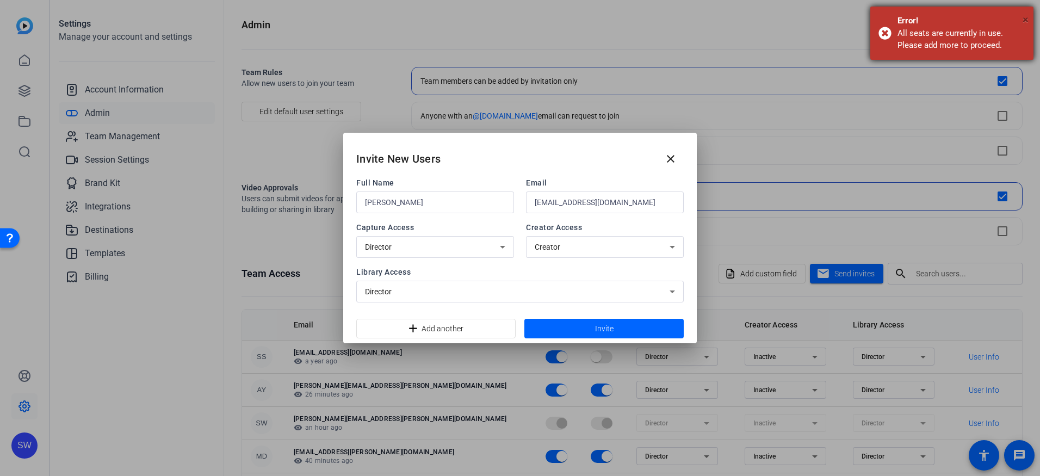
click at [1025, 18] on span "×" at bounding box center [1025, 19] width 6 height 13
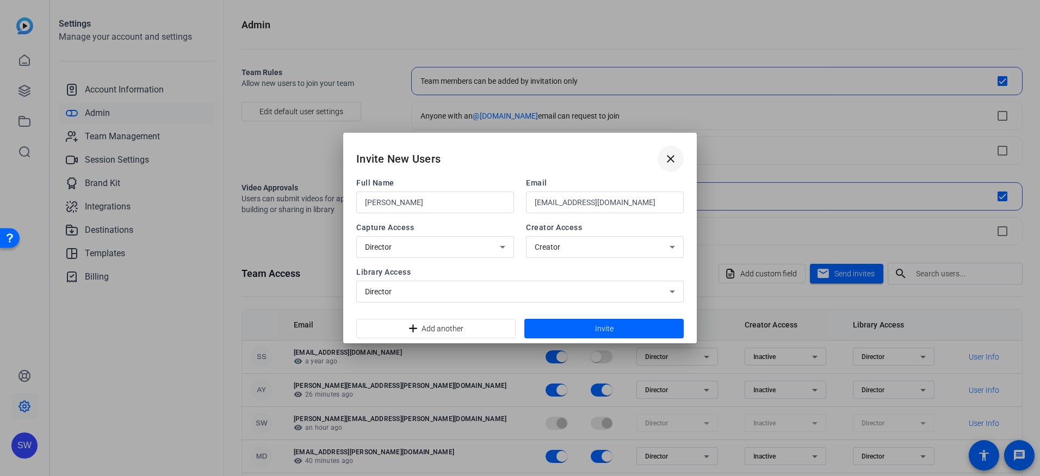
click at [670, 158] on mat-icon "close" at bounding box center [670, 158] width 13 height 13
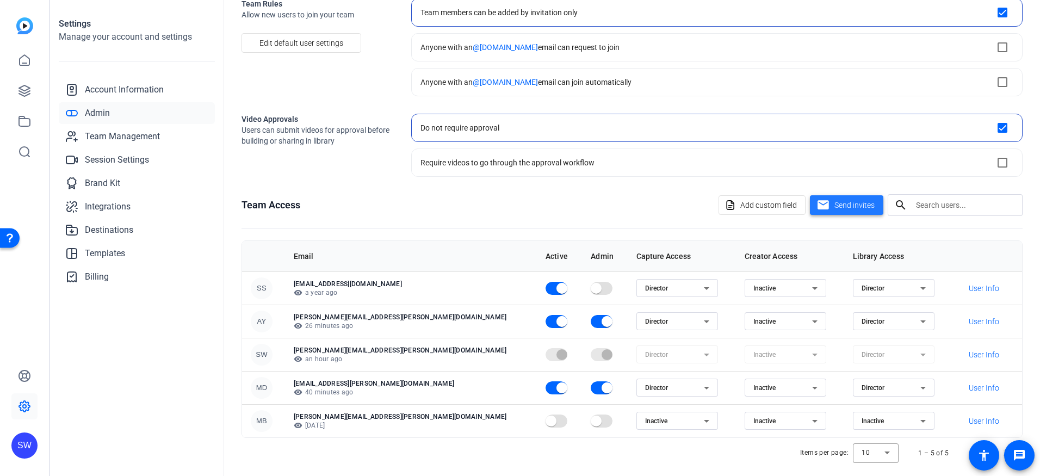
scroll to position [78, 0]
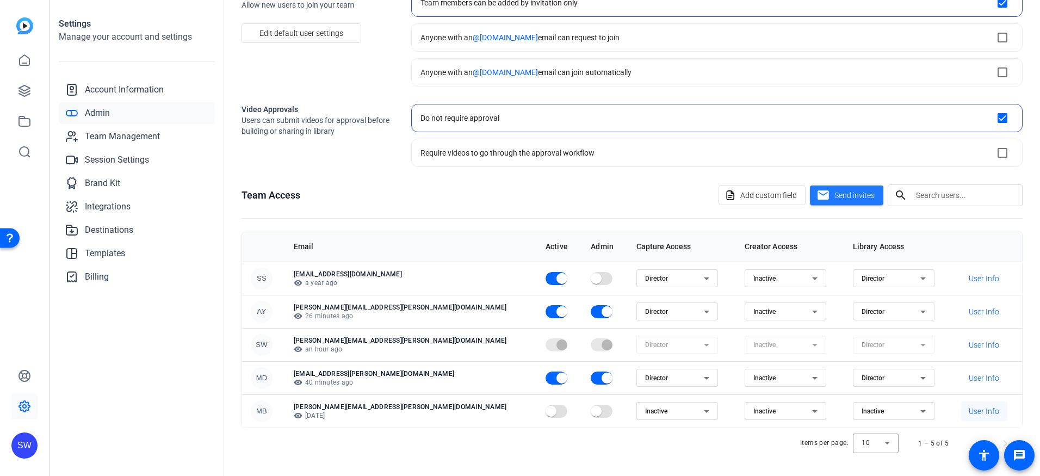
click at [969, 414] on span "User Info" at bounding box center [984, 411] width 30 height 11
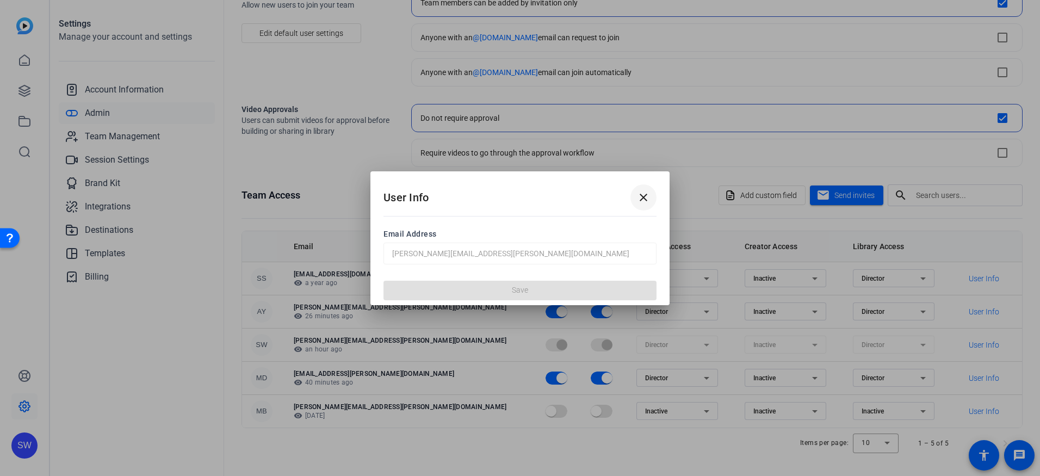
click at [644, 198] on mat-icon "close" at bounding box center [643, 197] width 13 height 13
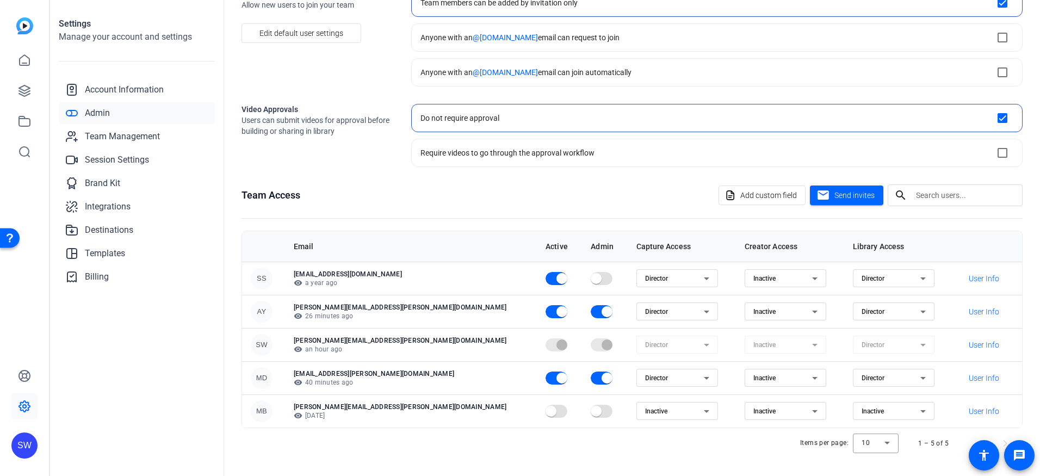
drag, startPoint x: 369, startPoint y: 415, endPoint x: 341, endPoint y: 411, distance: 28.1
click at [341, 411] on p "visibility 23 days ago" at bounding box center [411, 415] width 234 height 9
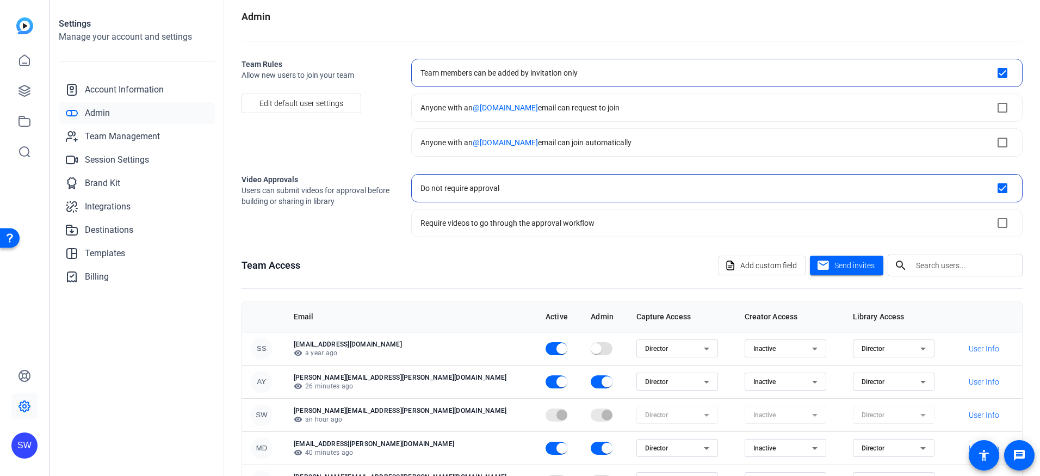
scroll to position [0, 0]
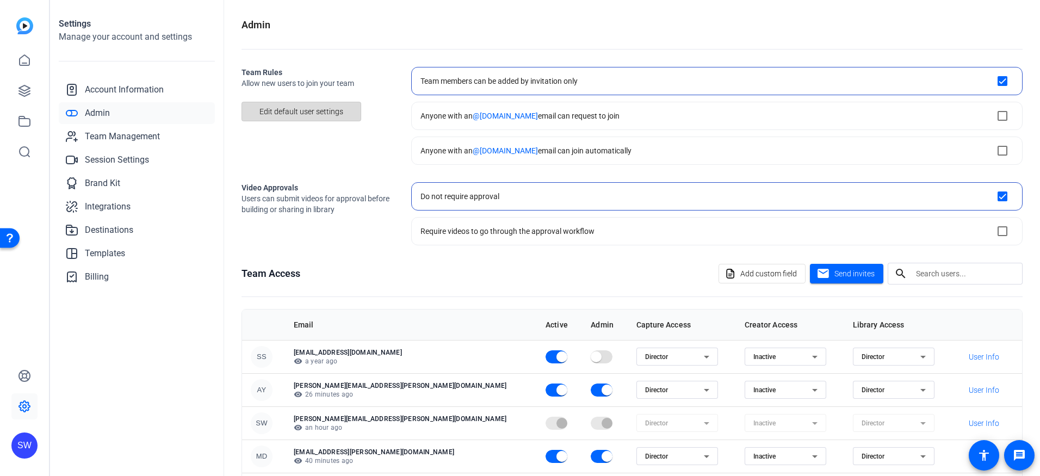
click at [302, 114] on span "Edit default user settings" at bounding box center [301, 111] width 84 height 21
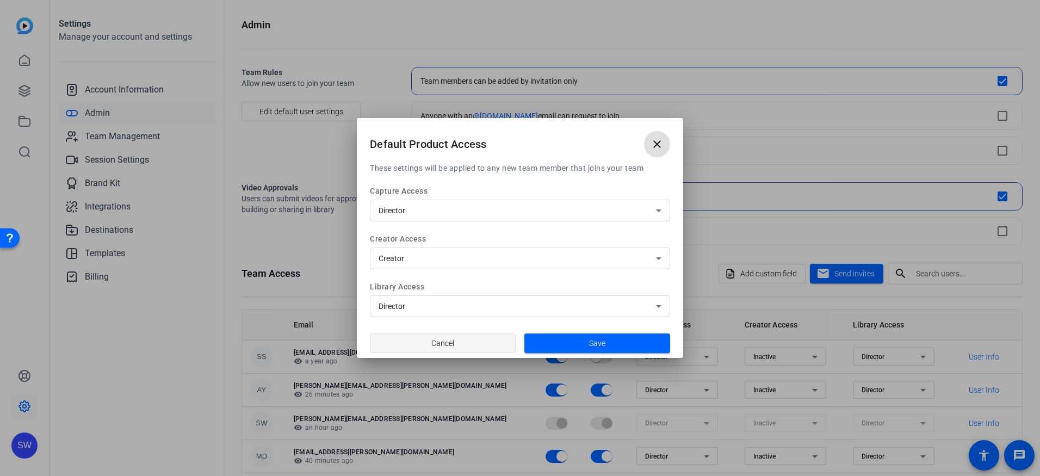
click at [418, 343] on span at bounding box center [442, 343] width 145 height 26
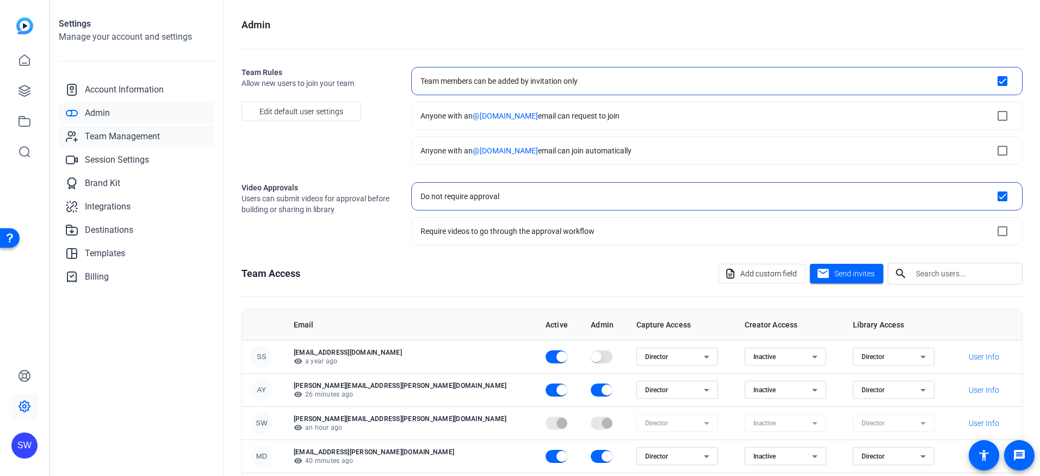
click at [109, 138] on span "Team Management" at bounding box center [122, 136] width 75 height 13
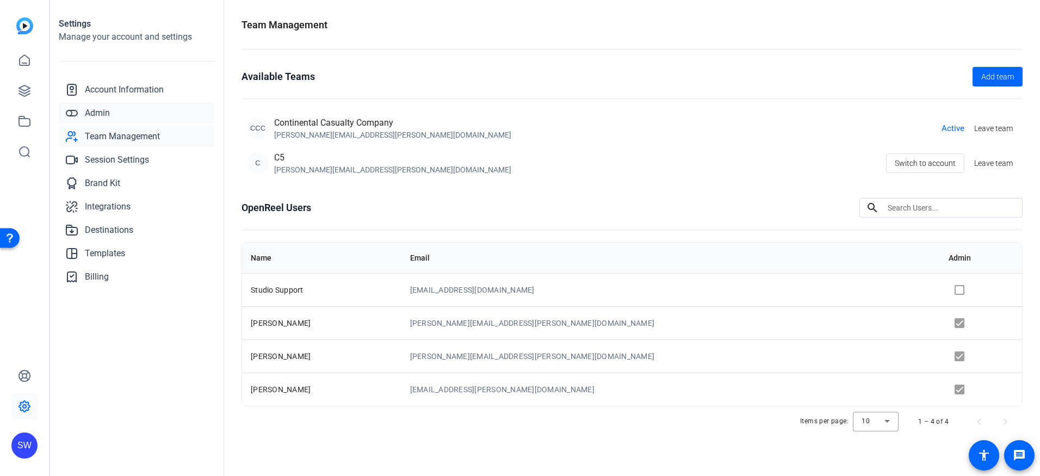
click at [98, 110] on span "Admin" at bounding box center [97, 113] width 25 height 13
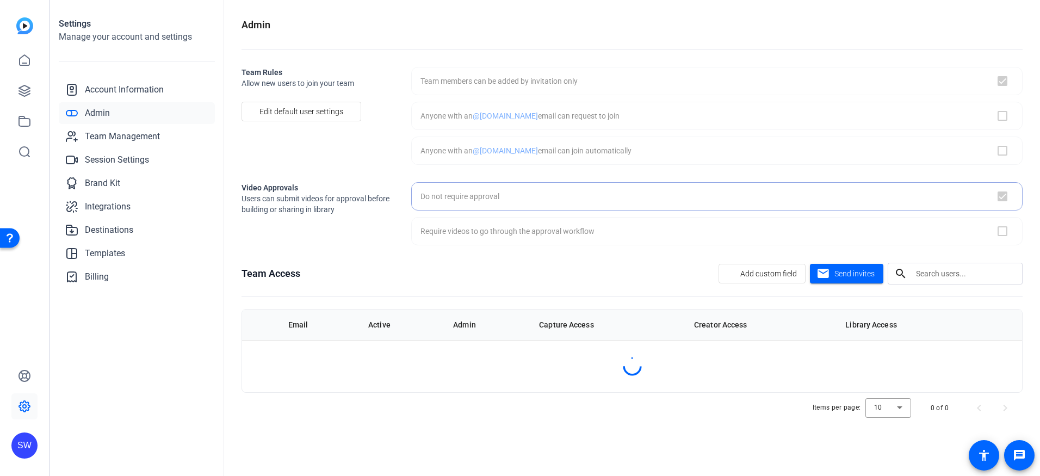
checkbox input "true"
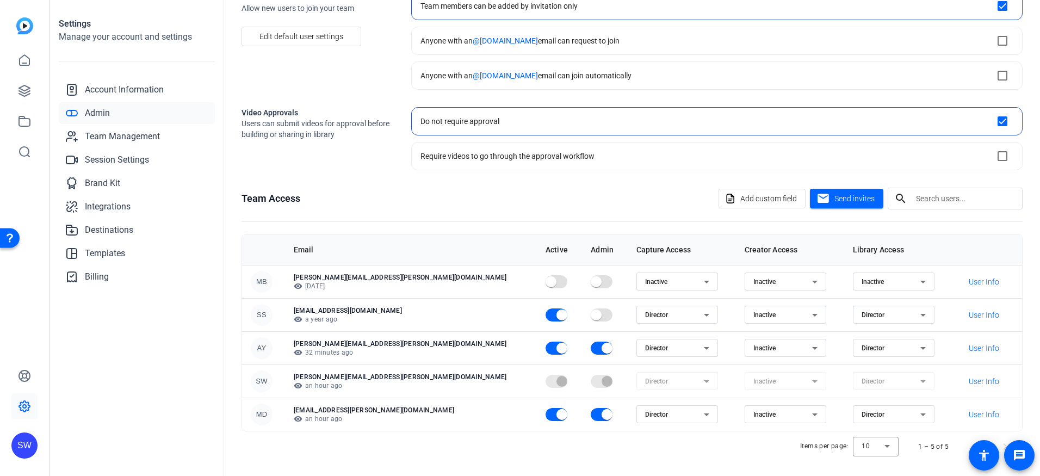
scroll to position [78, 0]
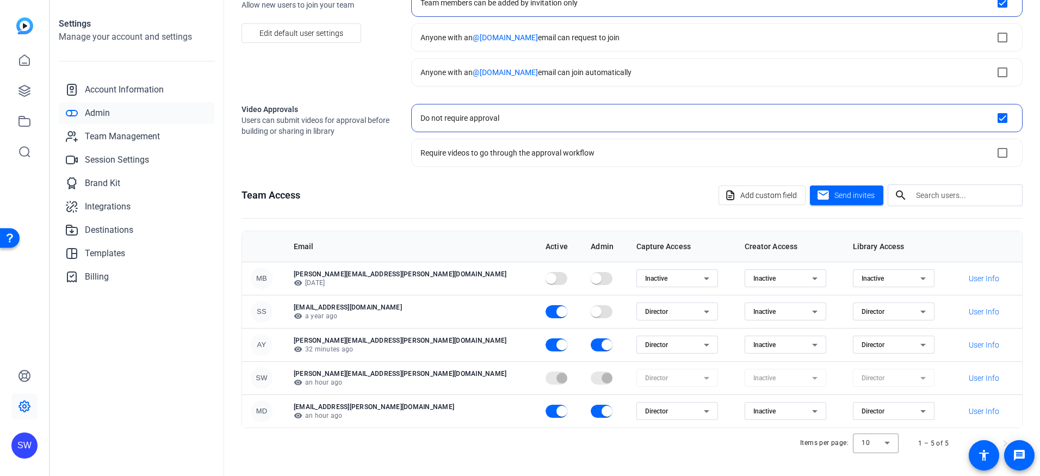
drag, startPoint x: 381, startPoint y: 276, endPoint x: 265, endPoint y: 276, distance: 115.3
drag, startPoint x: 265, startPoint y: 276, endPoint x: 260, endPoint y: 276, distance: 5.5
click at [260, 276] on div "MB" at bounding box center [262, 279] width 22 height 22
drag, startPoint x: 260, startPoint y: 276, endPoint x: 488, endPoint y: 193, distance: 242.6
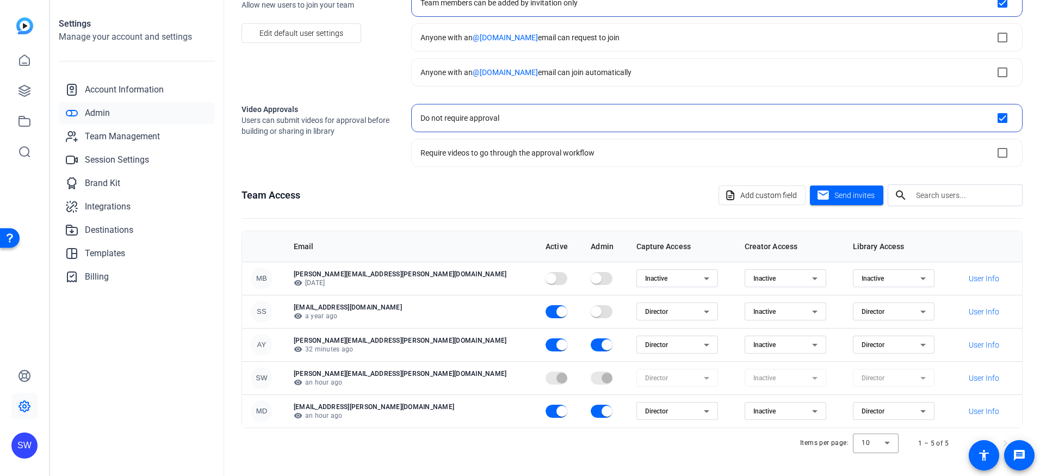
click at [488, 193] on div "Team Access Add custom field mail Send invites search" at bounding box center [631, 195] width 781 height 22
click at [853, 194] on span "Send invites" at bounding box center [854, 195] width 40 height 11
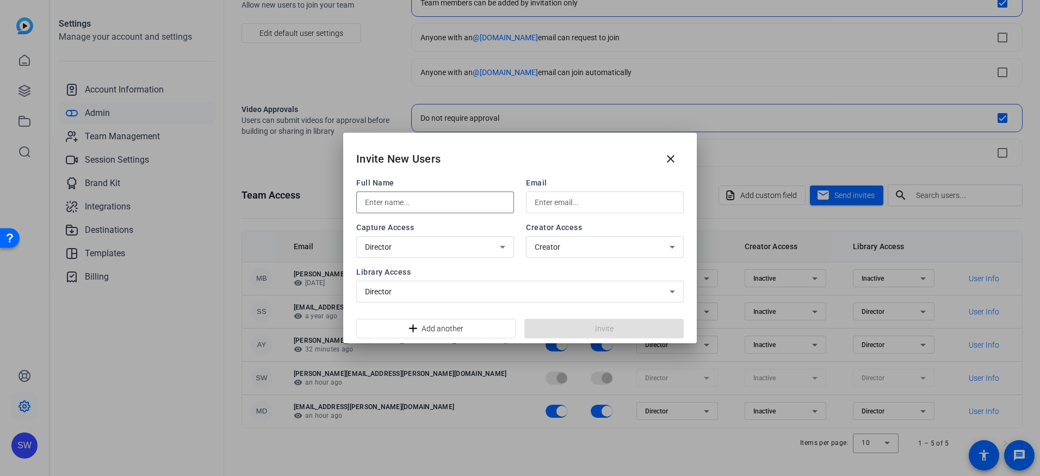
click at [438, 201] on input "text" at bounding box center [435, 202] width 140 height 13
type input "[PERSON_NAME]"
type input "[EMAIL_ADDRESS][DOMAIN_NAME]"
click at [612, 332] on span "Invite" at bounding box center [604, 328] width 18 height 11
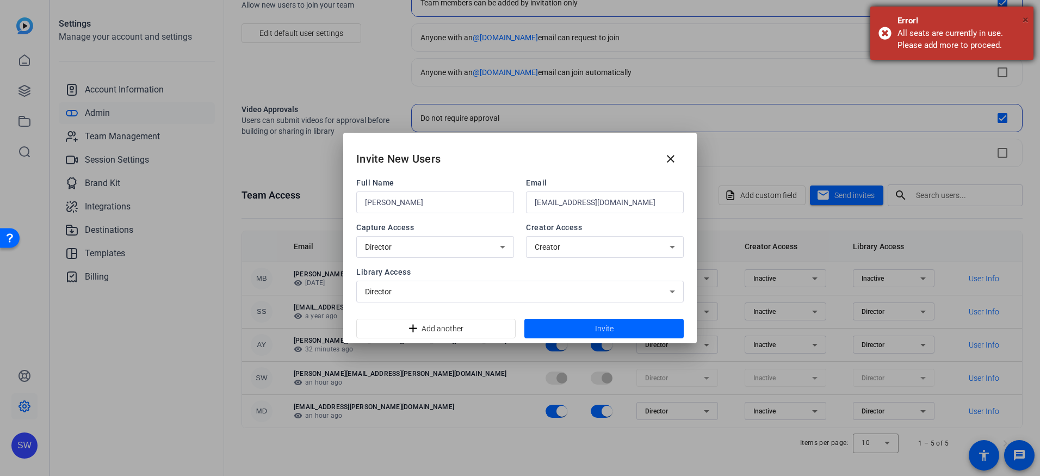
click at [1026, 17] on span "×" at bounding box center [1025, 19] width 6 height 13
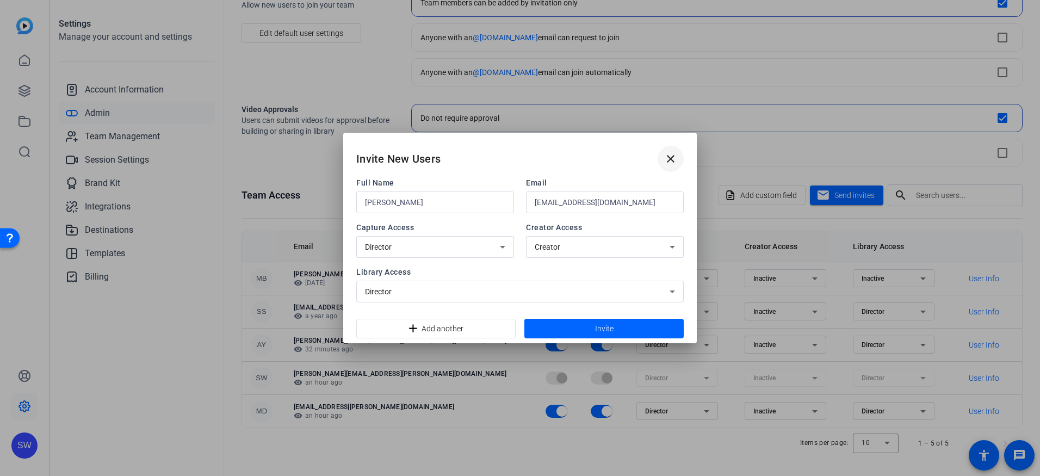
click at [669, 158] on mat-icon "close" at bounding box center [670, 158] width 13 height 13
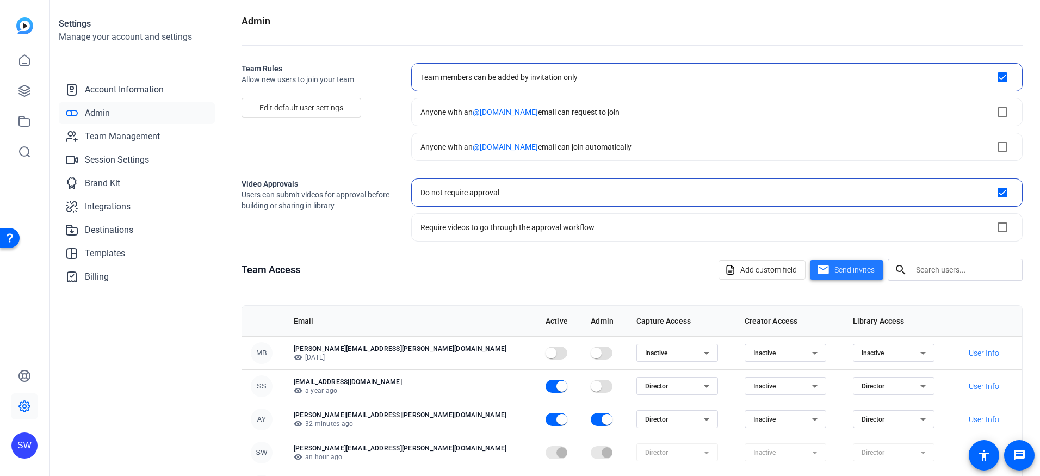
scroll to position [0, 0]
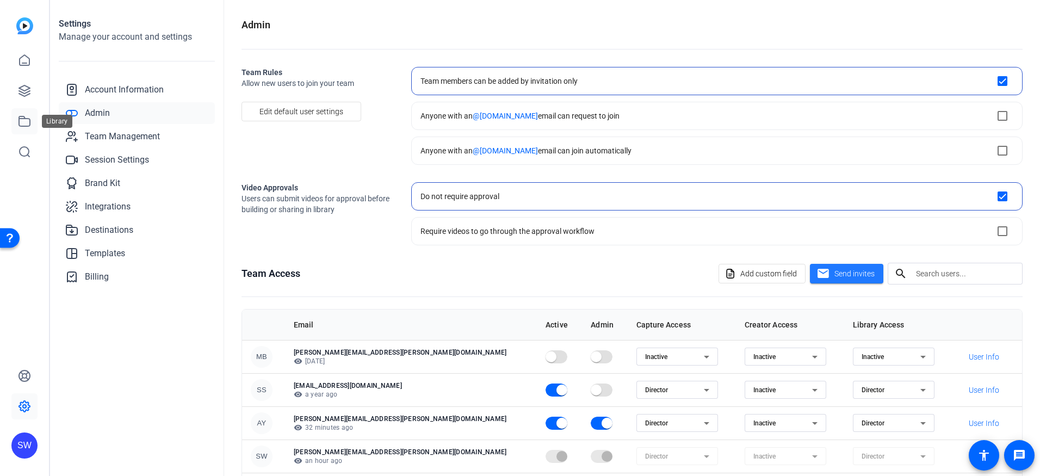
click at [23, 120] on icon at bounding box center [24, 121] width 13 height 13
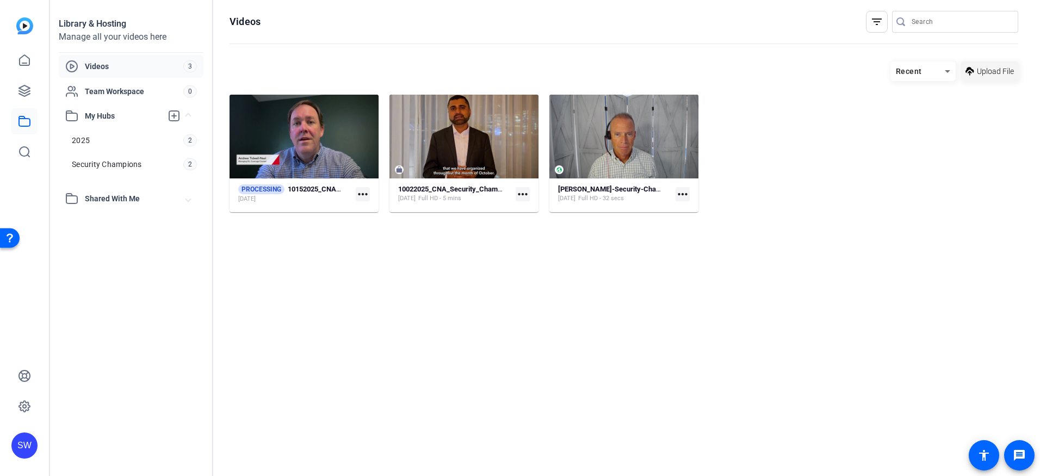
click at [990, 71] on span "Upload File" at bounding box center [995, 71] width 37 height 11
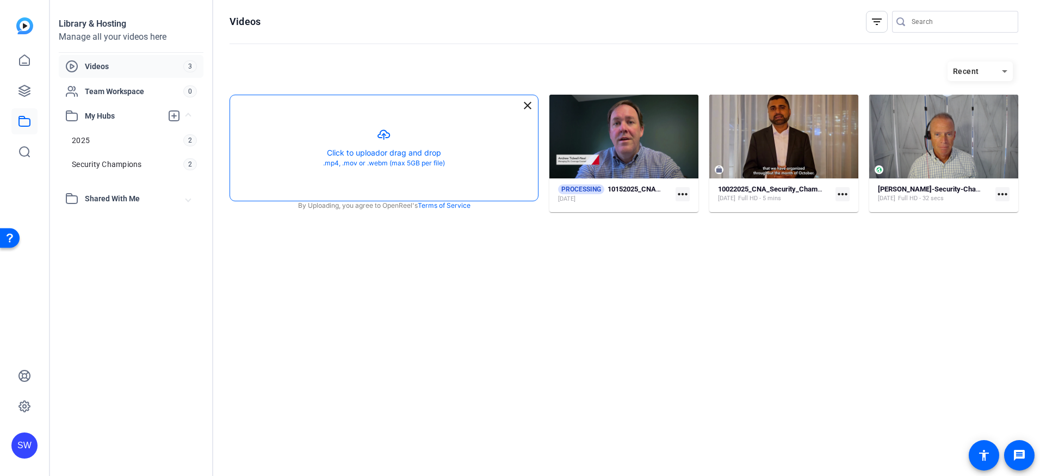
click at [381, 163] on button "button" at bounding box center [384, 148] width 308 height 106
click at [524, 103] on mat-icon "close" at bounding box center [527, 105] width 13 height 13
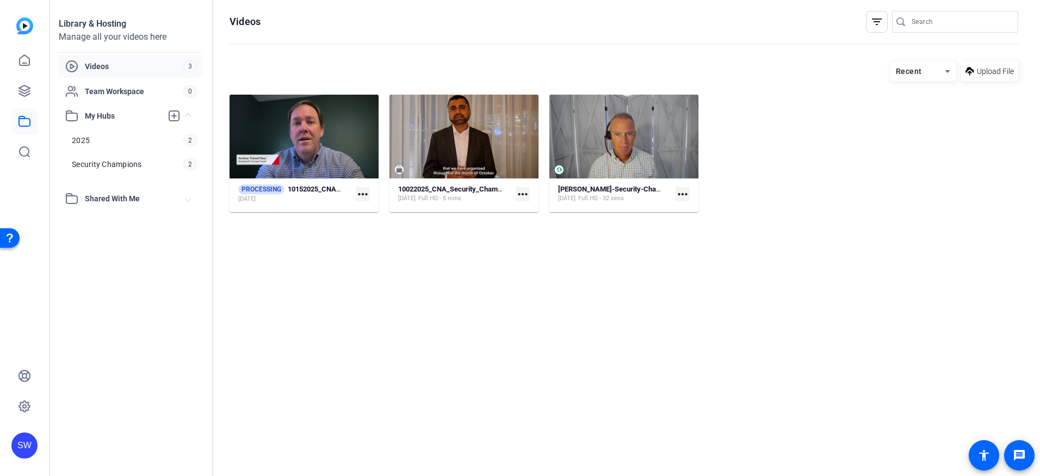
click at [162, 62] on span "Videos" at bounding box center [134, 66] width 98 height 11
click at [192, 66] on span "3" at bounding box center [190, 66] width 14 height 12
click at [683, 196] on mat-icon "more_horiz" at bounding box center [682, 194] width 14 height 14
drag, startPoint x: 623, startPoint y: 165, endPoint x: 604, endPoint y: 163, distance: 19.2
click at [604, 163] on div at bounding box center [520, 238] width 1040 height 476
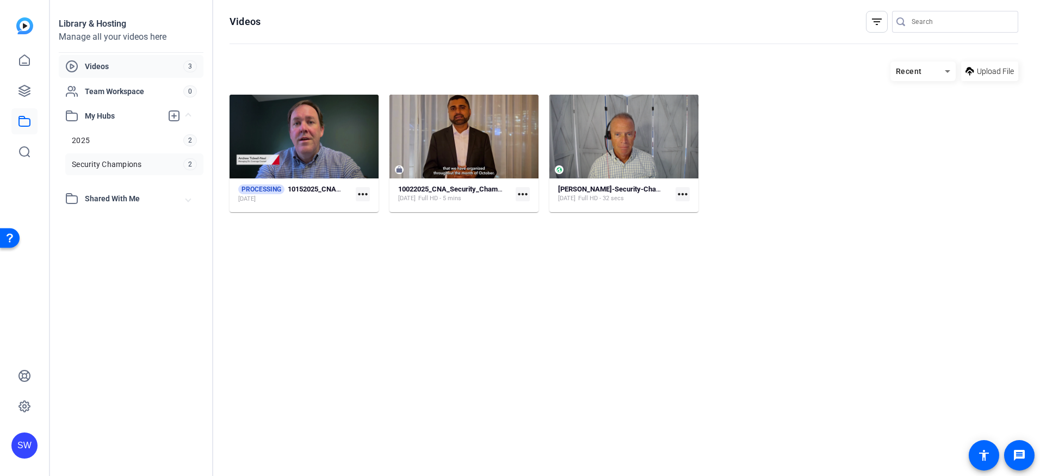
click at [94, 162] on span "Security Champions" at bounding box center [107, 164] width 70 height 11
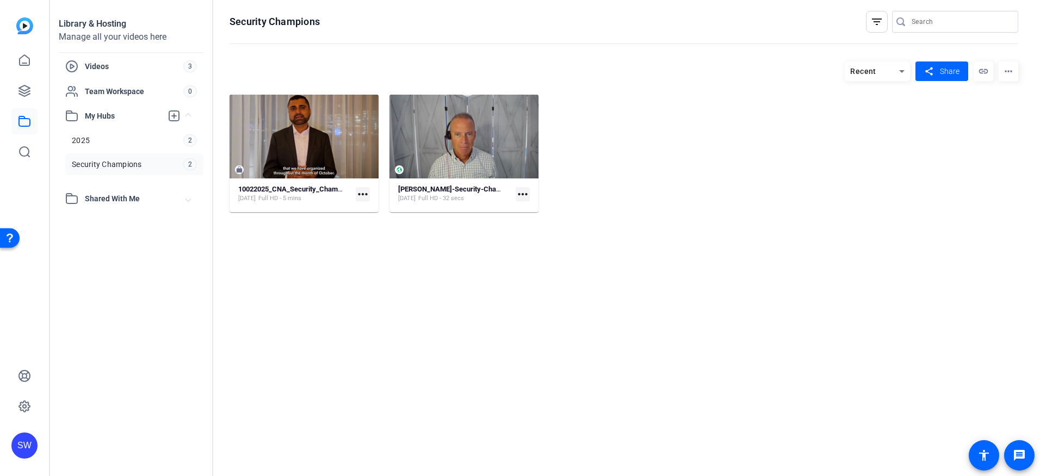
click at [524, 195] on mat-icon "more_horiz" at bounding box center [523, 194] width 14 height 14
click at [1010, 74] on div at bounding box center [520, 238] width 1040 height 476
click at [1012, 73] on mat-icon "more_horiz" at bounding box center [1008, 71] width 20 height 20
click at [449, 133] on div at bounding box center [520, 238] width 1040 height 476
click at [1012, 71] on mat-icon "more_horiz" at bounding box center [1008, 71] width 20 height 20
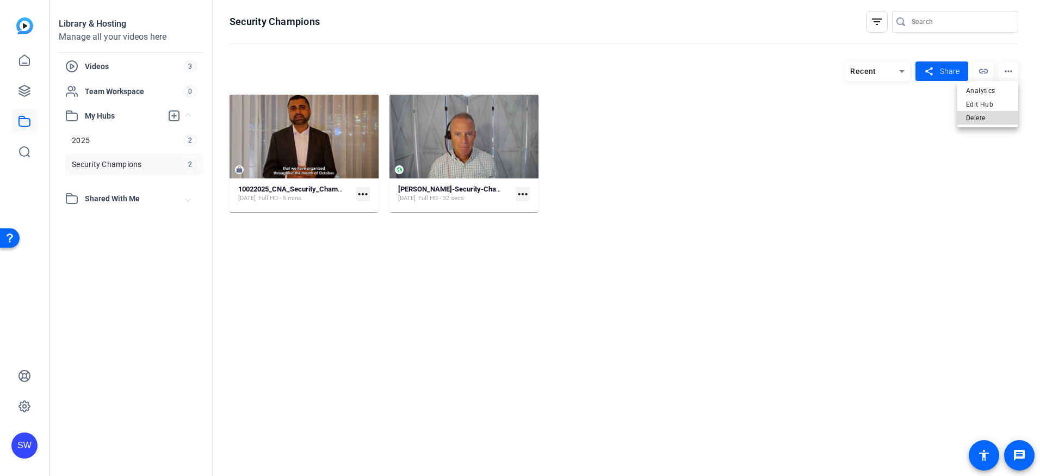
click at [968, 120] on span "Delete" at bounding box center [988, 117] width 44 height 13
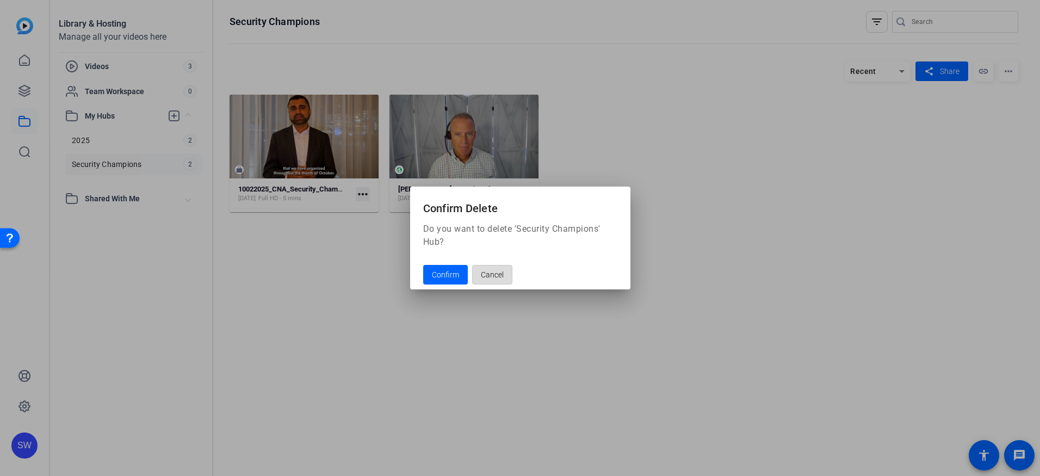
click at [484, 271] on span "Cancel" at bounding box center [492, 274] width 23 height 21
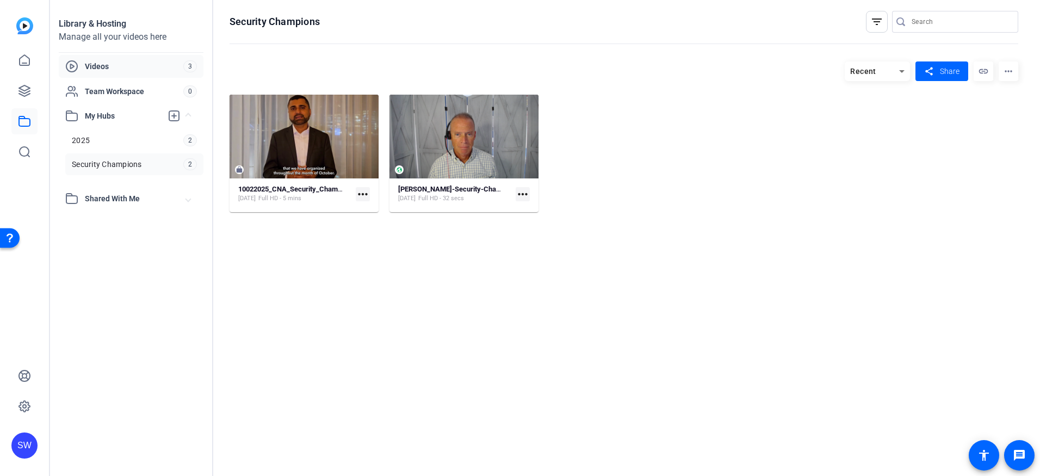
click at [98, 66] on span "Videos" at bounding box center [134, 66] width 98 height 11
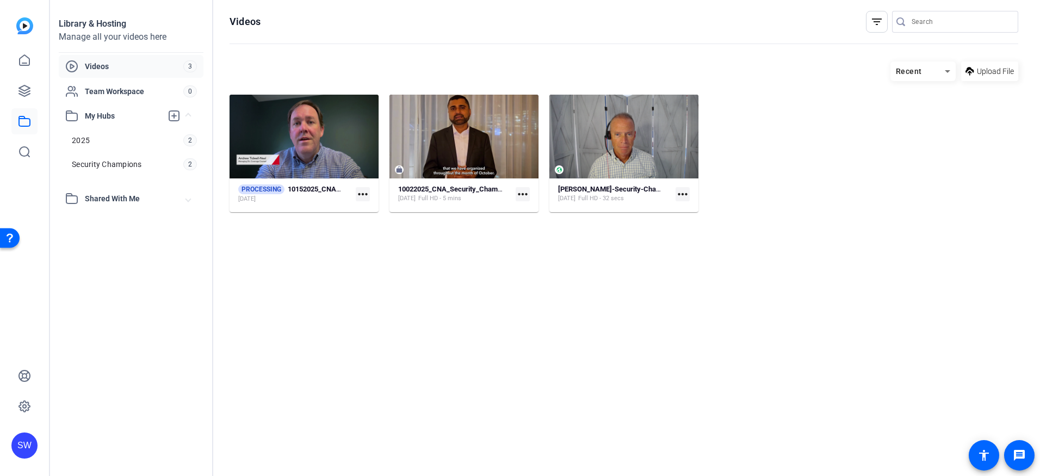
click at [647, 208] on mat-card-content "Robert-McDade-Security-Champion-video-Security-Champion-video-1755718761330-web…" at bounding box center [623, 198] width 149 height 28
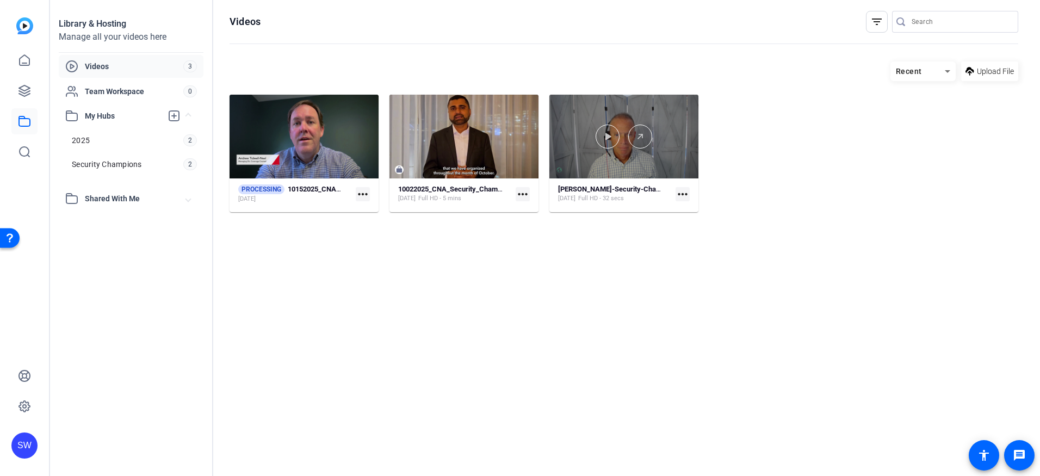
click at [642, 157] on div at bounding box center [623, 137] width 149 height 84
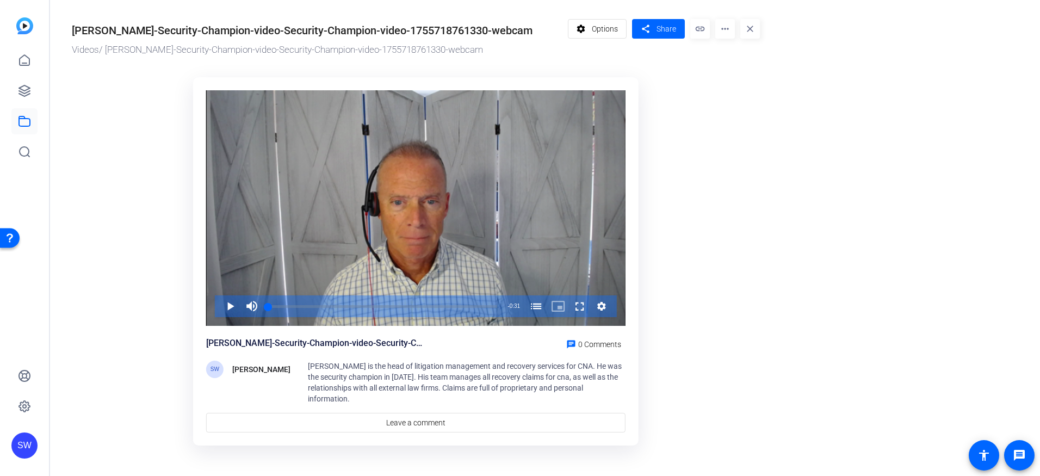
click at [721, 28] on mat-icon "more_horiz" at bounding box center [725, 29] width 20 height 20
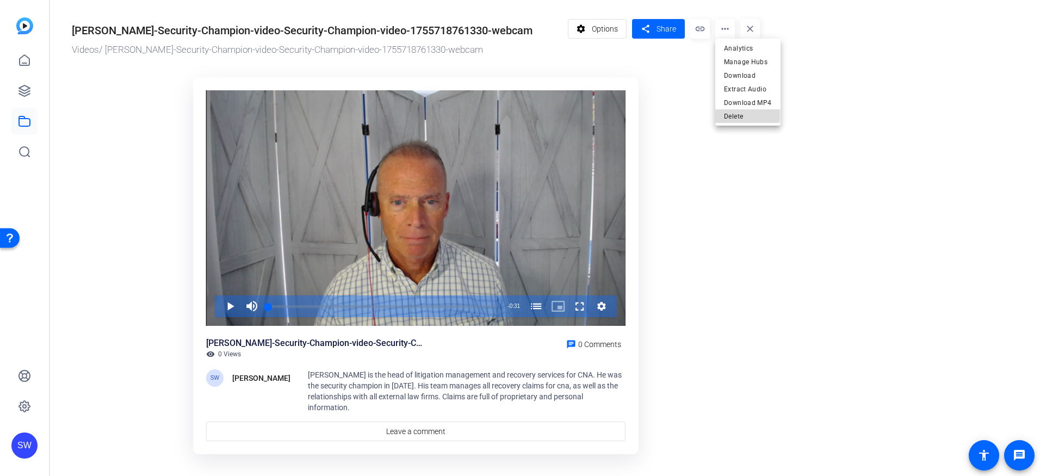
click at [733, 115] on span "Delete" at bounding box center [748, 116] width 48 height 13
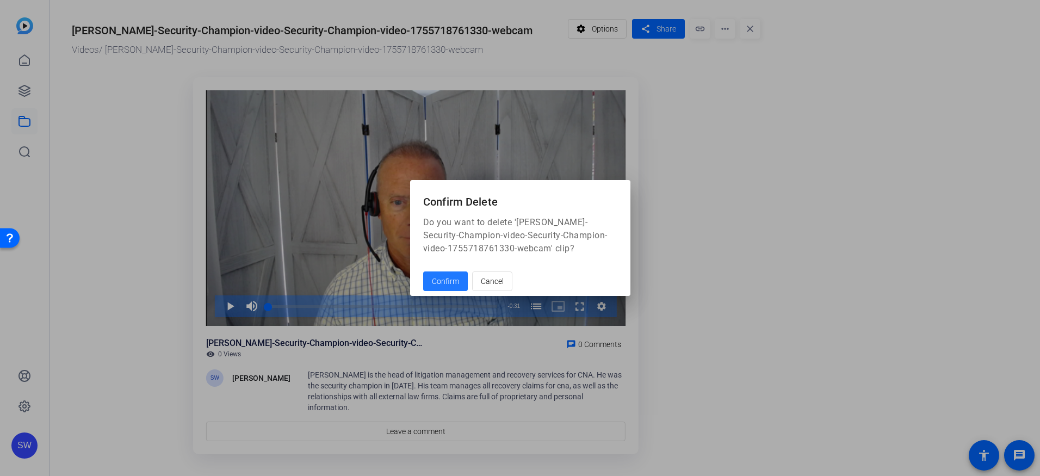
click at [436, 279] on span "Confirm" at bounding box center [445, 281] width 27 height 11
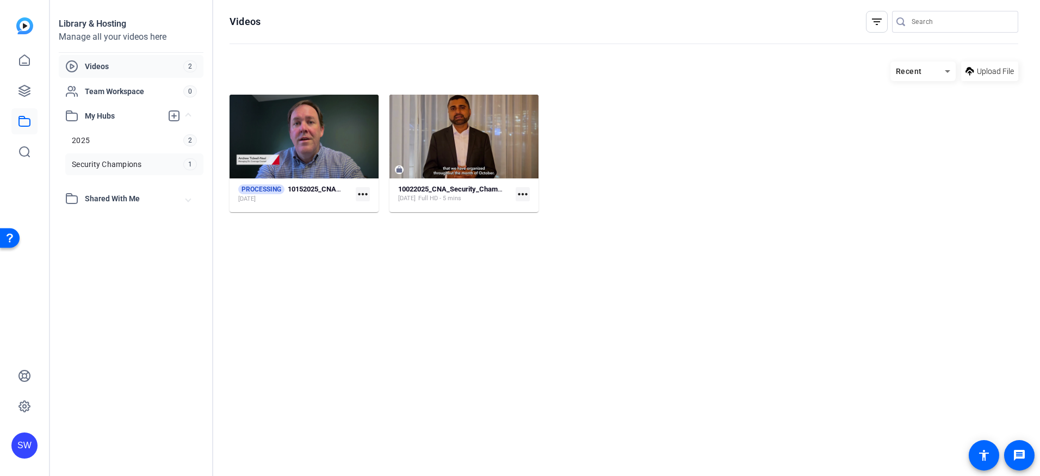
click at [129, 165] on span "Security Champions" at bounding box center [107, 164] width 70 height 11
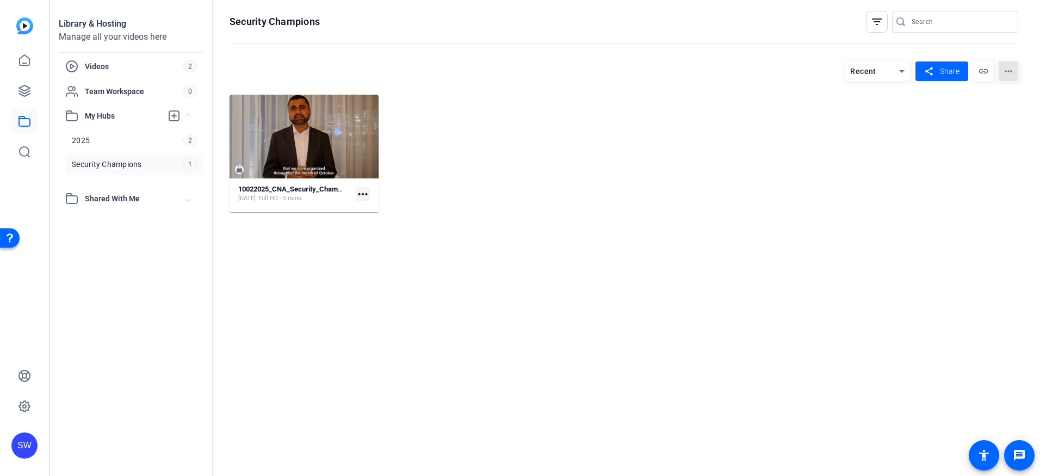
click at [1014, 70] on mat-icon "more_horiz" at bounding box center [1008, 71] width 20 height 20
click at [969, 116] on span "Delete" at bounding box center [988, 117] width 44 height 13
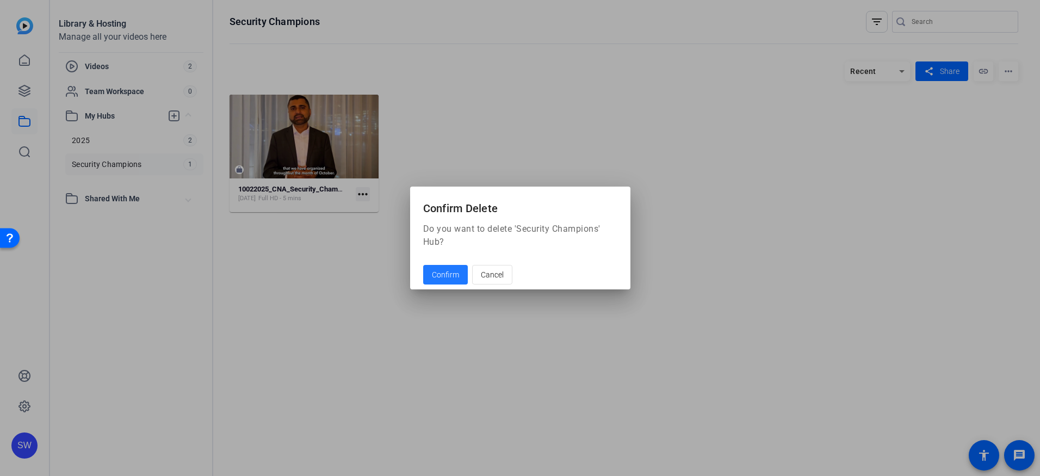
click at [436, 277] on span "Confirm" at bounding box center [445, 274] width 27 height 11
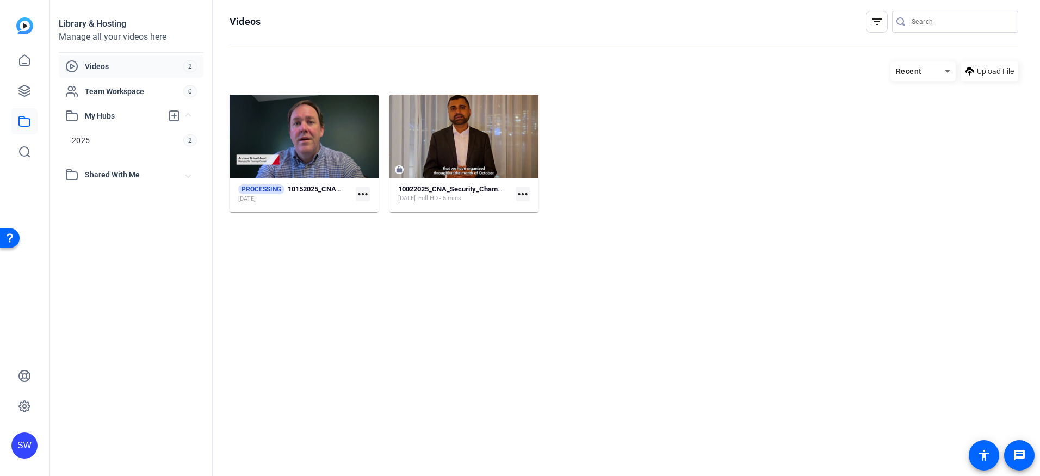
click at [362, 194] on mat-icon "more_horiz" at bounding box center [363, 194] width 14 height 14
click at [306, 201] on div at bounding box center [520, 238] width 1040 height 476
click at [521, 194] on mat-icon "more_horiz" at bounding box center [523, 194] width 14 height 14
click at [482, 210] on div at bounding box center [520, 238] width 1040 height 476
click at [503, 201] on div "10022025_CNA_Security_Champions_2025_Second-draft Oct 15, 2025 Full HD - 5 mins" at bounding box center [454, 194] width 113 height 18
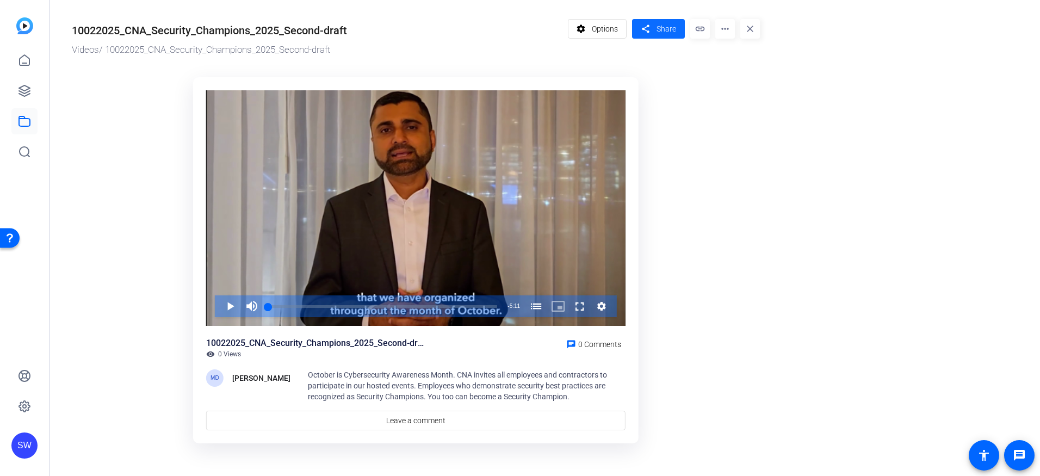
click at [659, 24] on span "Share" at bounding box center [666, 28] width 20 height 11
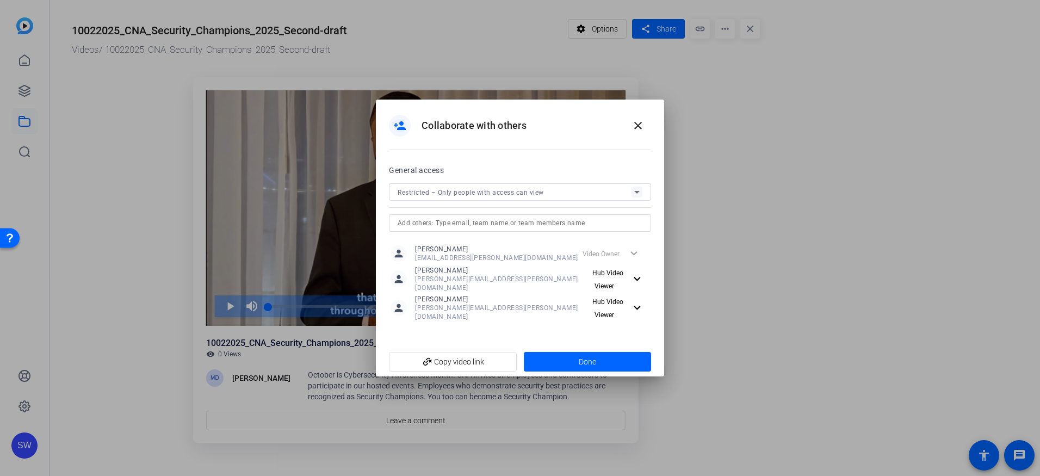
click at [634, 198] on icon at bounding box center [636, 191] width 13 height 13
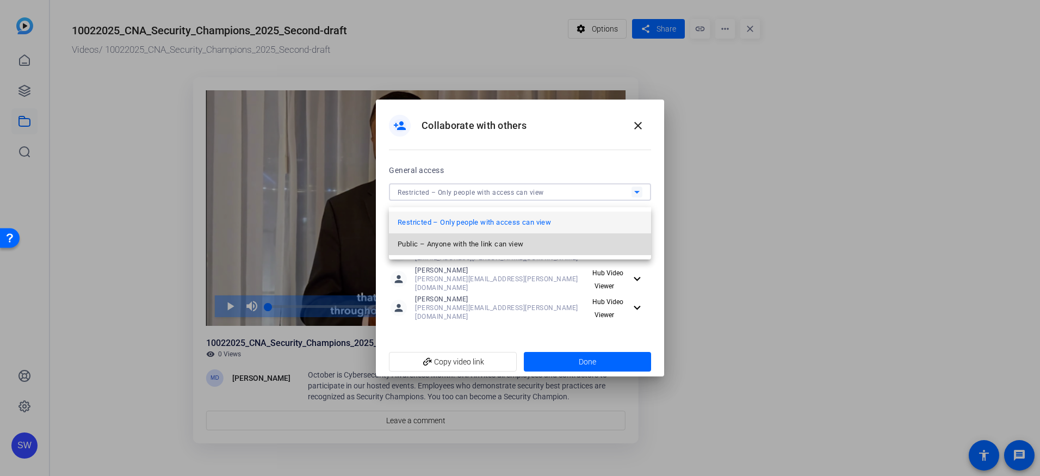
click at [435, 244] on span "Public – Anyone with the link can view" at bounding box center [461, 244] width 126 height 13
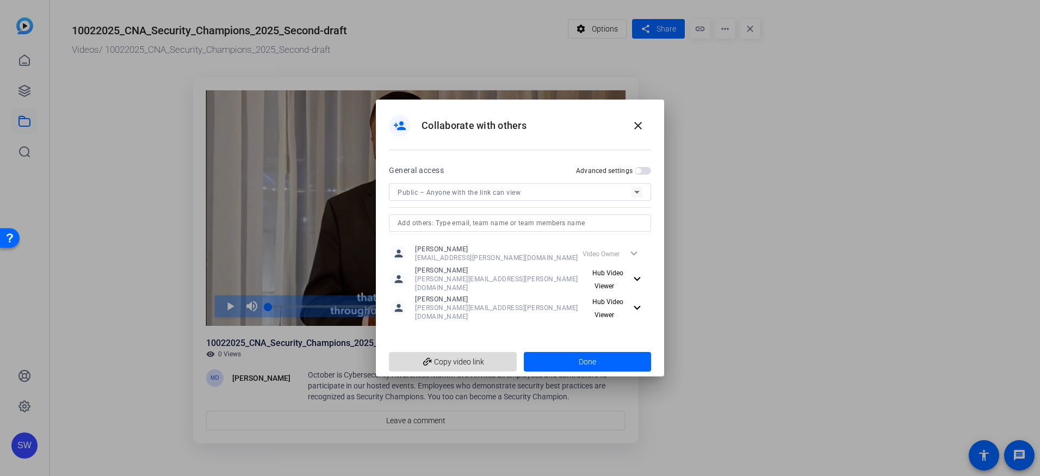
click at [452, 356] on span "add_link Copy video link" at bounding box center [453, 361] width 110 height 21
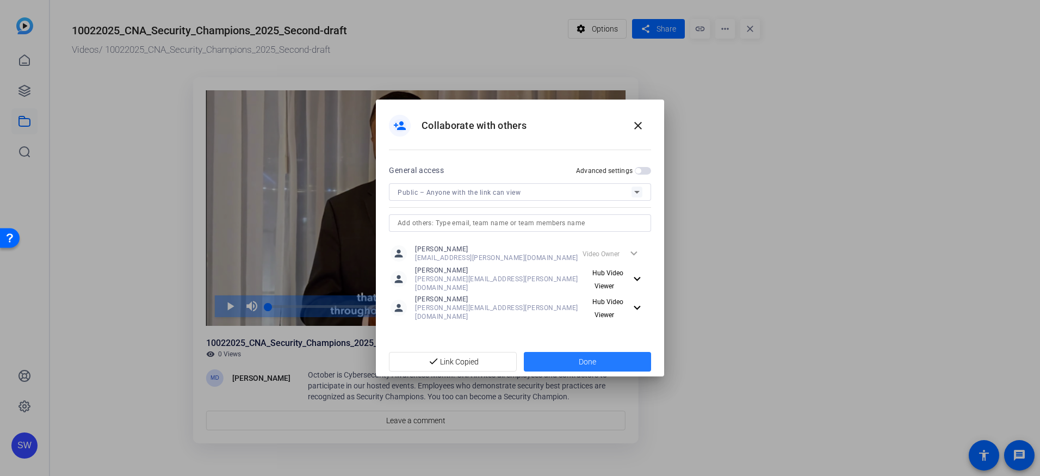
click at [588, 356] on span "Done" at bounding box center [587, 361] width 17 height 11
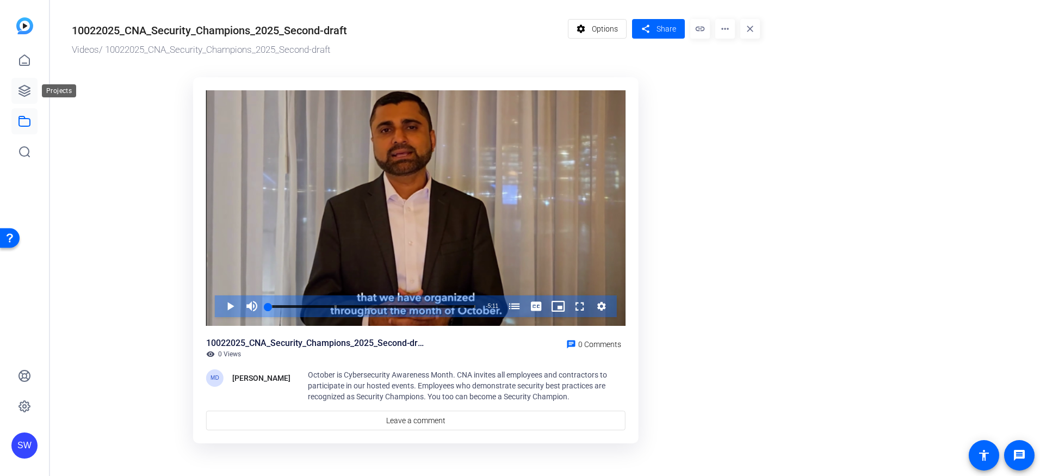
click at [24, 90] on icon at bounding box center [24, 90] width 11 height 11
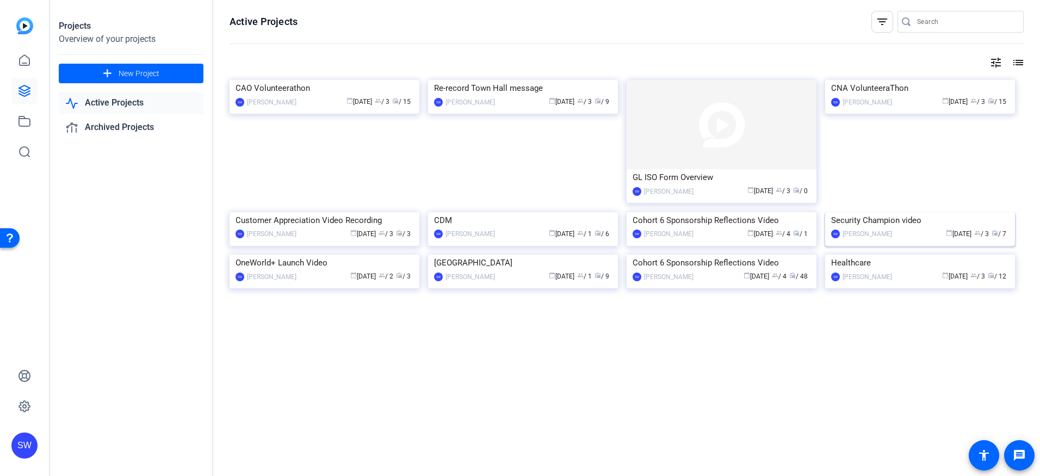
click at [897, 240] on div "calendar_today Aug 01 group / 3 radio / 7" at bounding box center [952, 233] width 111 height 11
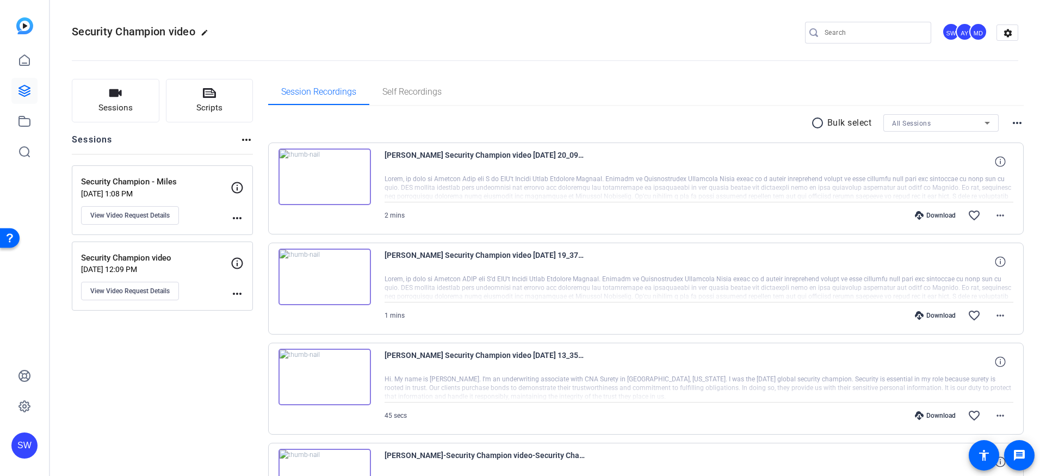
click at [1010, 122] on mat-icon "more_horiz" at bounding box center [1016, 122] width 13 height 13
click at [716, 129] on div at bounding box center [520, 238] width 1040 height 476
click at [246, 140] on mat-icon "more_horiz" at bounding box center [246, 139] width 13 height 13
click at [213, 137] on div at bounding box center [520, 238] width 1040 height 476
click at [22, 121] on icon at bounding box center [24, 121] width 13 height 13
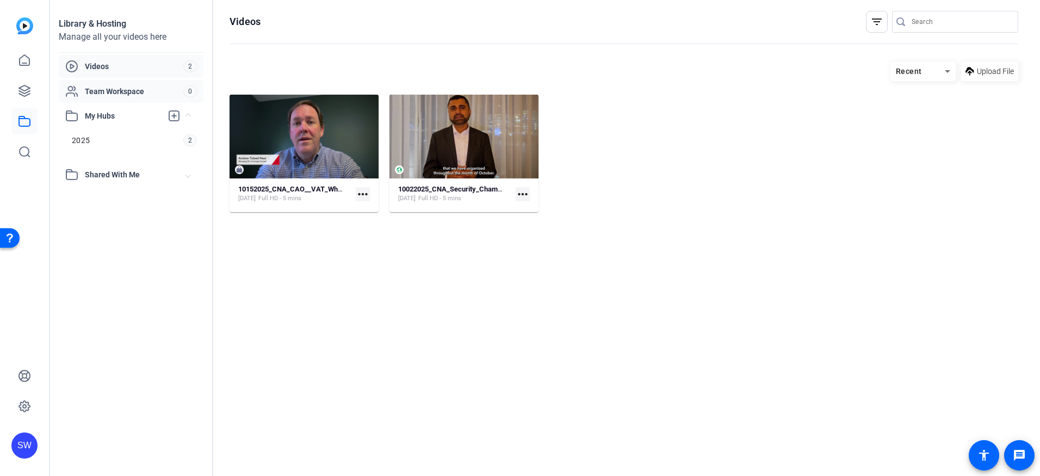
click at [111, 89] on span "Team Workspace" at bounding box center [134, 91] width 98 height 11
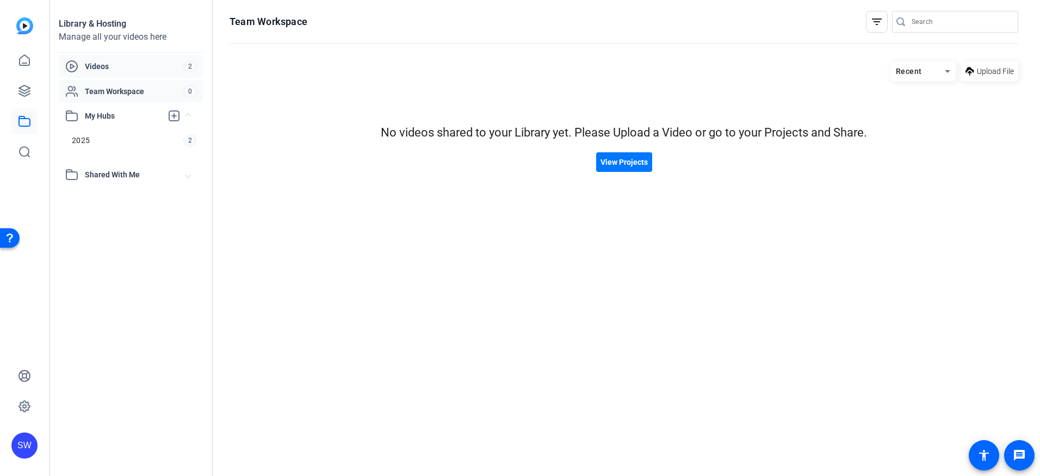
click at [101, 66] on span "Videos" at bounding box center [134, 66] width 98 height 11
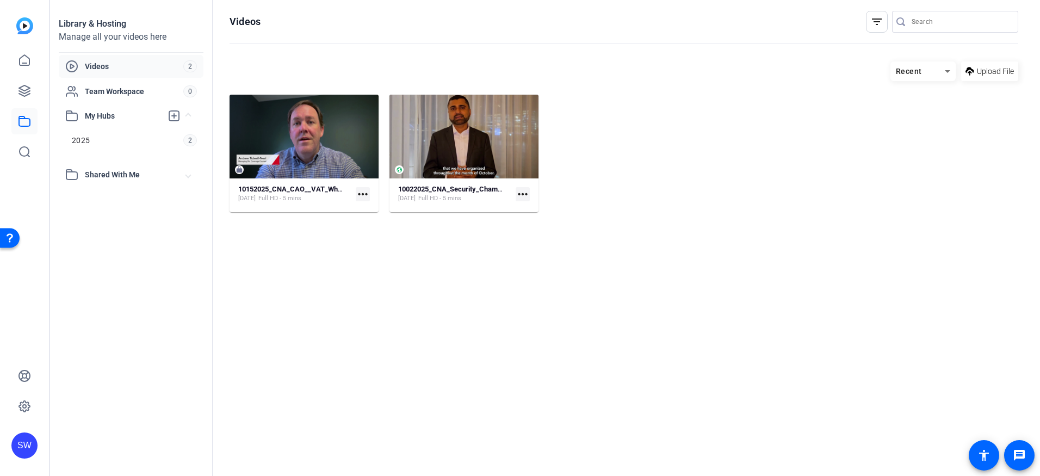
click at [187, 176] on span at bounding box center [188, 174] width 4 height 11
click at [496, 207] on mat-card-content "10022025_CNA_Security_Champions_2025_Second-draft Oct 15, 2025 Full HD - 5 mins…" at bounding box center [463, 198] width 149 height 28
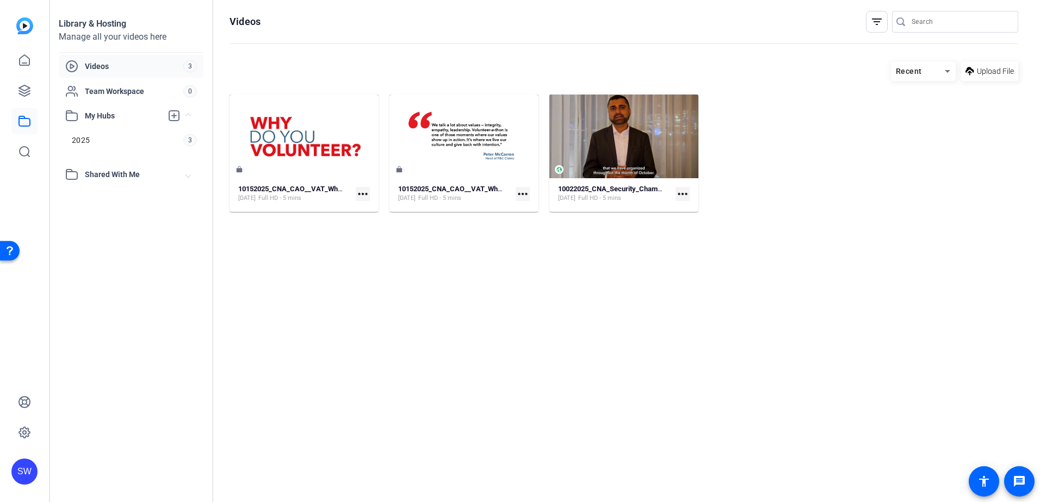
click at [80, 62] on div "Videos" at bounding box center [124, 66] width 118 height 13
click at [95, 64] on span "Videos" at bounding box center [134, 66] width 98 height 11
click at [87, 141] on span "2025" at bounding box center [81, 140] width 18 height 11
click at [121, 67] on span "Videos" at bounding box center [134, 66] width 98 height 11
click at [119, 168] on div "Shared With Me" at bounding box center [125, 174] width 121 height 13
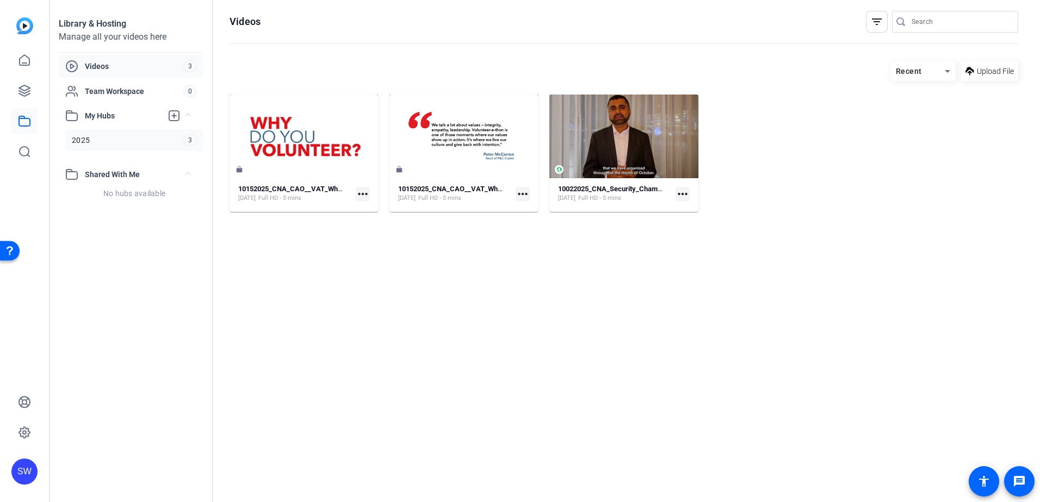
click at [115, 146] on link "2025 3" at bounding box center [134, 140] width 138 height 22
click at [902, 71] on icon at bounding box center [901, 71] width 5 height 3
click at [884, 111] on span "Newest First" at bounding box center [875, 109] width 42 height 13
click at [902, 69] on icon at bounding box center [901, 71] width 13 height 13
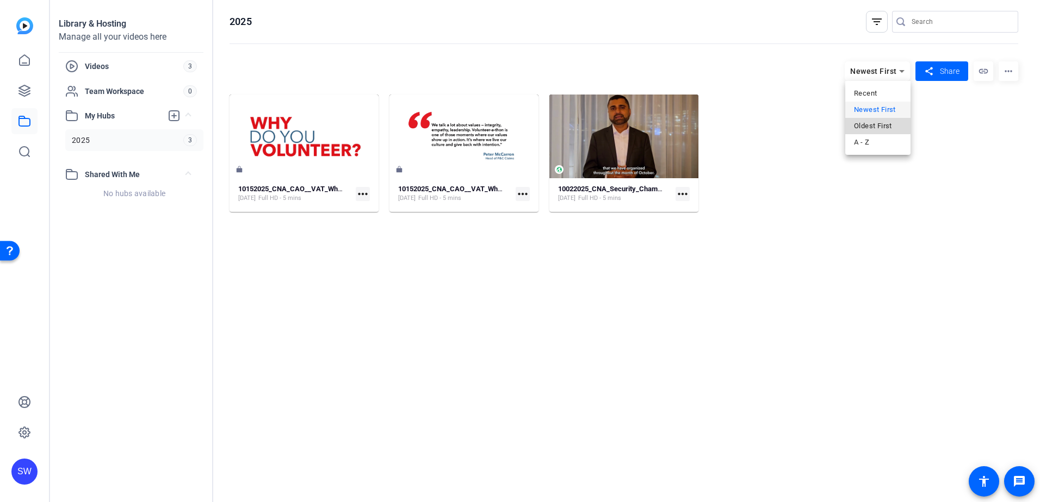
click at [869, 124] on span "Oldest First" at bounding box center [873, 126] width 38 height 13
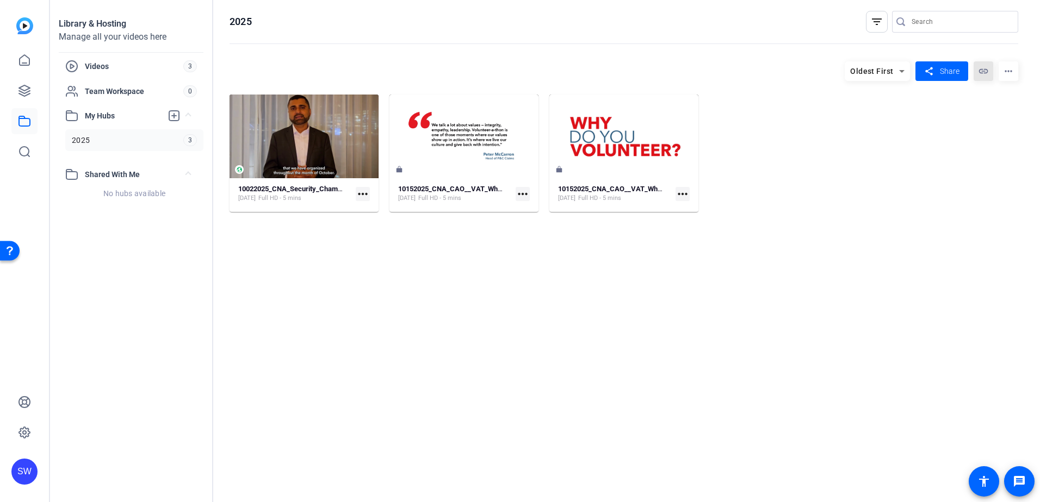
click at [983, 73] on mat-icon "link" at bounding box center [983, 71] width 20 height 20
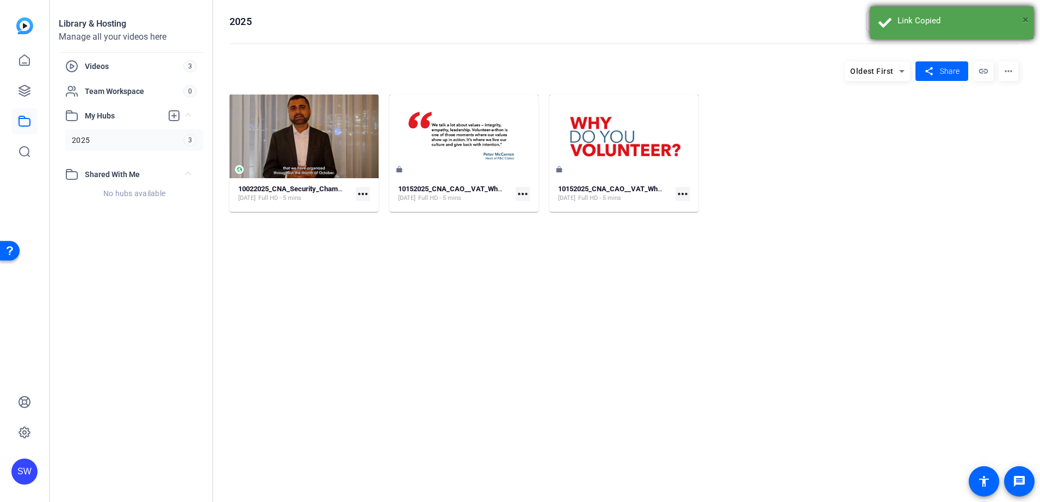
click at [1022, 17] on span "×" at bounding box center [1025, 19] width 6 height 13
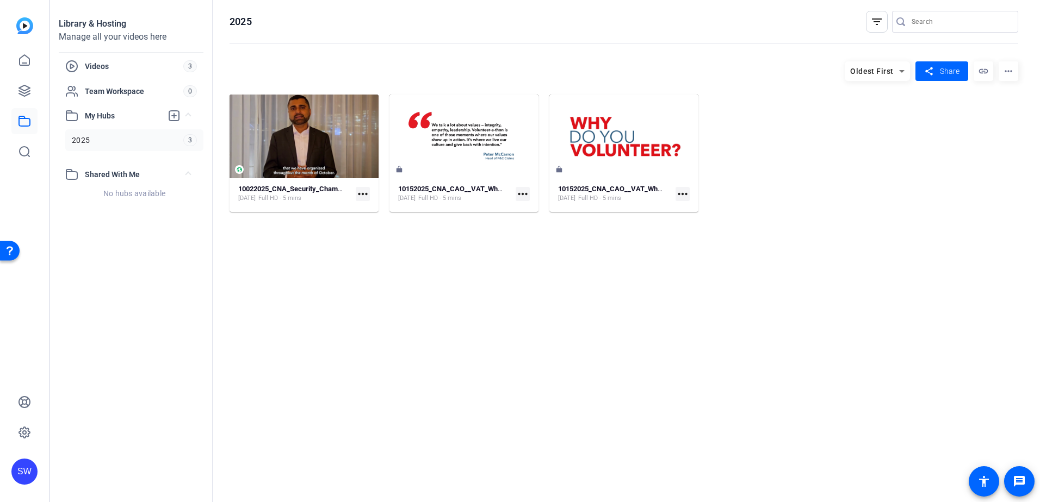
click at [1009, 71] on mat-icon "more_horiz" at bounding box center [1008, 71] width 20 height 20
click at [973, 94] on span "Analytics" at bounding box center [980, 91] width 29 height 8
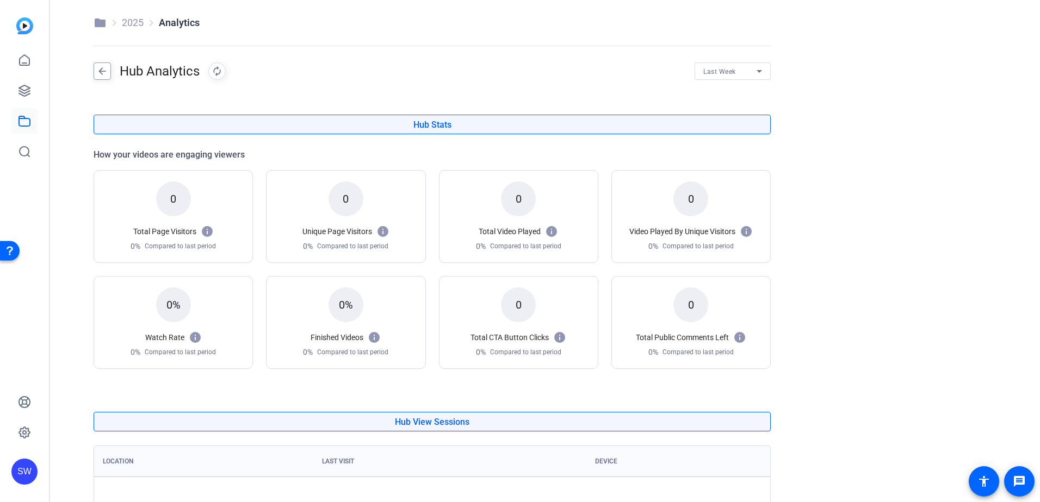
click at [101, 71] on mat-icon "arrow_back" at bounding box center [102, 71] width 16 height 17
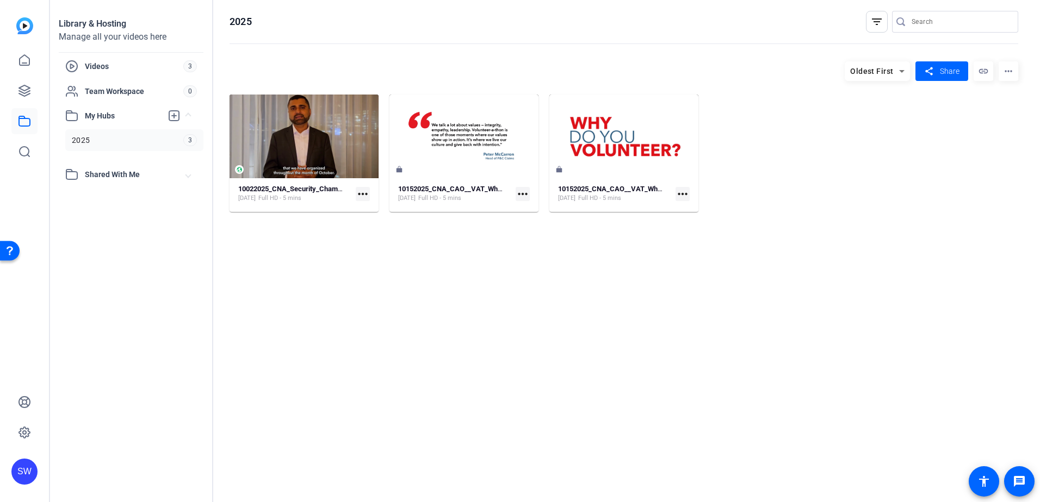
click at [360, 196] on mat-icon "more_horiz" at bounding box center [363, 194] width 14 height 14
click at [486, 241] on div at bounding box center [520, 251] width 1040 height 502
click at [23, 25] on img at bounding box center [24, 25] width 17 height 17
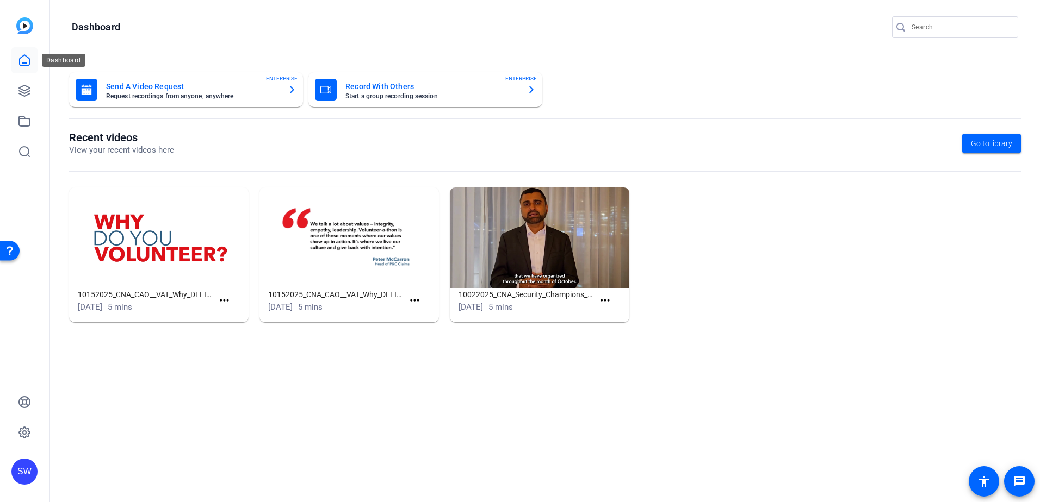
click at [22, 57] on icon at bounding box center [25, 60] width 10 height 10
click at [22, 63] on icon at bounding box center [25, 60] width 10 height 10
click at [22, 432] on icon at bounding box center [24, 432] width 13 height 13
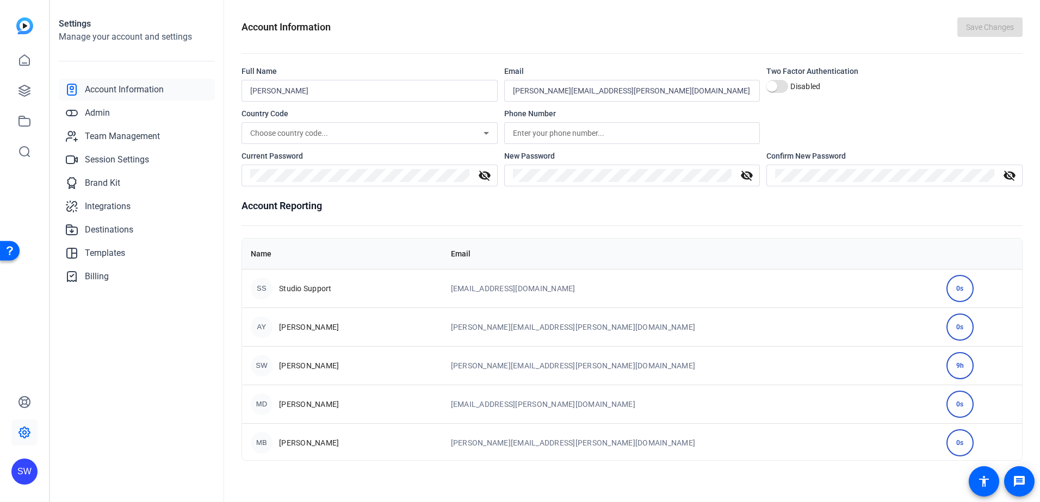
click at [433, 443] on div "MB Marilou Blackberg" at bounding box center [342, 443] width 183 height 22
drag, startPoint x: 493, startPoint y: 442, endPoint x: 436, endPoint y: 444, distance: 57.7
click at [433, 444] on div "MB Marilou Blackberg" at bounding box center [342, 443] width 183 height 22
click at [98, 137] on span "Team Management" at bounding box center [122, 136] width 75 height 13
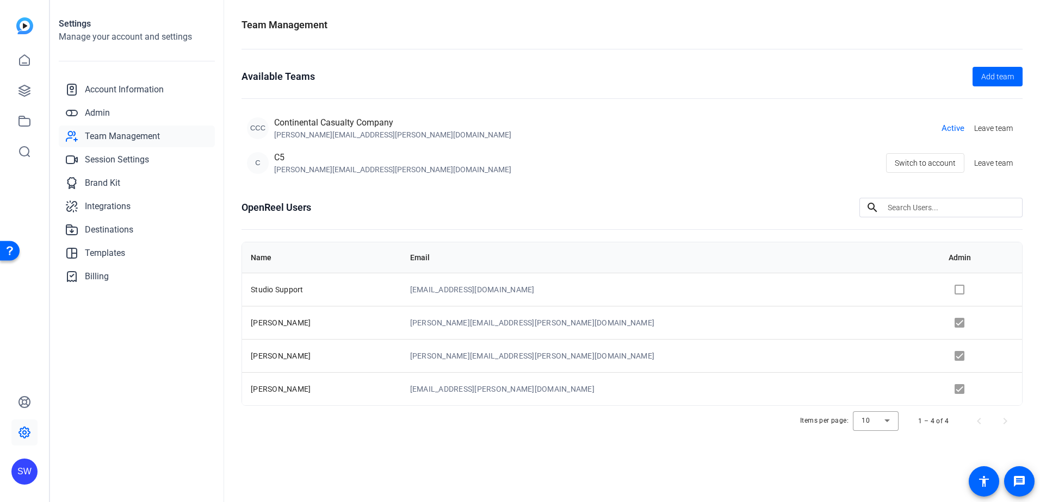
click at [257, 161] on div "C" at bounding box center [258, 163] width 22 height 22
click at [91, 114] on span "Admin" at bounding box center [97, 113] width 25 height 13
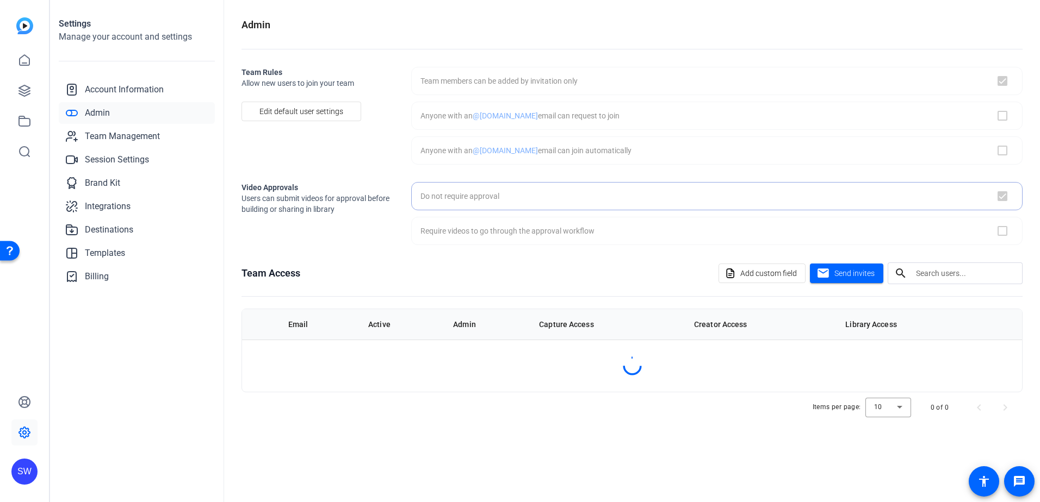
checkbox input "true"
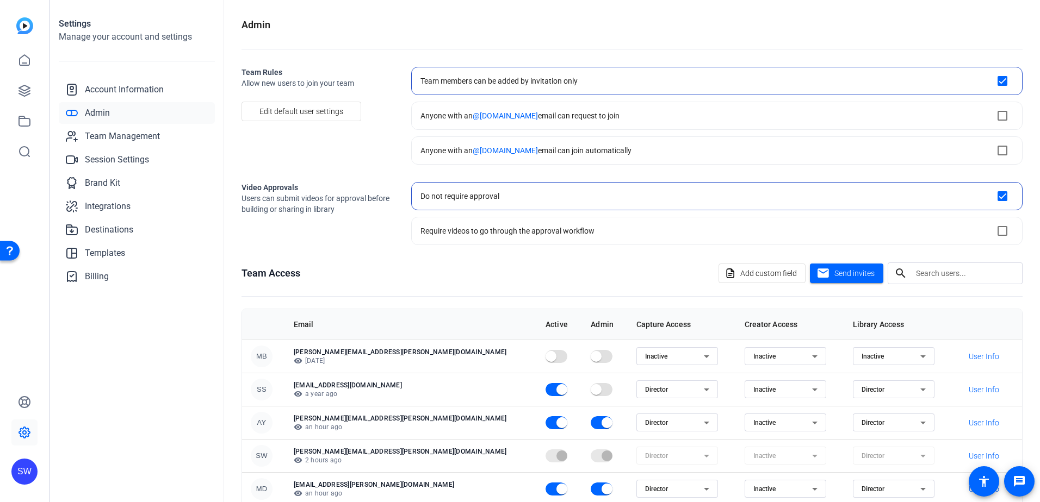
scroll to position [52, 0]
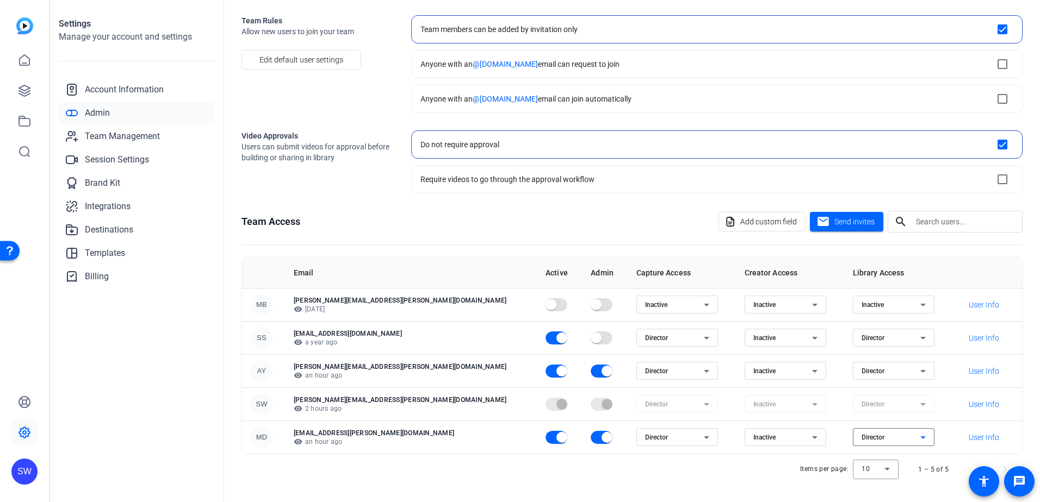
click at [916, 442] on icon at bounding box center [922, 437] width 13 height 13
click at [743, 469] on div at bounding box center [520, 251] width 1040 height 502
click at [286, 63] on span "Edit default user settings" at bounding box center [301, 59] width 84 height 21
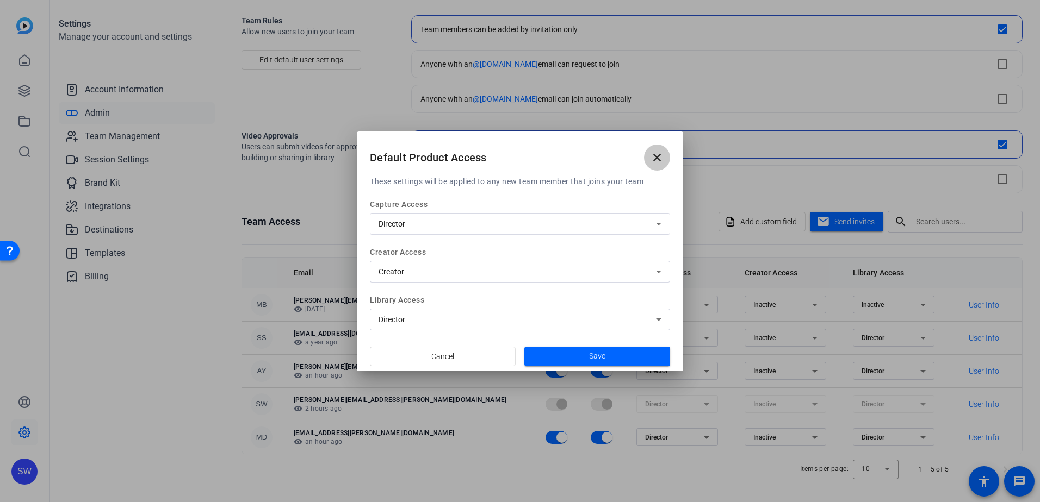
click at [655, 157] on mat-icon "close" at bounding box center [656, 157] width 13 height 13
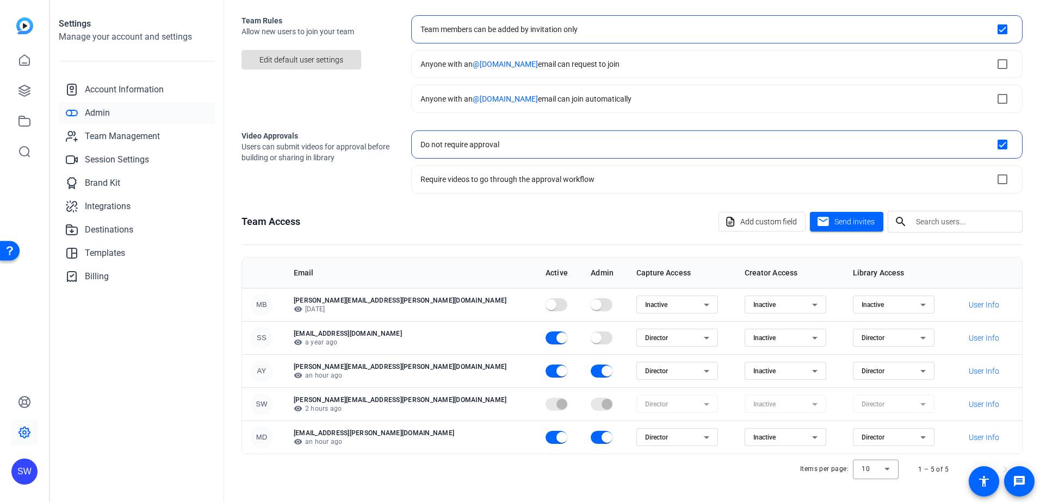
click at [808, 439] on icon at bounding box center [814, 437] width 13 height 13
click at [646, 471] on div at bounding box center [520, 251] width 1040 height 502
click at [969, 405] on span "User Info" at bounding box center [984, 404] width 30 height 11
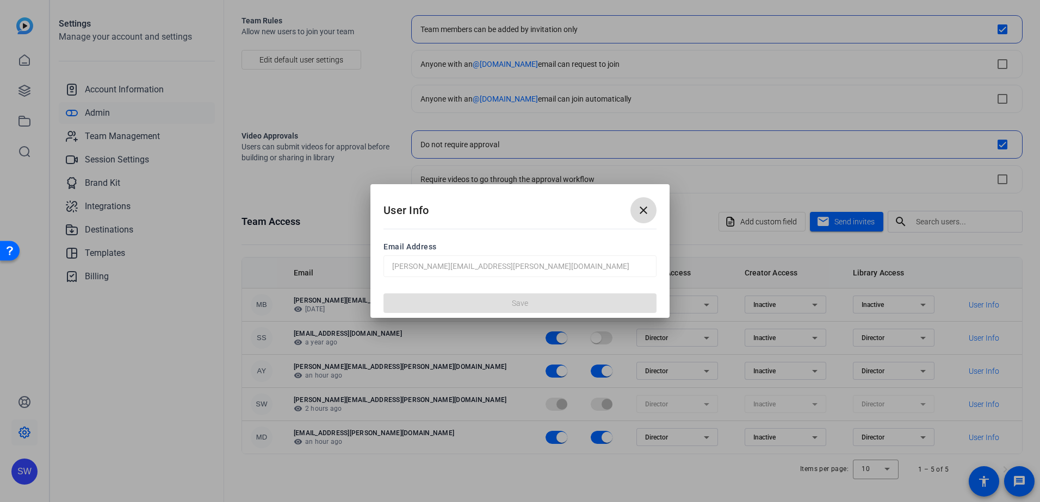
click at [643, 212] on mat-icon "close" at bounding box center [643, 210] width 13 height 13
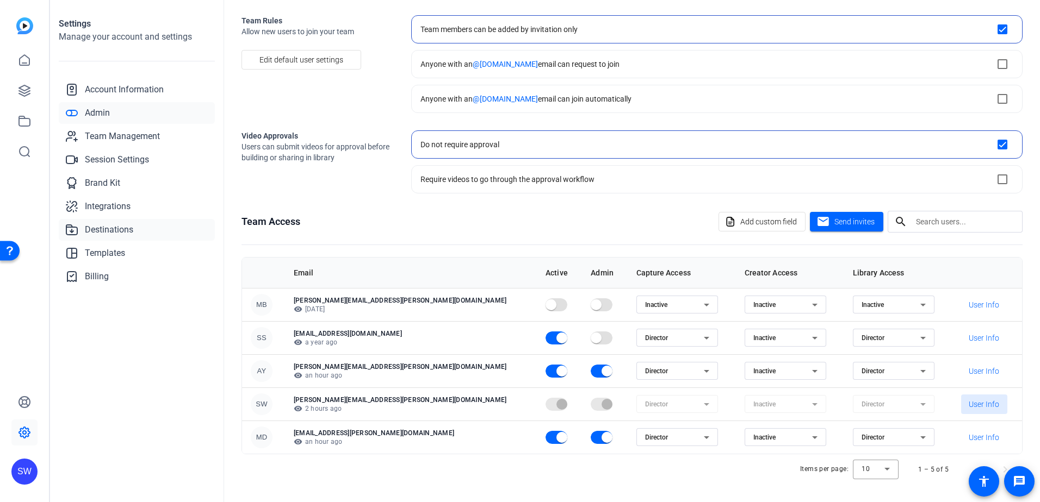
click at [96, 231] on span "Destinations" at bounding box center [109, 230] width 48 height 13
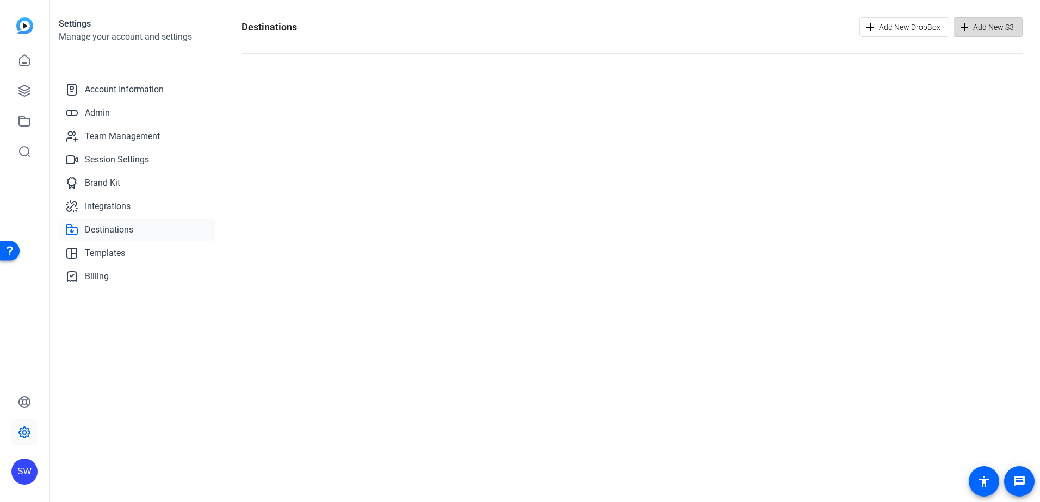
click at [965, 27] on icon "button" at bounding box center [964, 27] width 8 height 8
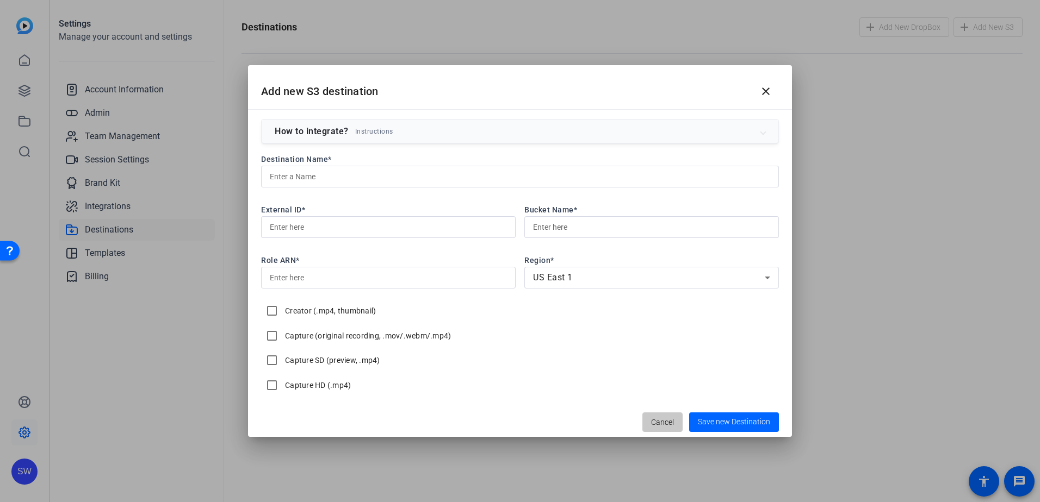
click at [660, 426] on span "Cancel" at bounding box center [662, 422] width 23 height 21
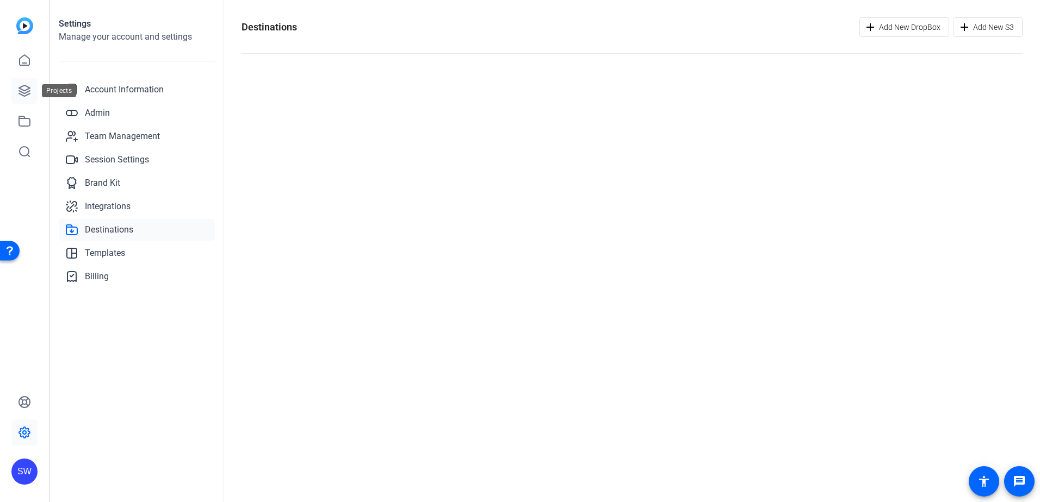
click at [20, 86] on icon at bounding box center [24, 90] width 13 height 13
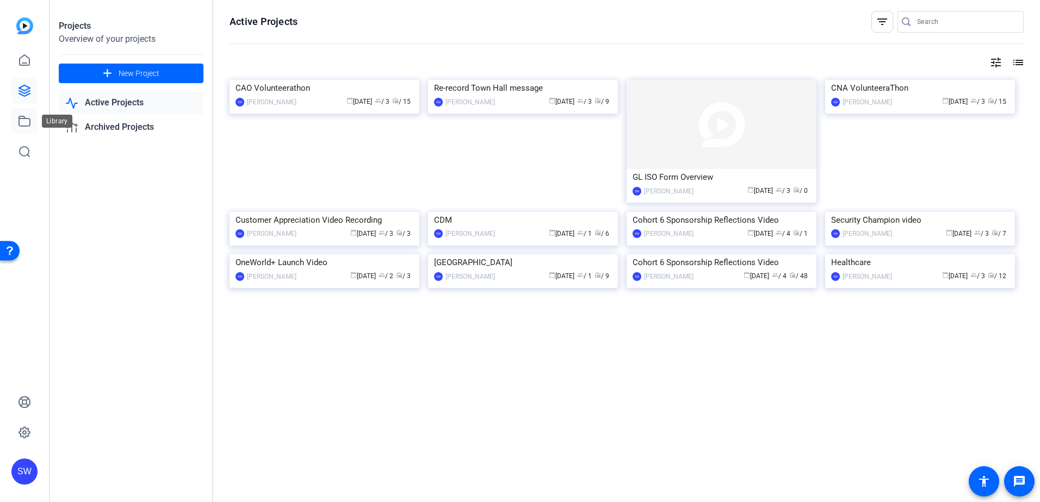
click at [23, 123] on icon at bounding box center [24, 121] width 13 height 13
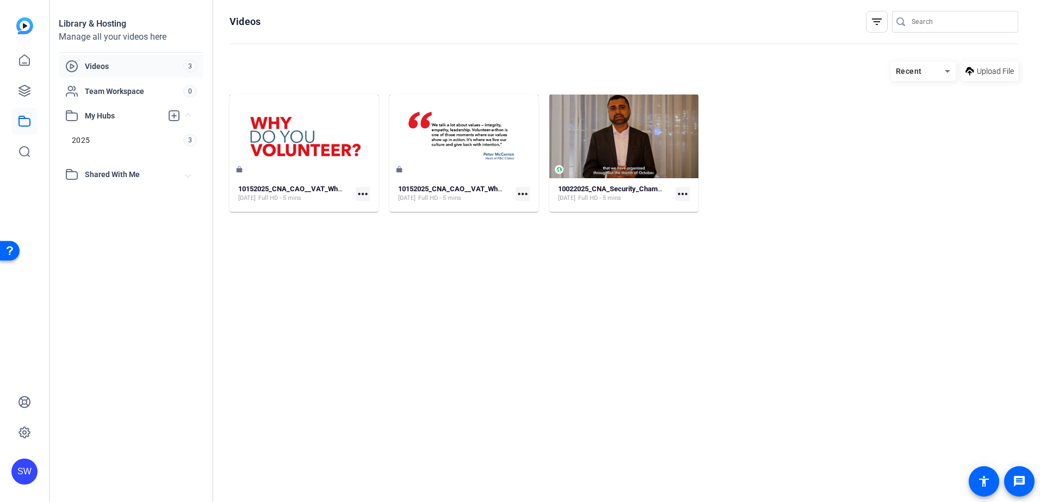
click at [946, 70] on icon at bounding box center [947, 71] width 13 height 13
click at [909, 142] on span "A - Z" at bounding box center [906, 142] width 15 height 13
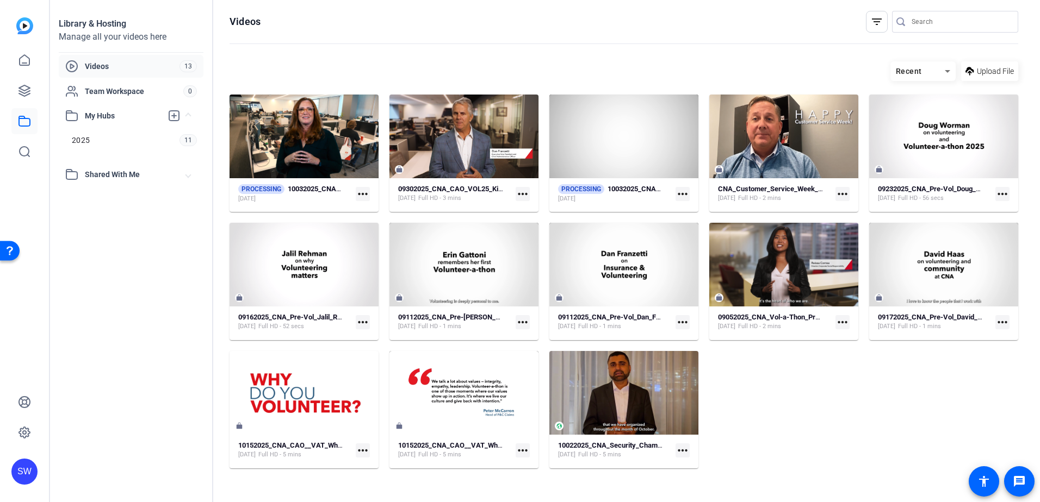
click at [947, 71] on icon at bounding box center [947, 71] width 5 height 3
click at [912, 141] on span "A - Z" at bounding box center [906, 142] width 15 height 13
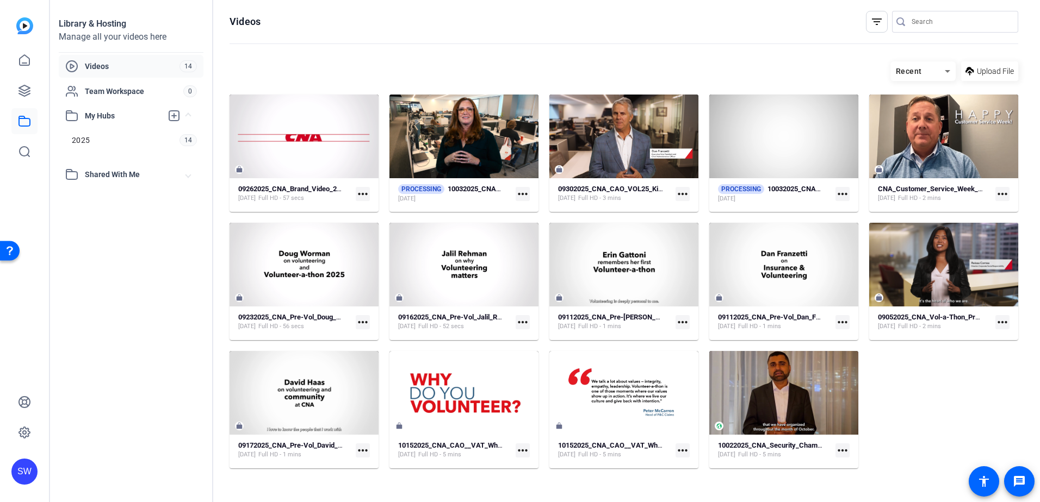
click at [880, 26] on mat-icon "filter_list" at bounding box center [876, 21] width 13 height 13
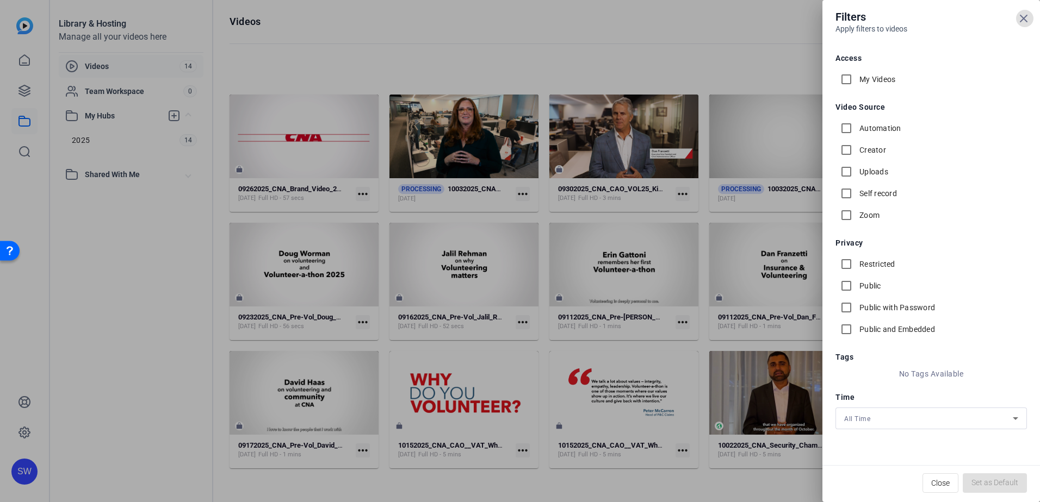
click at [782, 34] on div at bounding box center [520, 251] width 1040 height 502
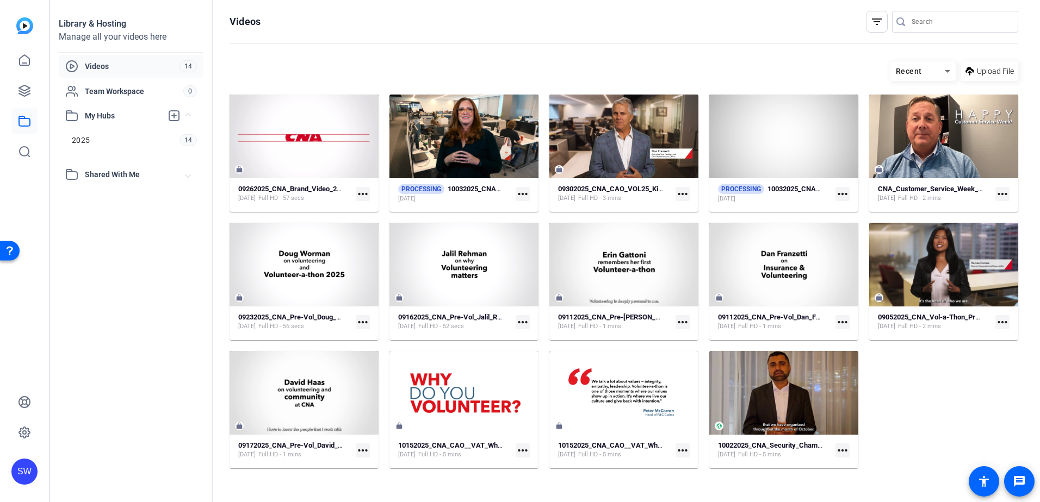
click at [875, 21] on mat-icon "filter_list" at bounding box center [876, 21] width 13 height 13
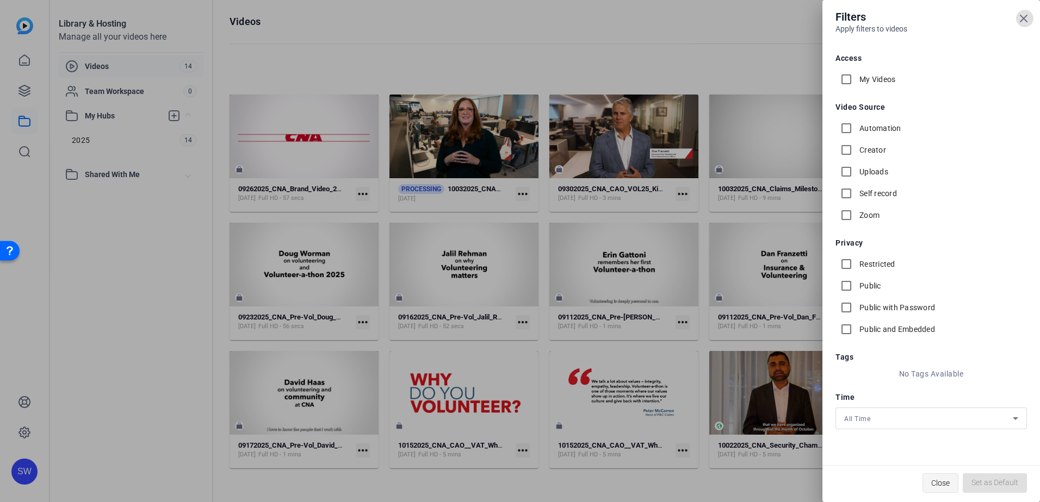
click at [940, 481] on span "Close" at bounding box center [940, 483] width 18 height 21
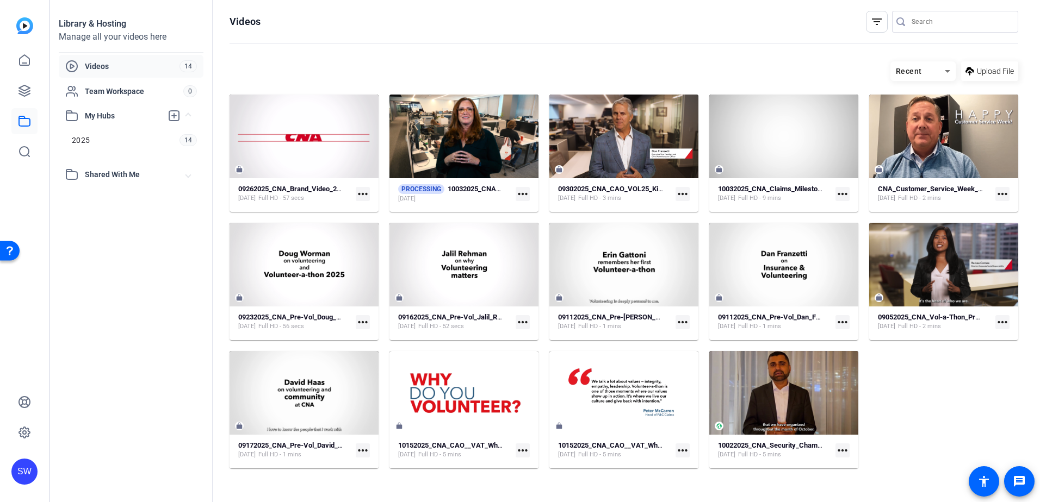
click at [945, 69] on icon at bounding box center [947, 71] width 13 height 13
click at [911, 145] on span "A - Z" at bounding box center [906, 142] width 15 height 13
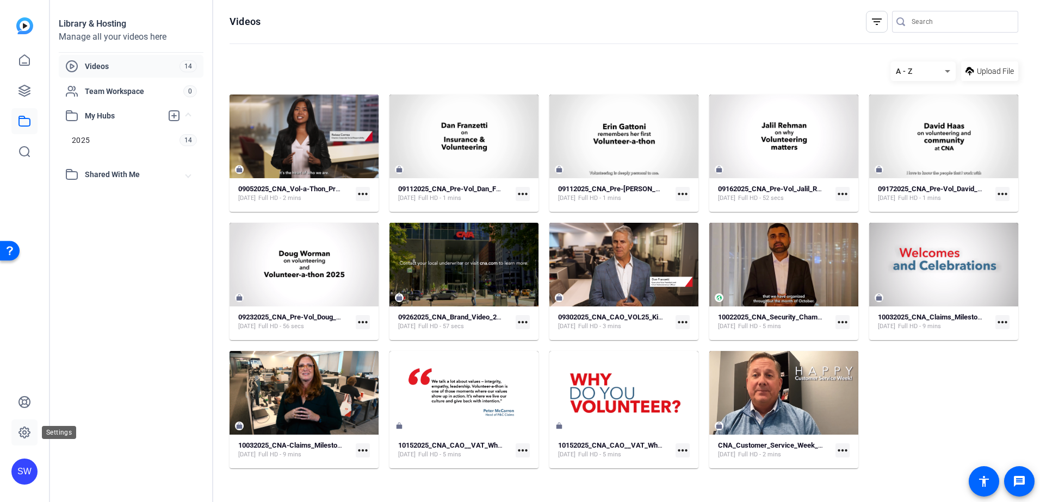
click at [21, 426] on icon at bounding box center [24, 432] width 13 height 13
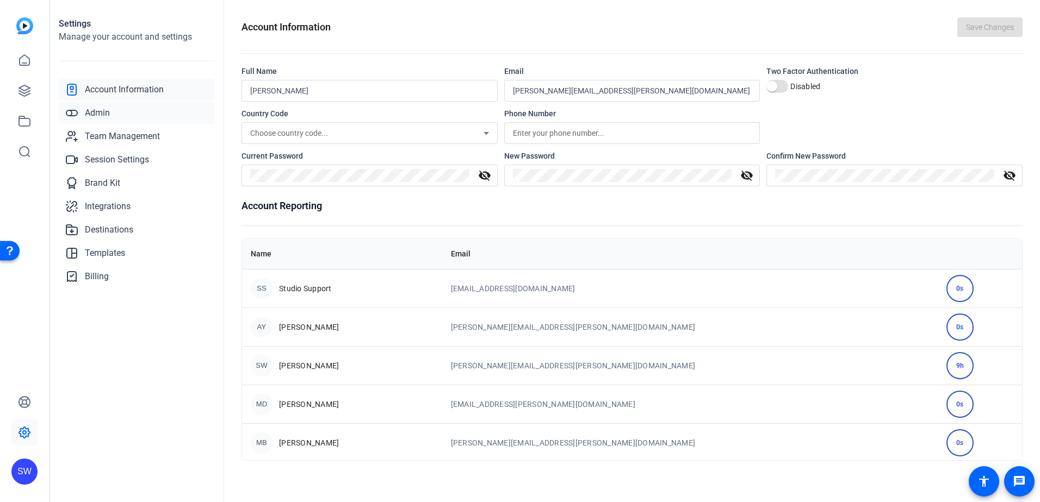
click at [102, 115] on span "Admin" at bounding box center [97, 113] width 25 height 13
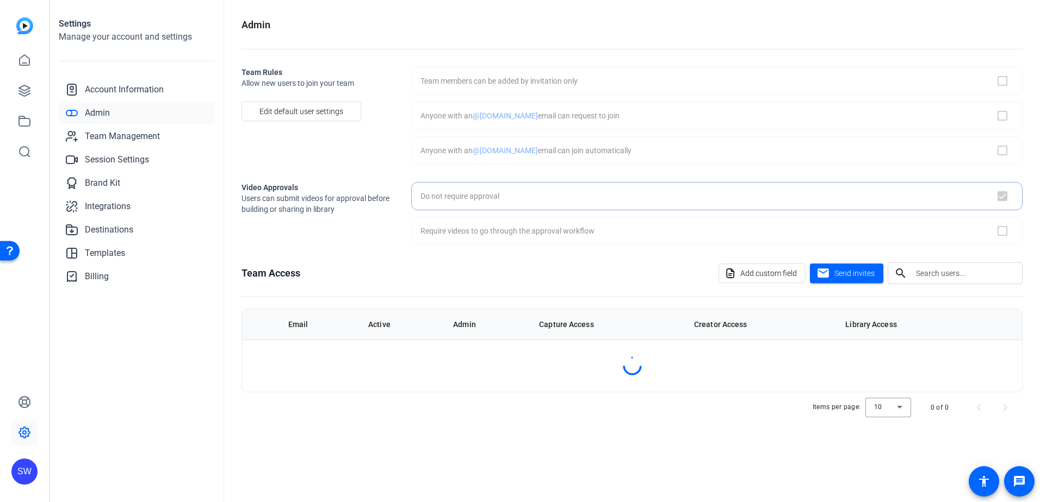
checkbox input "true"
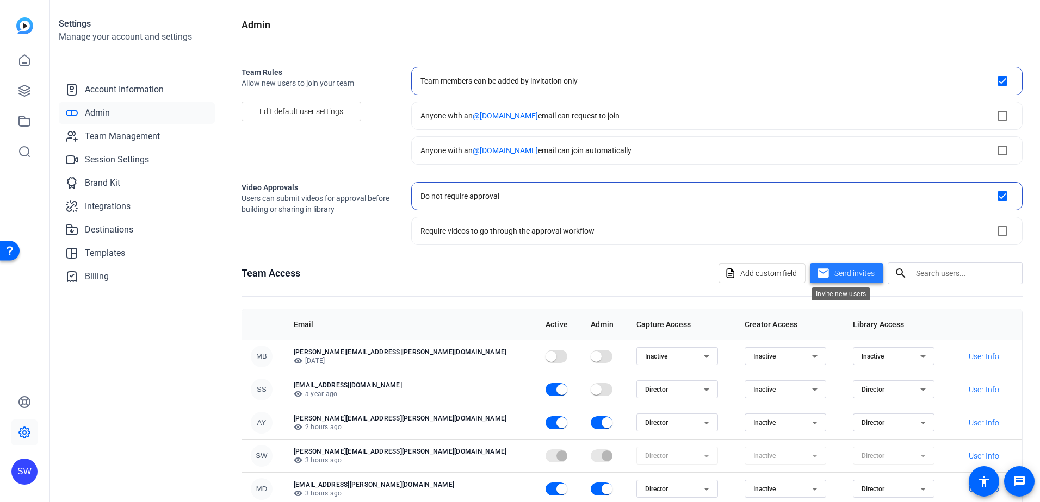
click at [862, 272] on span "Send invites" at bounding box center [854, 273] width 40 height 11
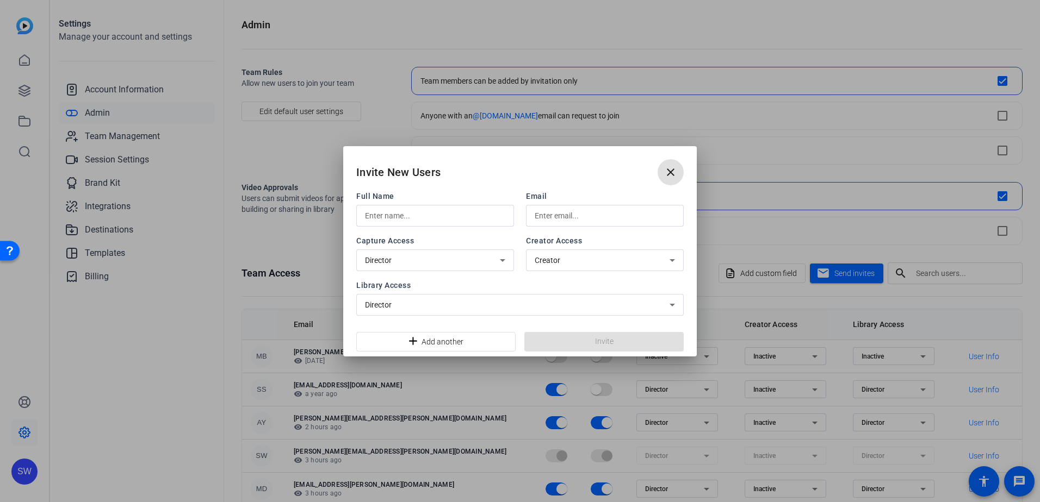
click at [466, 219] on input "text" at bounding box center [435, 215] width 140 height 13
click at [466, 219] on input "[PERSON_NAME]" at bounding box center [435, 215] width 140 height 13
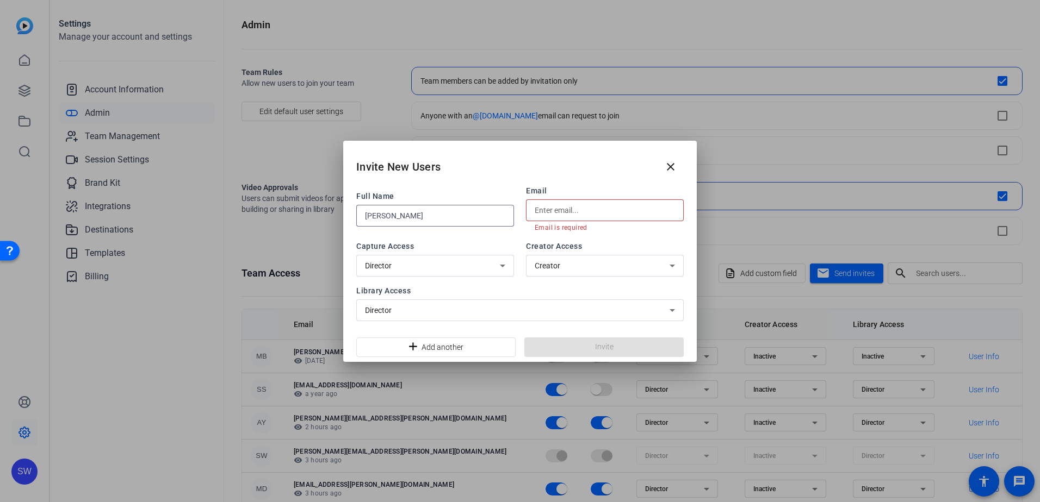
type input "[PERSON_NAME]"
type input "[EMAIL_ADDRESS][DOMAIN_NAME]"
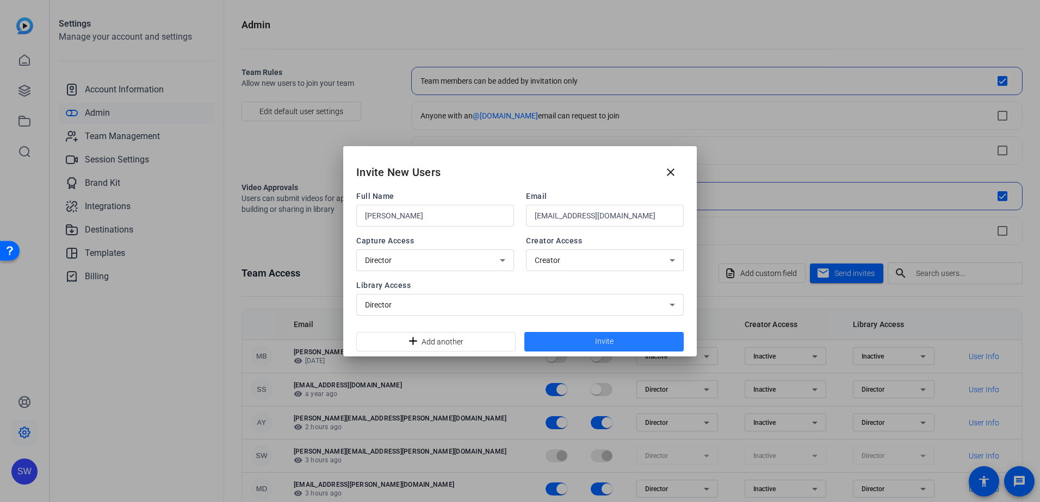
click at [582, 339] on span at bounding box center [603, 342] width 159 height 26
click at [607, 339] on span "Invite" at bounding box center [604, 341] width 18 height 11
click at [669, 171] on mat-icon "close" at bounding box center [670, 172] width 13 height 13
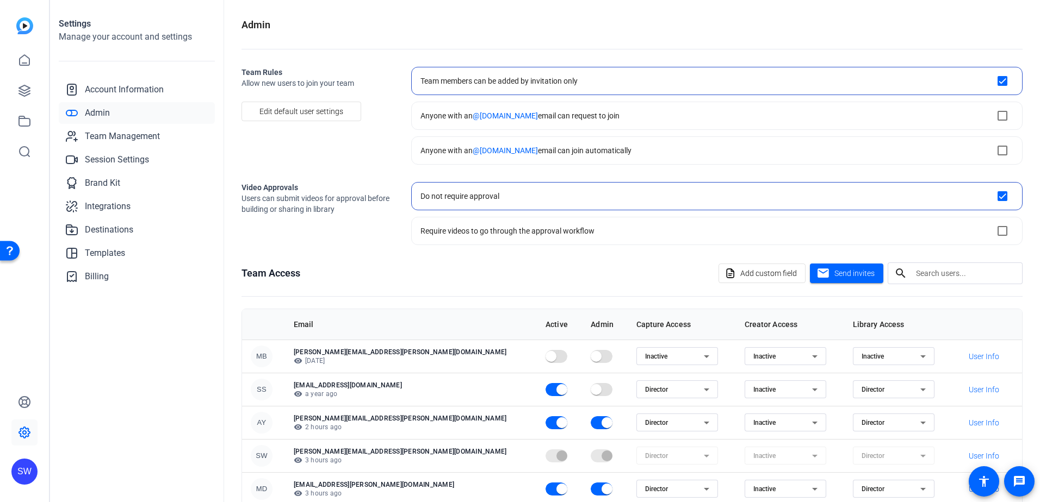
click at [528, 36] on openreel-settings-page-header "Admin" at bounding box center [631, 33] width 781 height 32
click at [841, 271] on span "Send invites" at bounding box center [854, 273] width 40 height 11
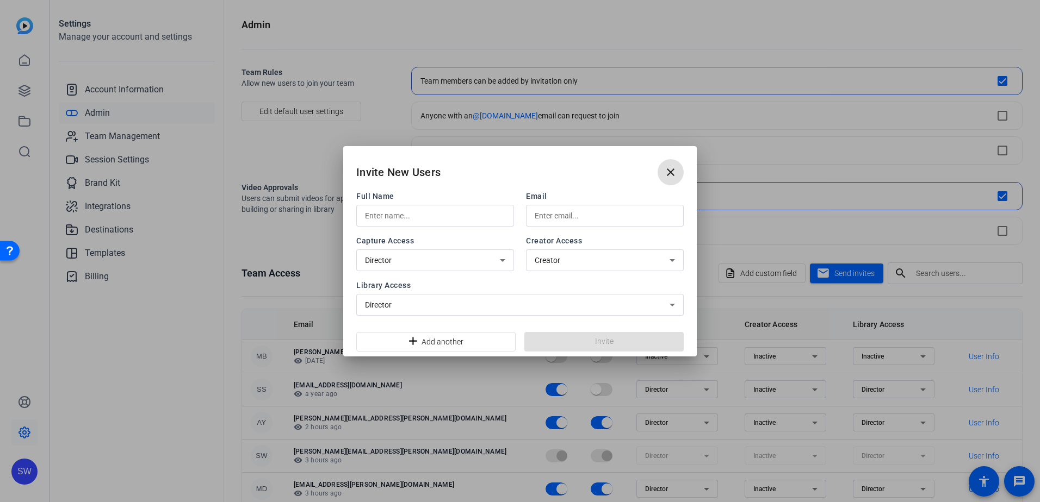
click at [468, 215] on input "text" at bounding box center [435, 215] width 140 height 13
type input "[PERSON_NAME]"
type input "[EMAIL_ADDRESS][DOMAIN_NAME]"
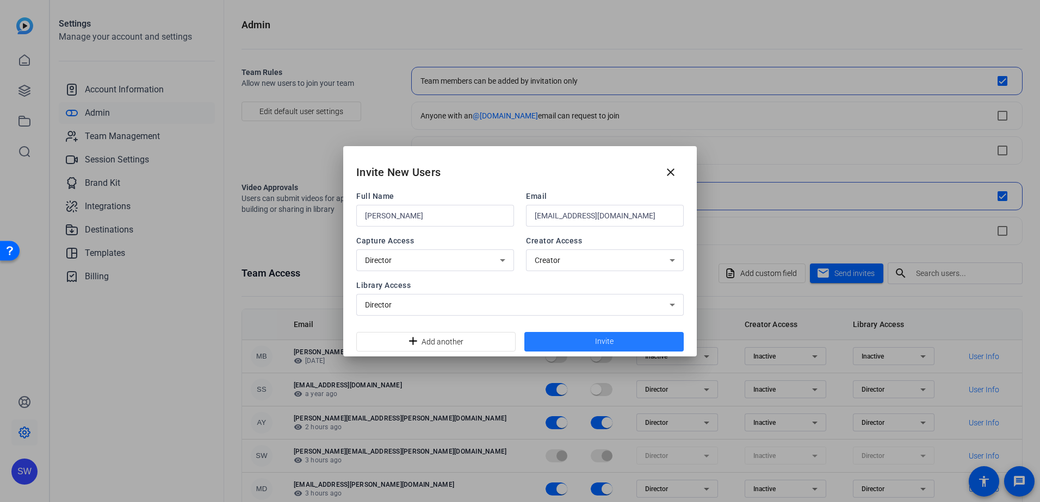
click at [606, 344] on span "Invite" at bounding box center [604, 341] width 18 height 11
